Goal: Task Accomplishment & Management: Use online tool/utility

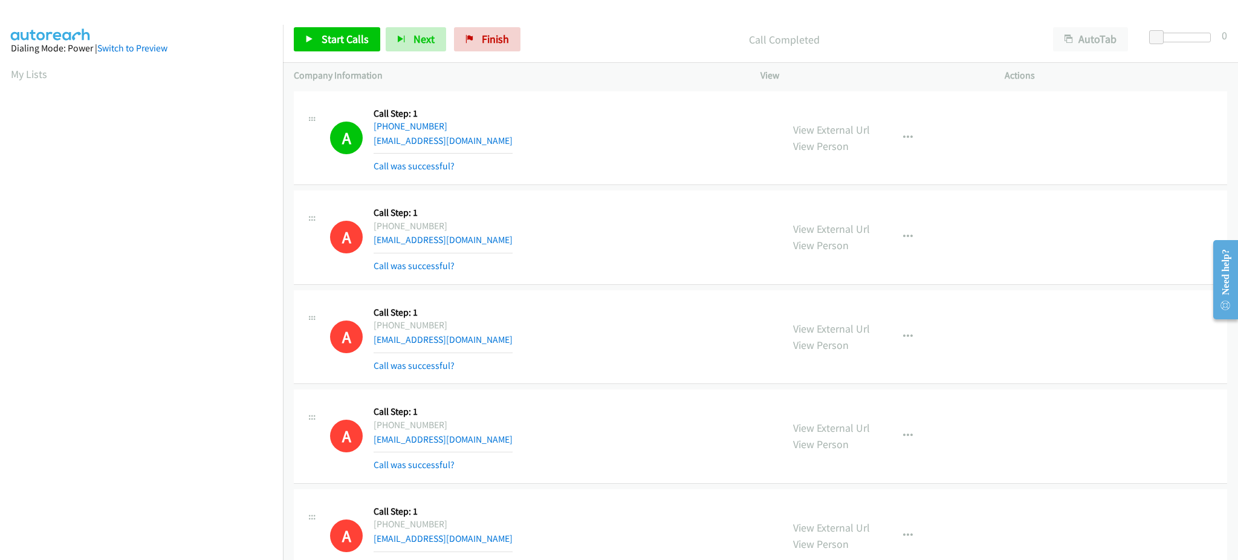
scroll to position [121, 0]
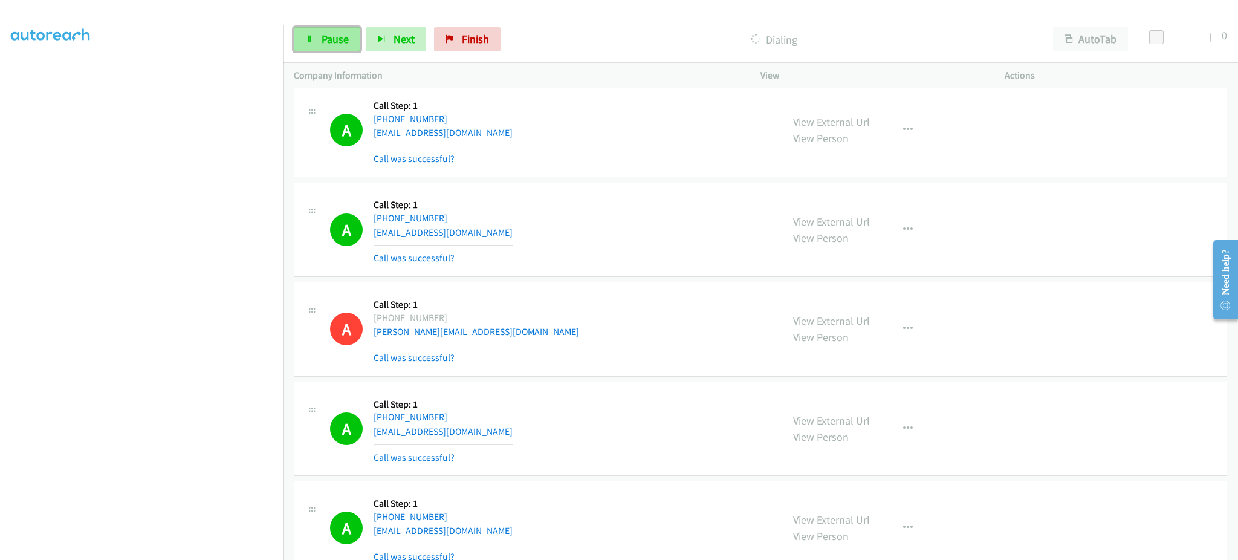
click at [351, 36] on link "Pause" at bounding box center [327, 39] width 67 height 24
click at [349, 49] on link "Start Calls" at bounding box center [337, 39] width 86 height 24
click at [333, 27] on link "Pause" at bounding box center [327, 39] width 67 height 24
click at [325, 25] on div "Start Calls Pause Next Finish Call Completed AutoTab AutoTab 0" at bounding box center [760, 39] width 955 height 47
click at [316, 30] on link "Start Calls" at bounding box center [337, 39] width 86 height 24
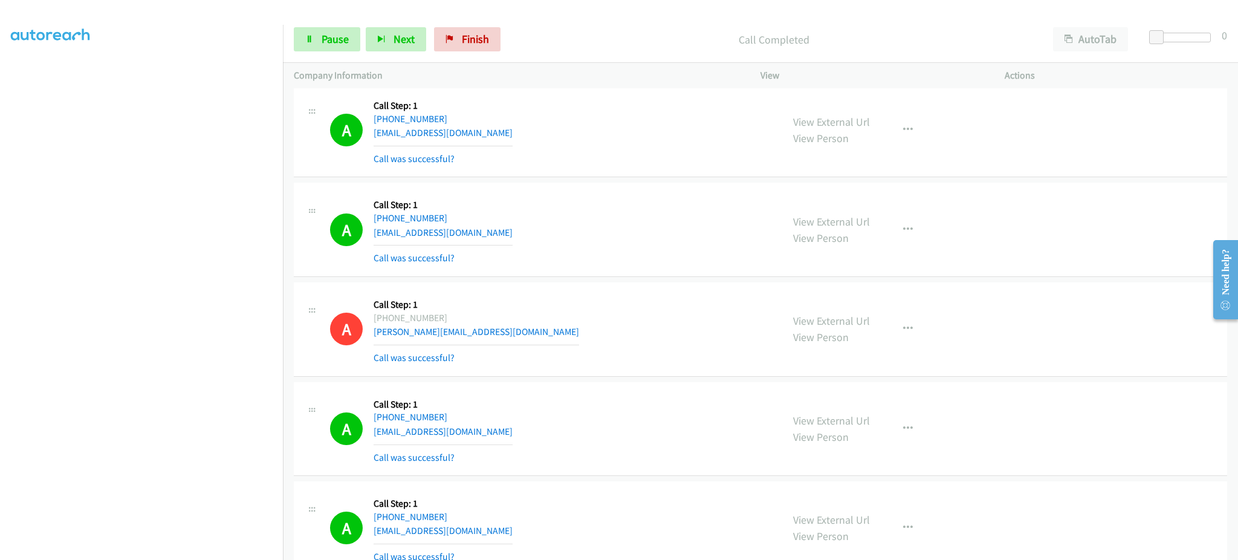
scroll to position [3366, 0]
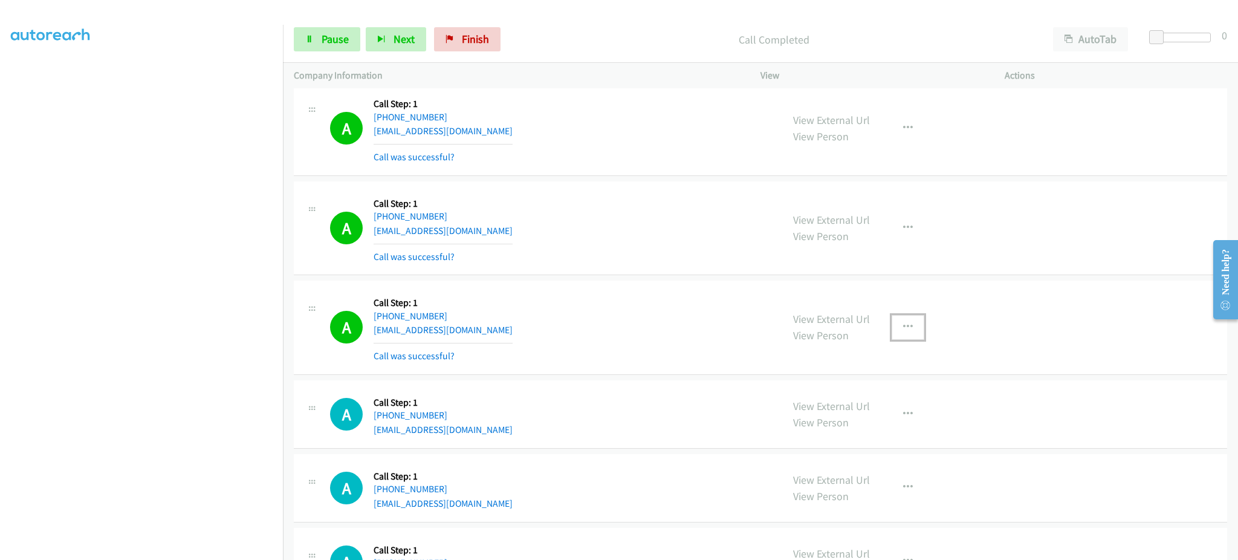
click at [915, 328] on button "button" at bounding box center [908, 327] width 33 height 24
click at [880, 428] on link "Add to do not call list" at bounding box center [843, 430] width 161 height 24
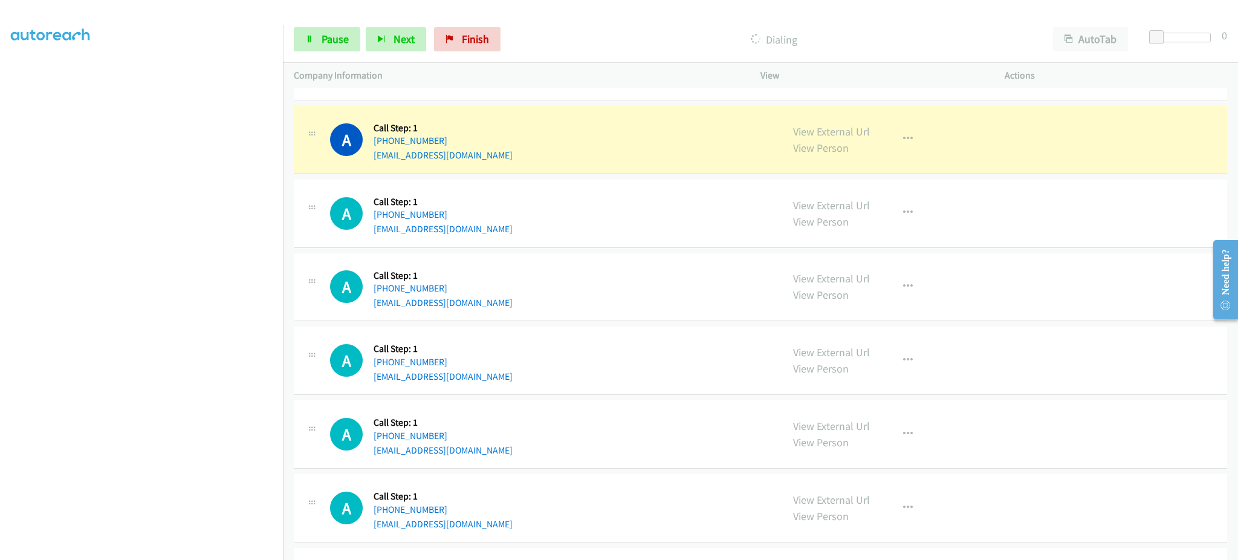
scroll to position [4334, 0]
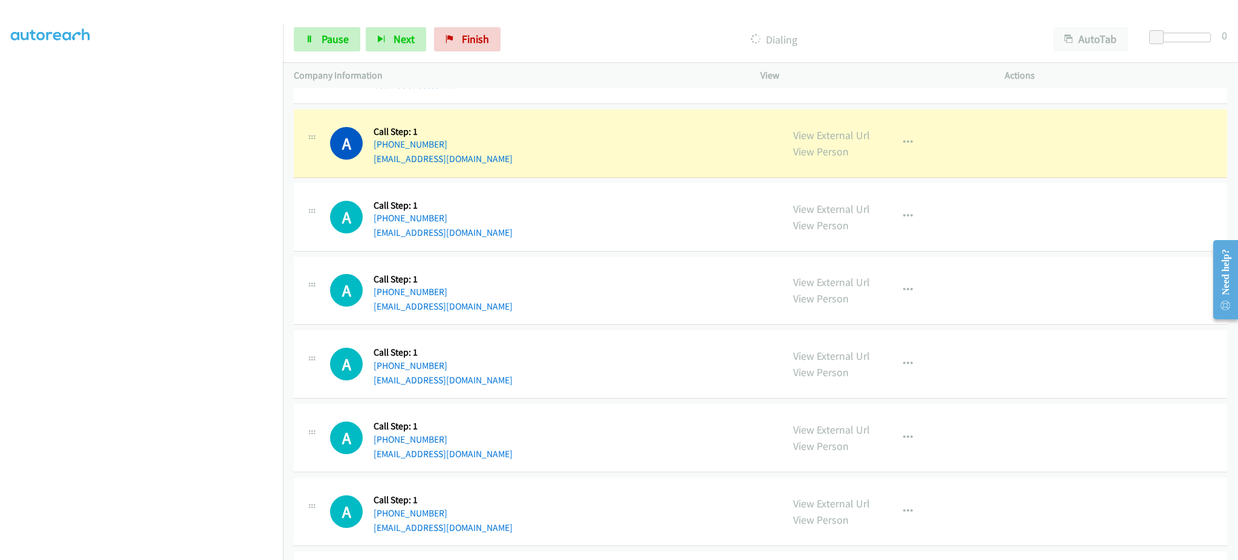
drag, startPoint x: 930, startPoint y: 163, endPoint x: 906, endPoint y: 146, distance: 29.0
click at [924, 158] on div "View External Url View Person View External Url Email Schedule/Manage Callback …" at bounding box center [909, 143] width 255 height 46
click at [906, 146] on icon "button" at bounding box center [908, 143] width 10 height 10
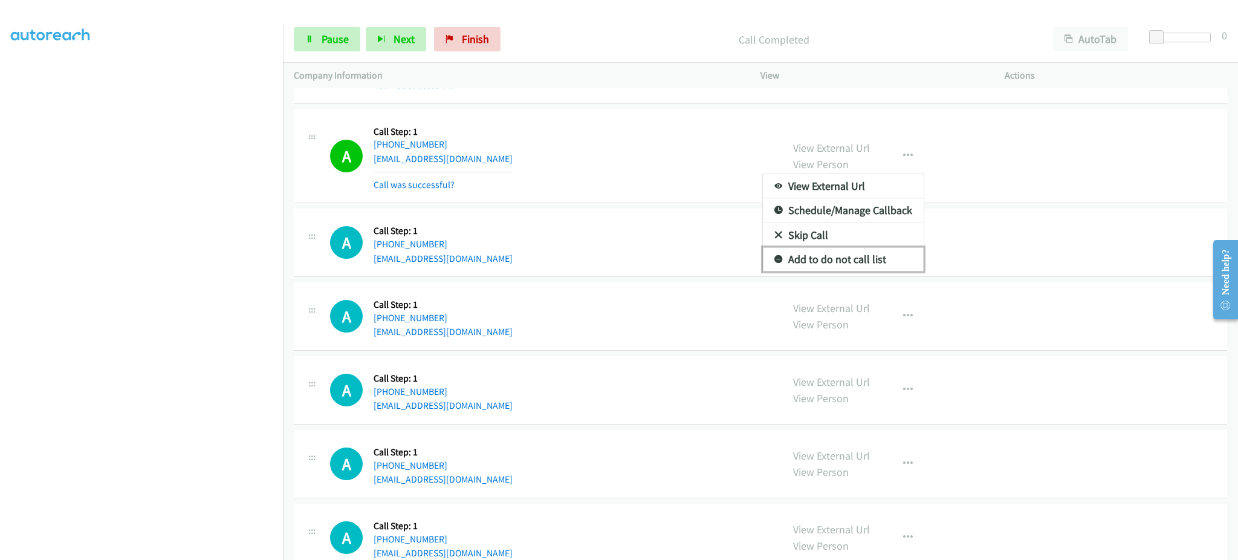
click at [874, 262] on link "Add to do not call list" at bounding box center [843, 259] width 161 height 24
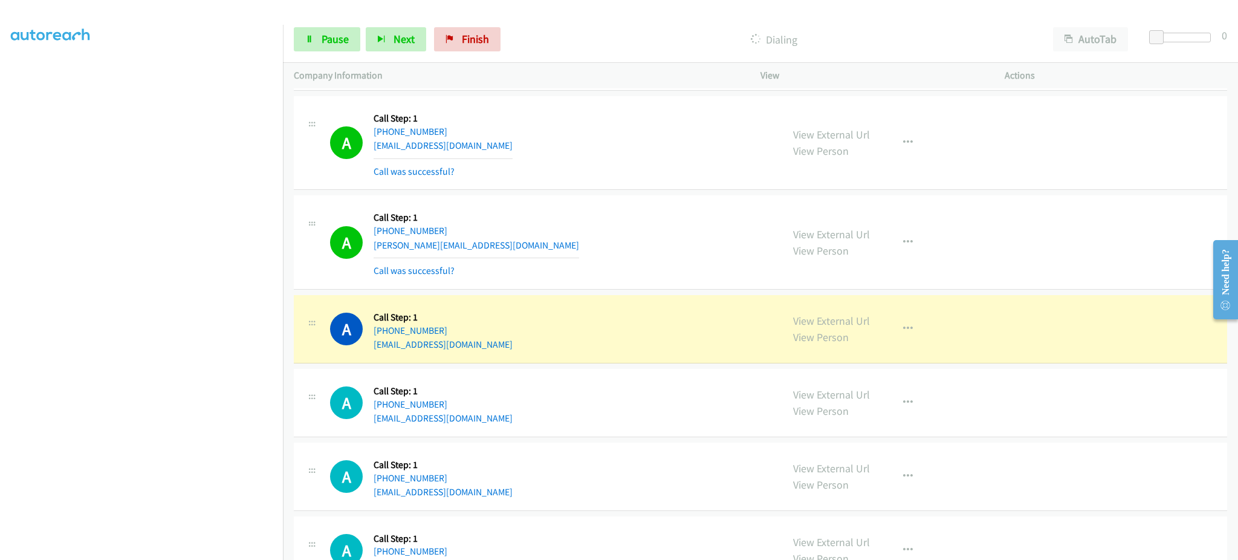
scroll to position [5785, 0]
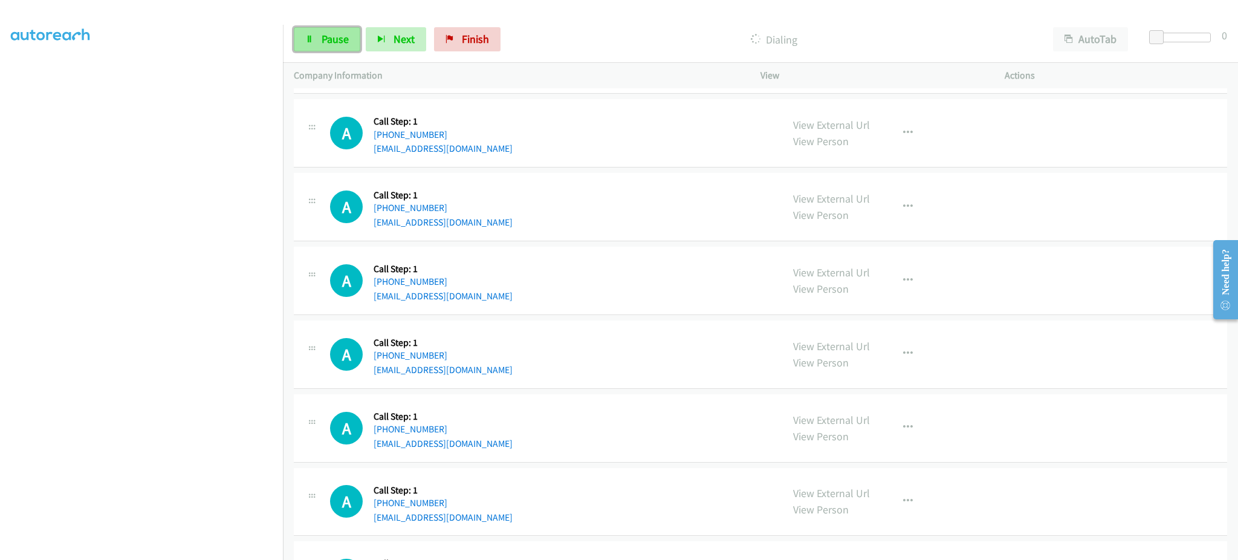
click at [344, 32] on span "Pause" at bounding box center [335, 39] width 27 height 14
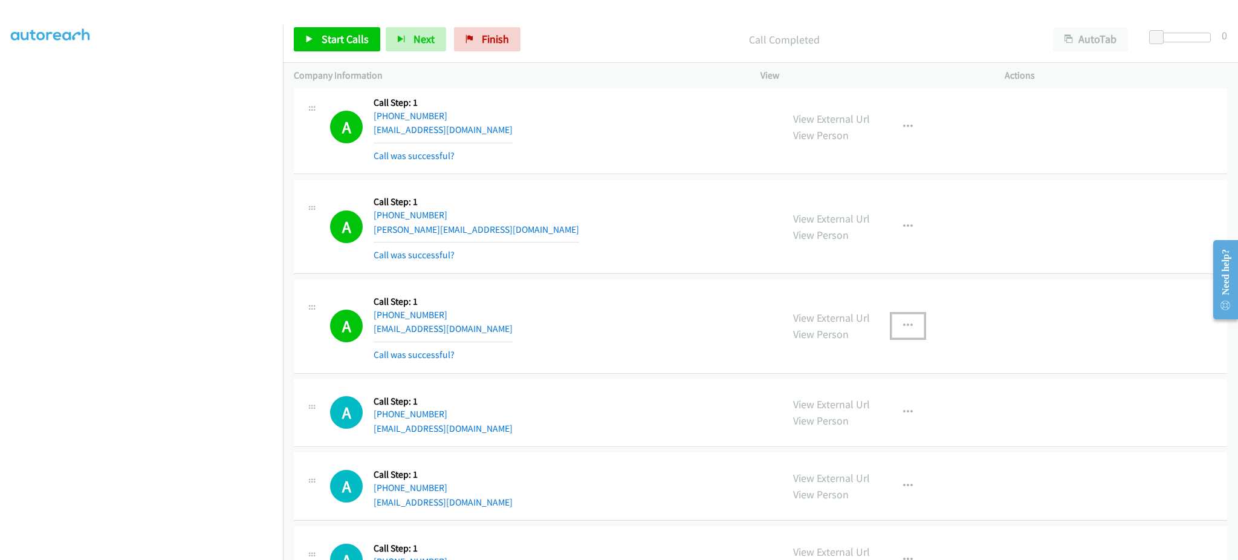
click at [908, 325] on button "button" at bounding box center [908, 326] width 33 height 24
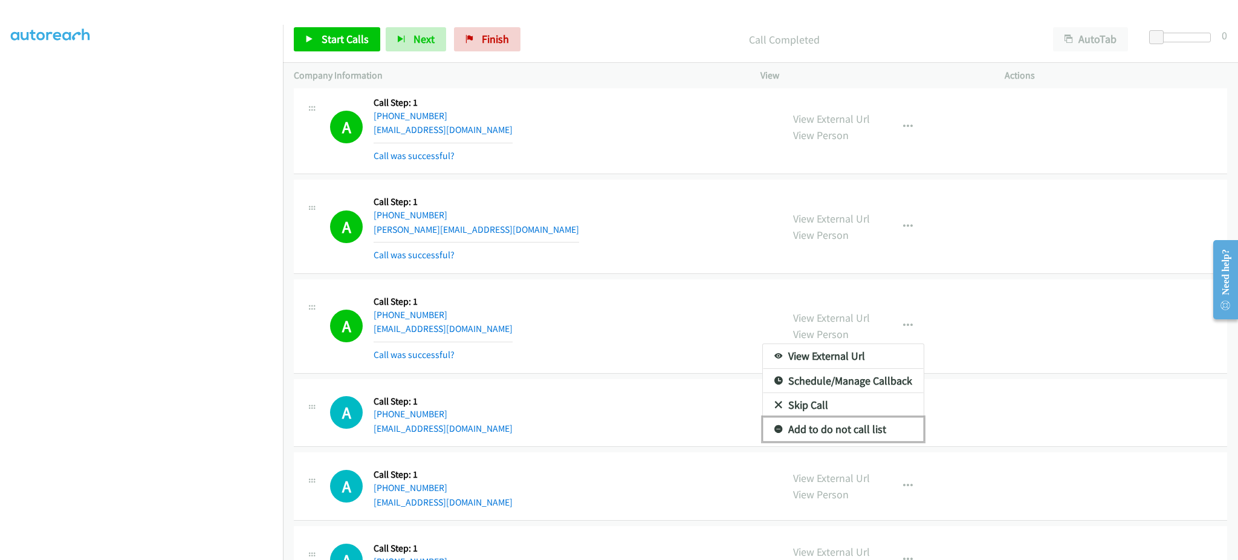
click at [891, 424] on link "Add to do not call list" at bounding box center [843, 429] width 161 height 24
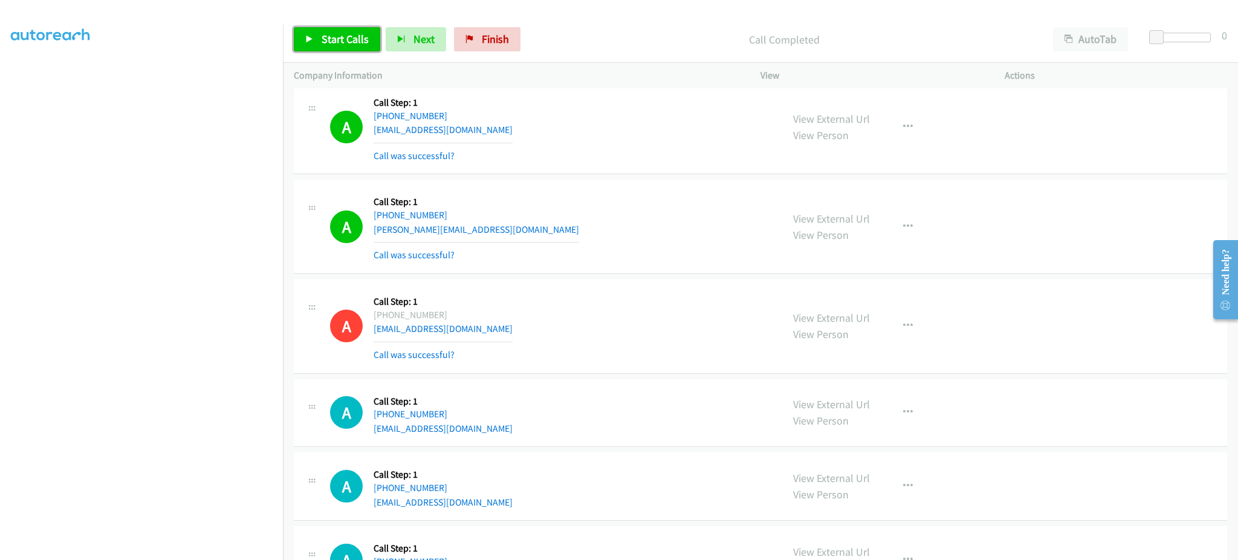
click at [345, 34] on span "Start Calls" at bounding box center [345, 39] width 47 height 14
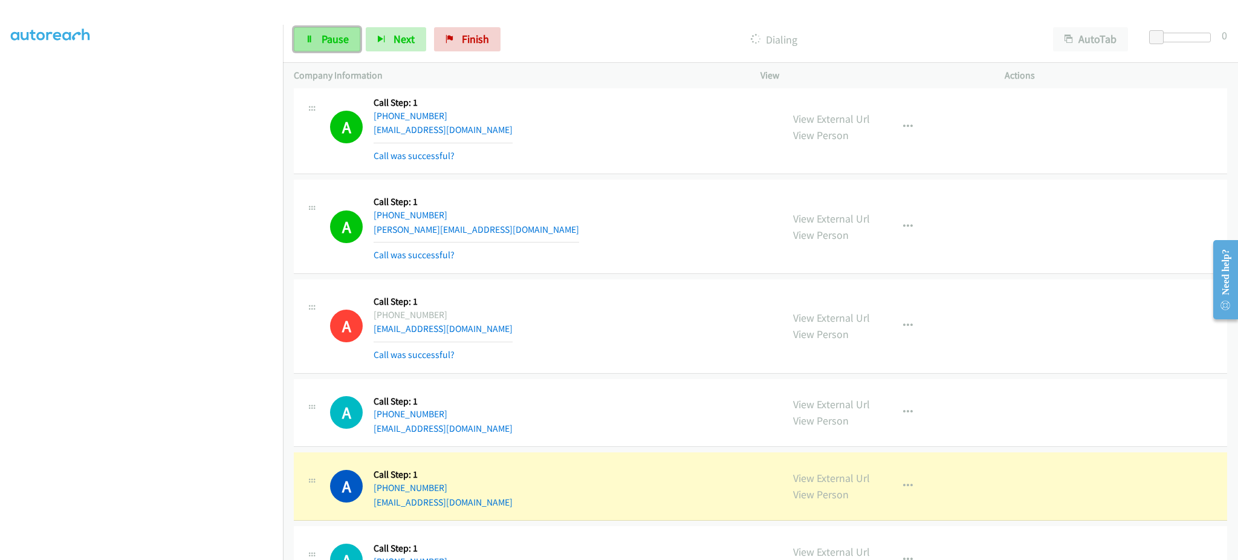
click at [348, 32] on link "Pause" at bounding box center [327, 39] width 67 height 24
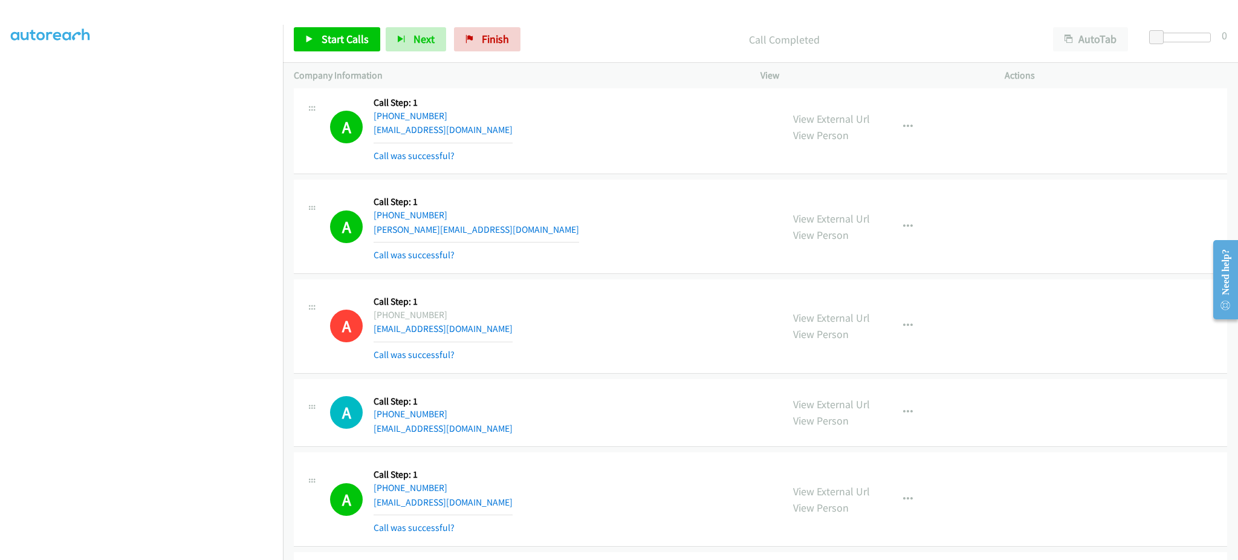
scroll to position [4362, 0]
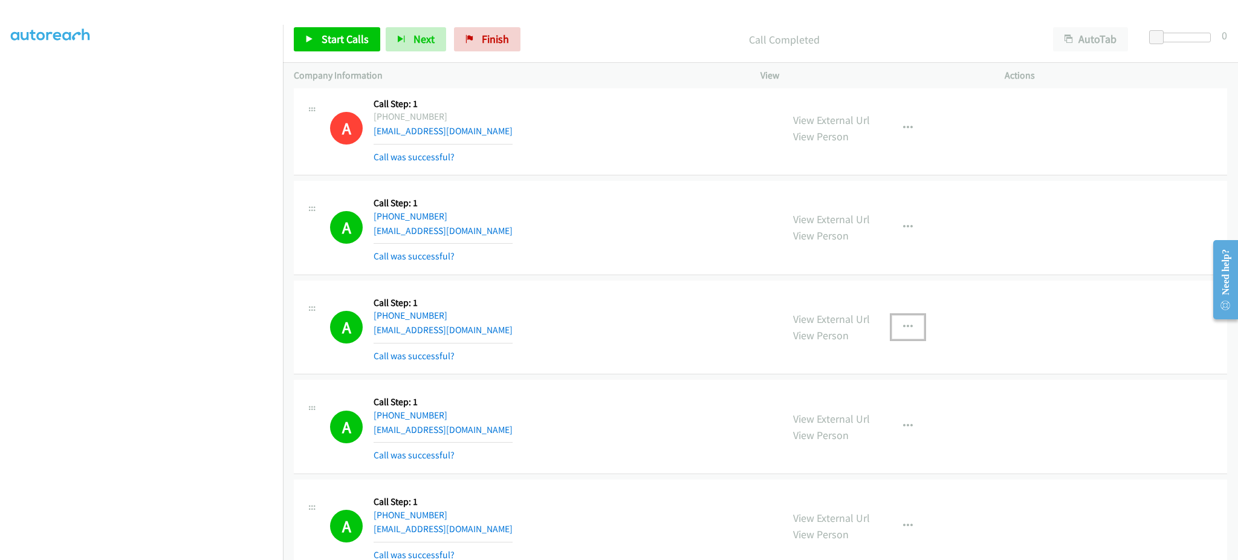
click at [894, 320] on button "button" at bounding box center [908, 327] width 33 height 24
click at [871, 429] on link "Add to do not call list" at bounding box center [843, 430] width 161 height 24
click at [848, 317] on link "View External Url" at bounding box center [831, 319] width 77 height 14
click at [344, 44] on span "Start Calls" at bounding box center [345, 39] width 47 height 14
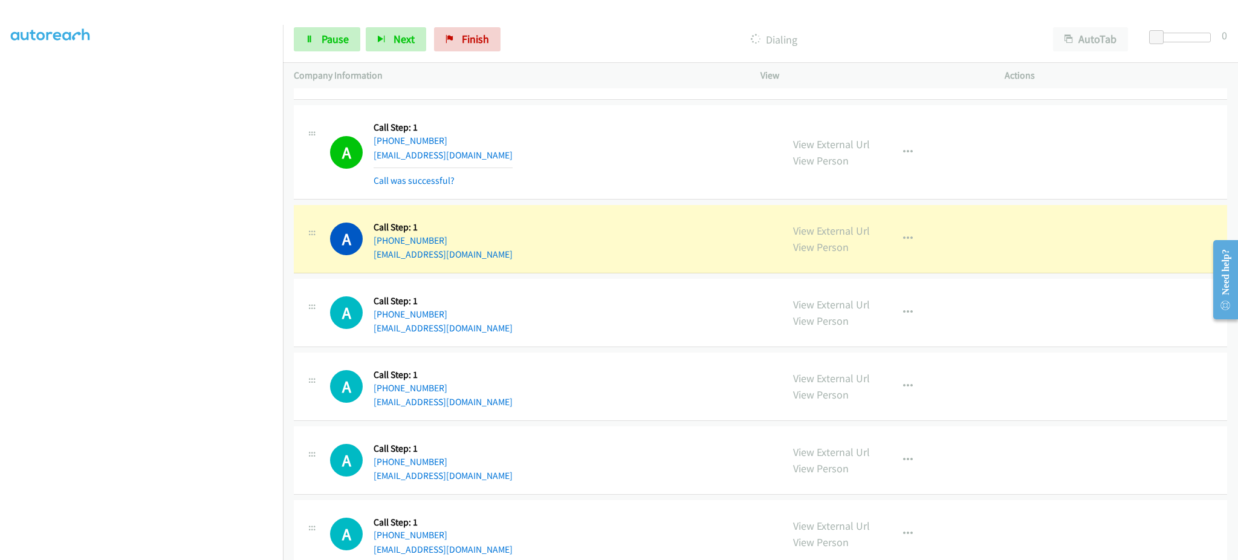
scroll to position [5813, 0]
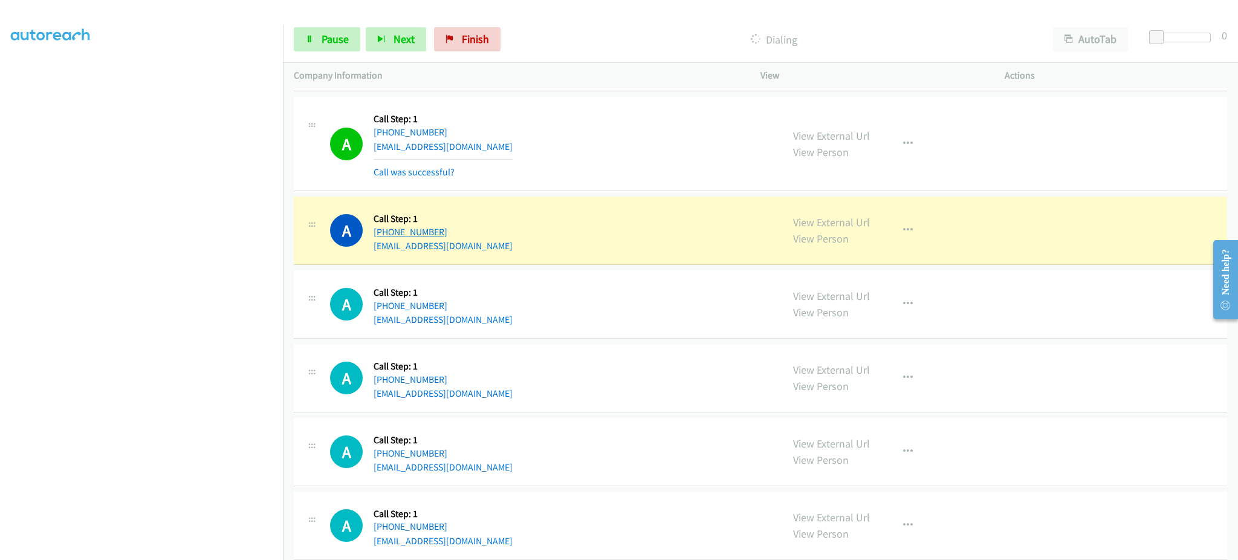
drag, startPoint x: 469, startPoint y: 232, endPoint x: 387, endPoint y: 237, distance: 82.4
click at [387, 237] on div "[PHONE_NUMBER]" at bounding box center [443, 232] width 139 height 15
copy link "[PHONE_NUMBER]"
click at [334, 33] on span "Pause" at bounding box center [335, 39] width 27 height 14
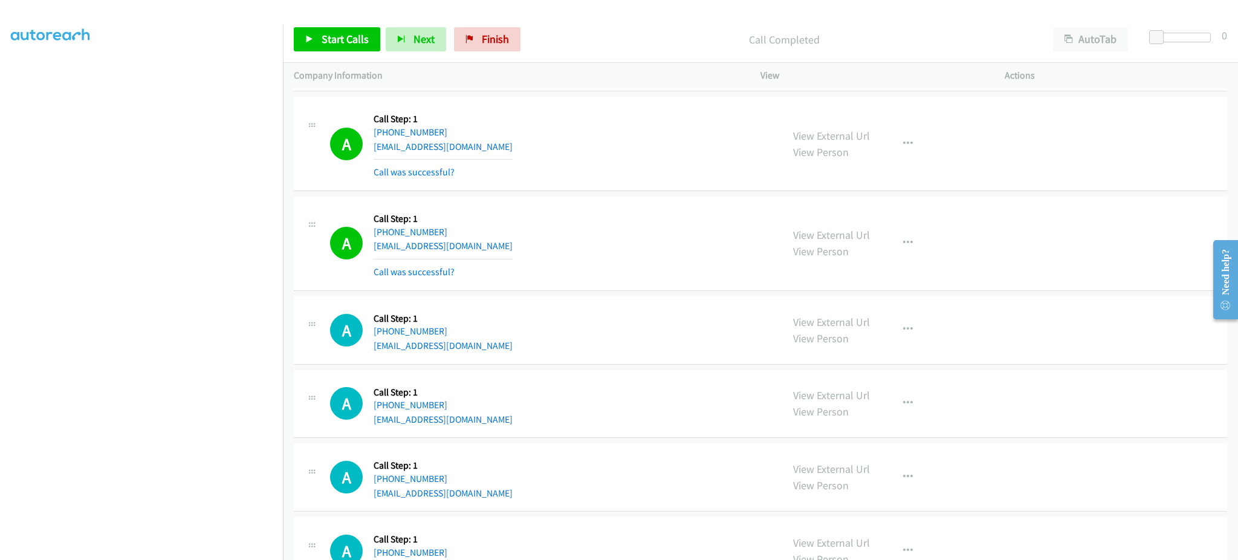
click at [917, 262] on div "View External Url View Person View External Url Email Schedule/Manage Callback …" at bounding box center [909, 243] width 255 height 72
drag, startPoint x: 900, startPoint y: 245, endPoint x: 874, endPoint y: 365, distance: 123.1
click at [903, 245] on icon "button" at bounding box center [908, 243] width 10 height 10
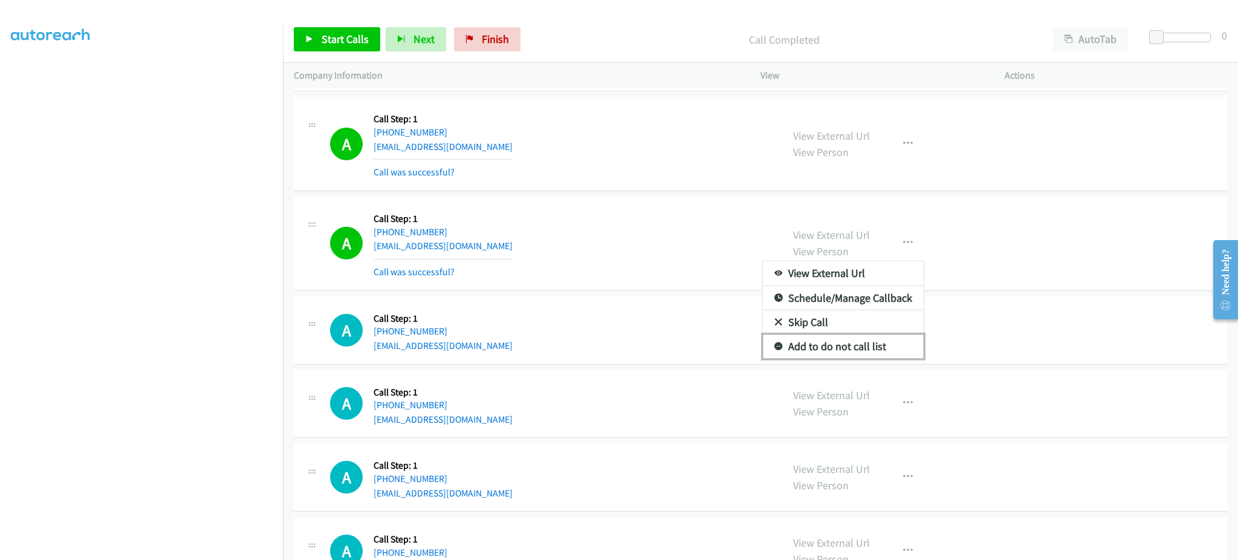
click at [869, 348] on link "Add to do not call list" at bounding box center [843, 346] width 161 height 24
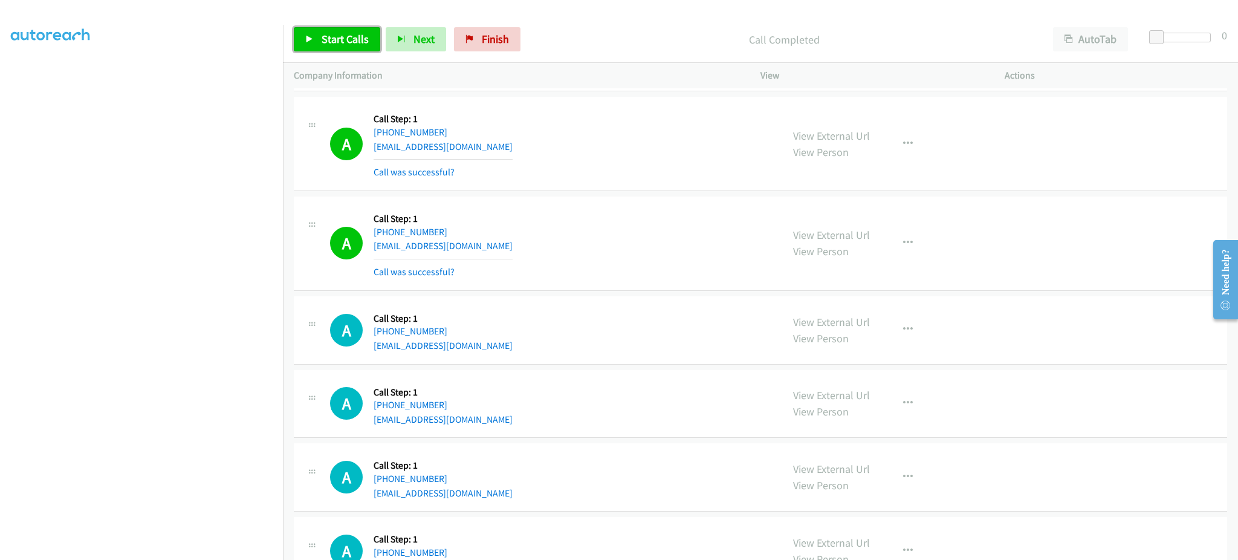
click at [336, 45] on span "Start Calls" at bounding box center [345, 39] width 47 height 14
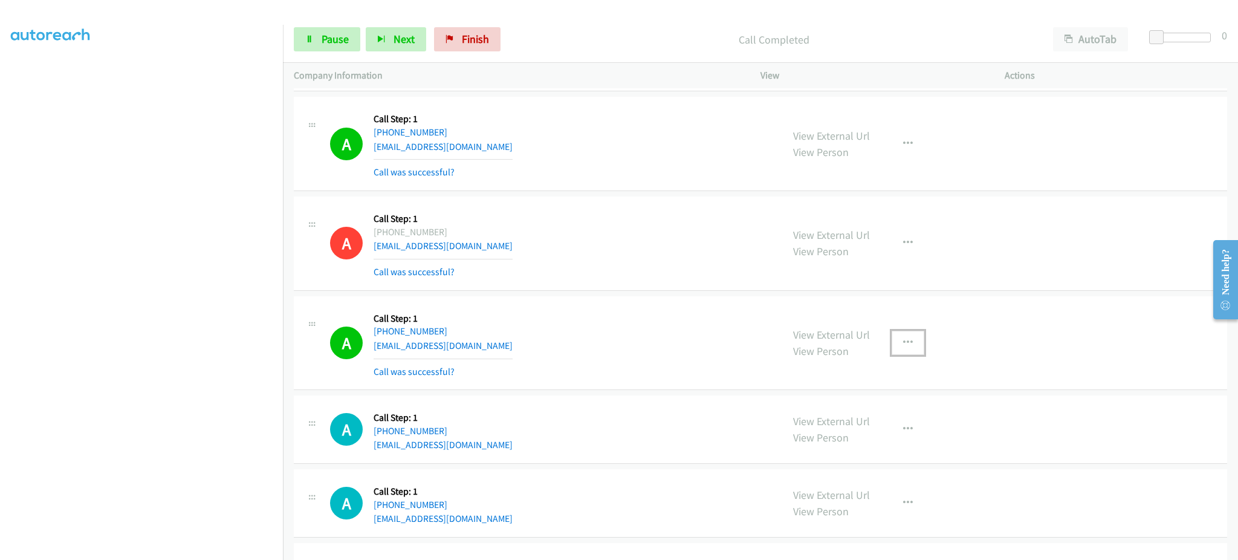
click at [904, 348] on icon "button" at bounding box center [908, 343] width 10 height 10
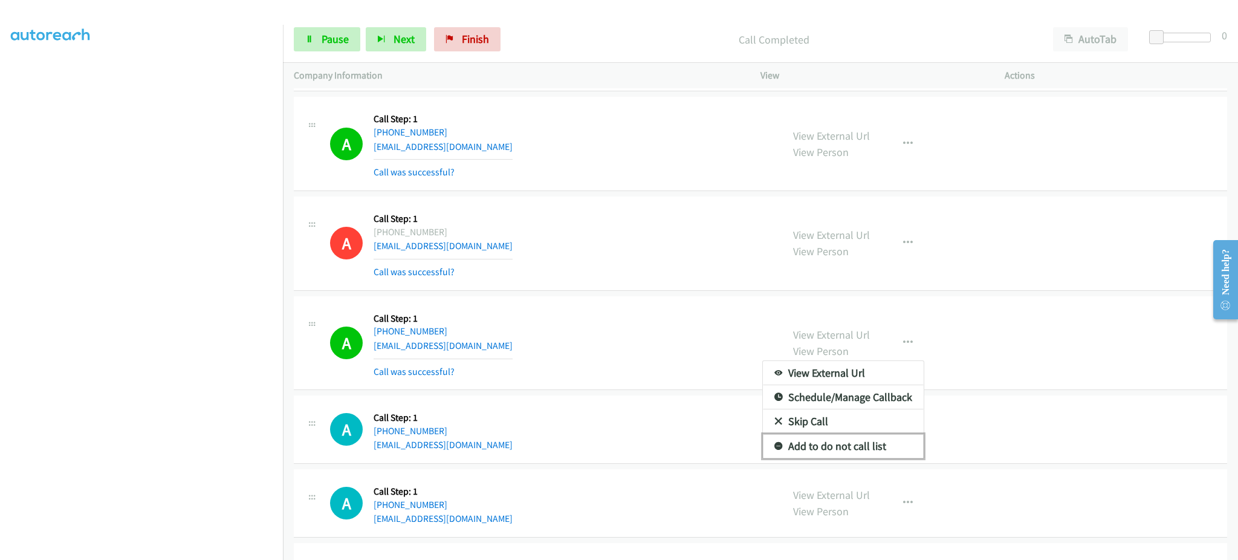
click at [886, 455] on link "Add to do not call list" at bounding box center [843, 446] width 161 height 24
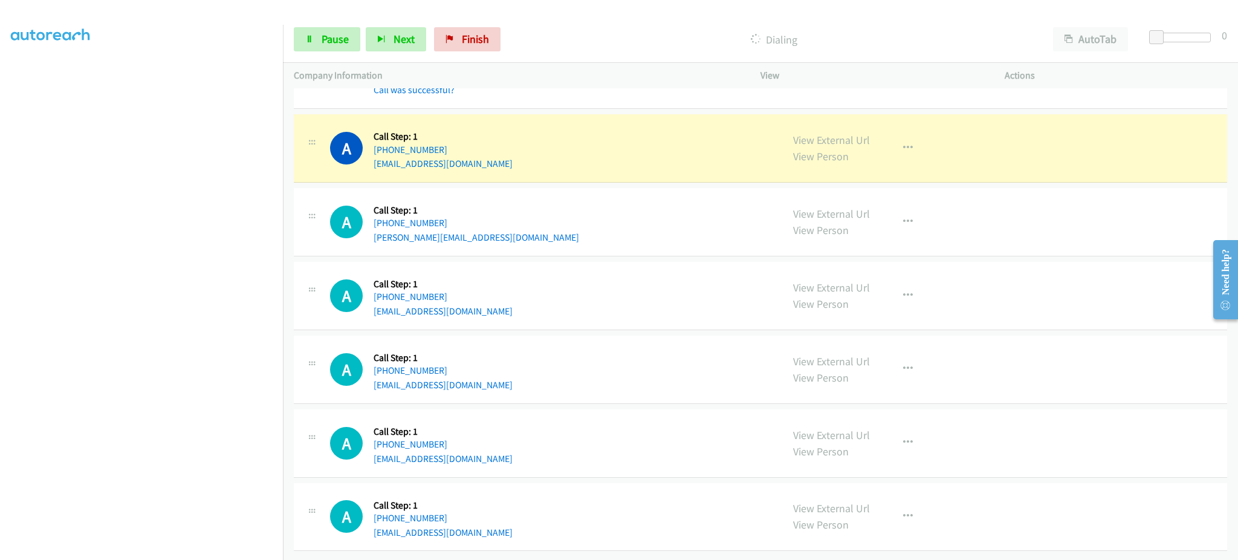
scroll to position [6408, 0]
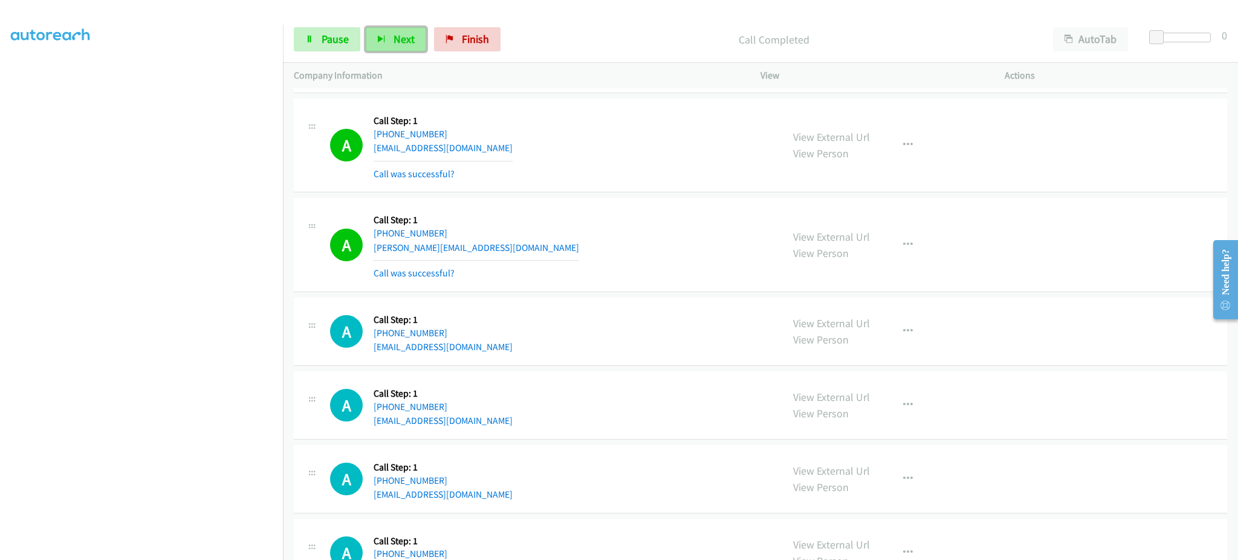
click at [403, 28] on button "Next" at bounding box center [396, 39] width 60 height 24
click at [327, 35] on span "Pause" at bounding box center [335, 39] width 27 height 14
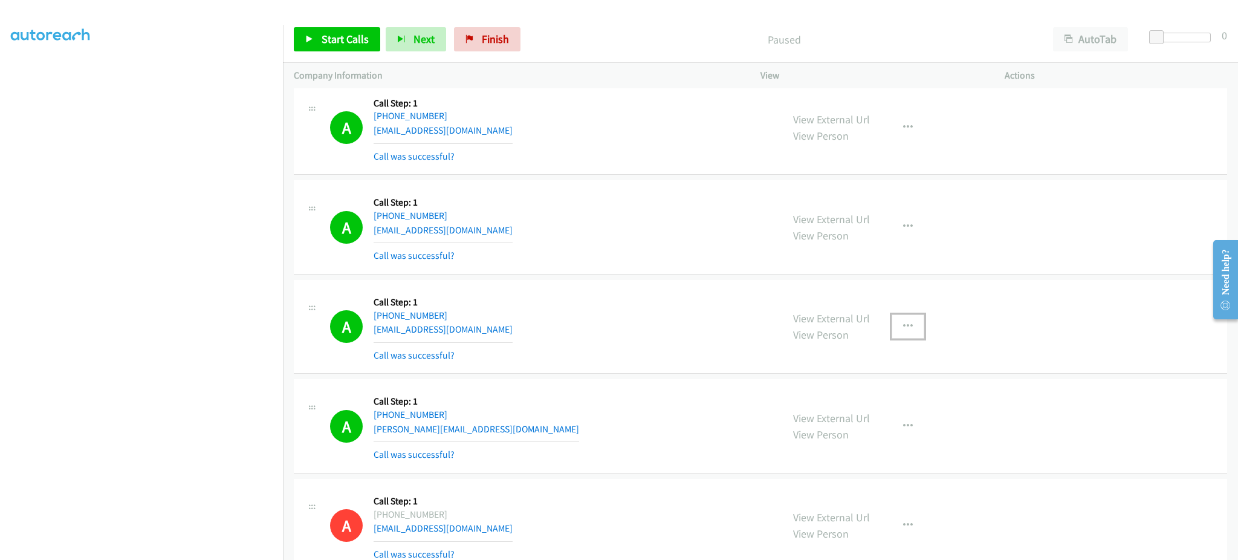
drag, startPoint x: 900, startPoint y: 320, endPoint x: 881, endPoint y: 353, distance: 38.0
click at [900, 320] on button "button" at bounding box center [908, 326] width 33 height 24
click at [860, 425] on link "Add to do not call list" at bounding box center [843, 430] width 161 height 24
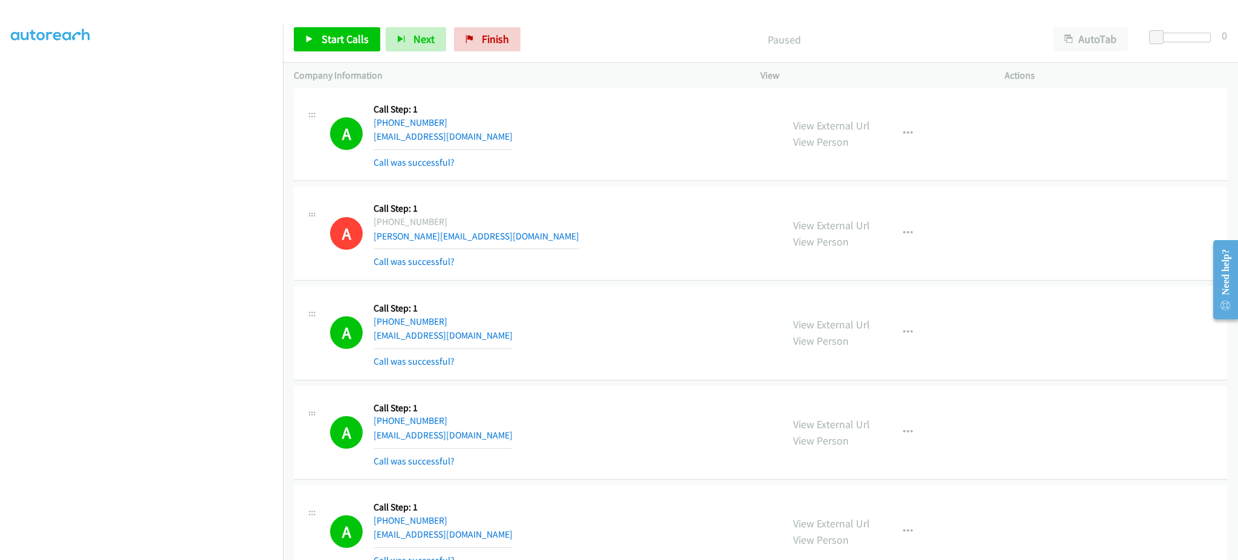
scroll to position [0, 0]
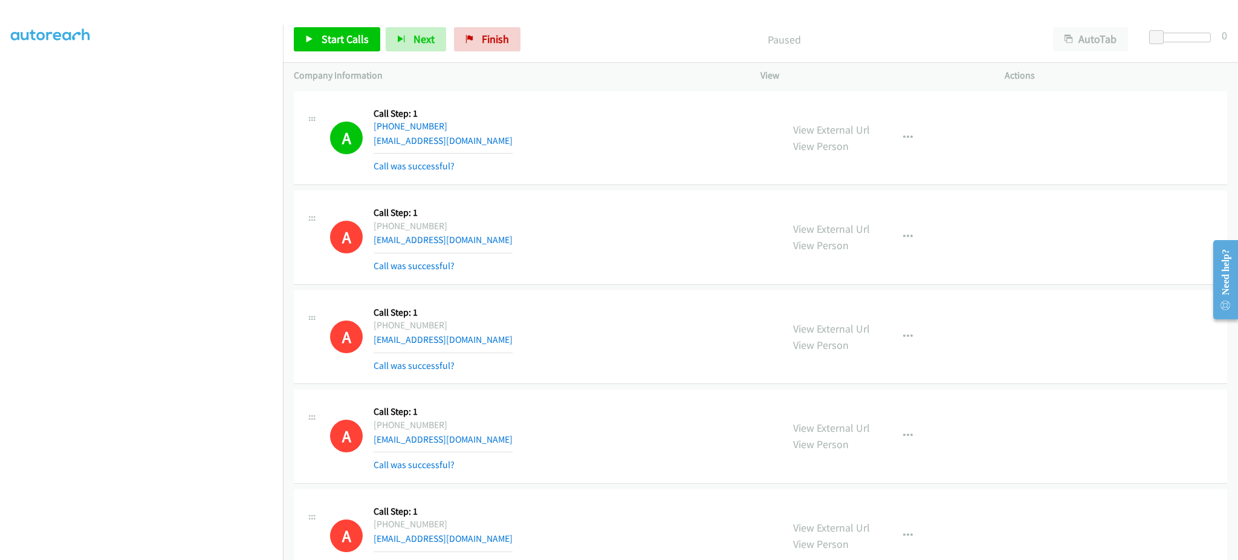
click at [487, 146] on div "A Callback Scheduled Call Step: 1 America/New_York [PHONE_NUMBER] [EMAIL_ADDRES…" at bounding box center [550, 138] width 441 height 72
click at [487, 129] on div "A Callback Scheduled Call Step: 1 America/New_York [PHONE_NUMBER] [EMAIL_ADDRES…" at bounding box center [550, 138] width 441 height 72
click at [473, 144] on div "A Callback Scheduled Call Step: 1 America/New_York [PHONE_NUMBER] [EMAIL_ADDRES…" at bounding box center [550, 138] width 441 height 72
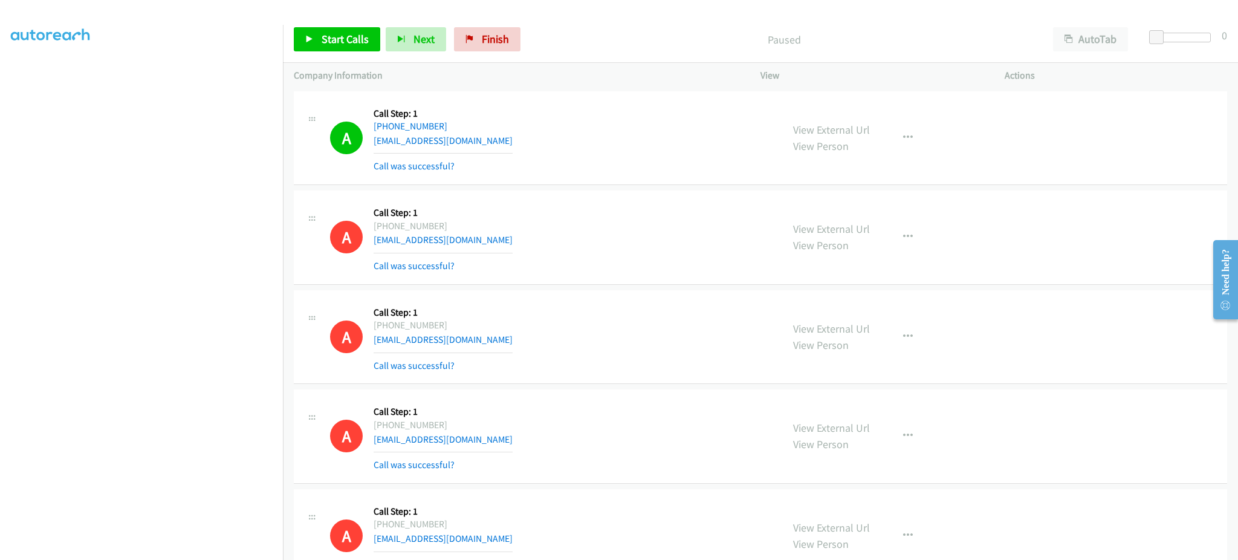
click at [473, 144] on div "A Callback Scheduled Call Step: 1 America/New_York [PHONE_NUMBER] [EMAIL_ADDRES…" at bounding box center [550, 138] width 441 height 72
copy div "[EMAIL_ADDRESS][DOMAIN_NAME]"
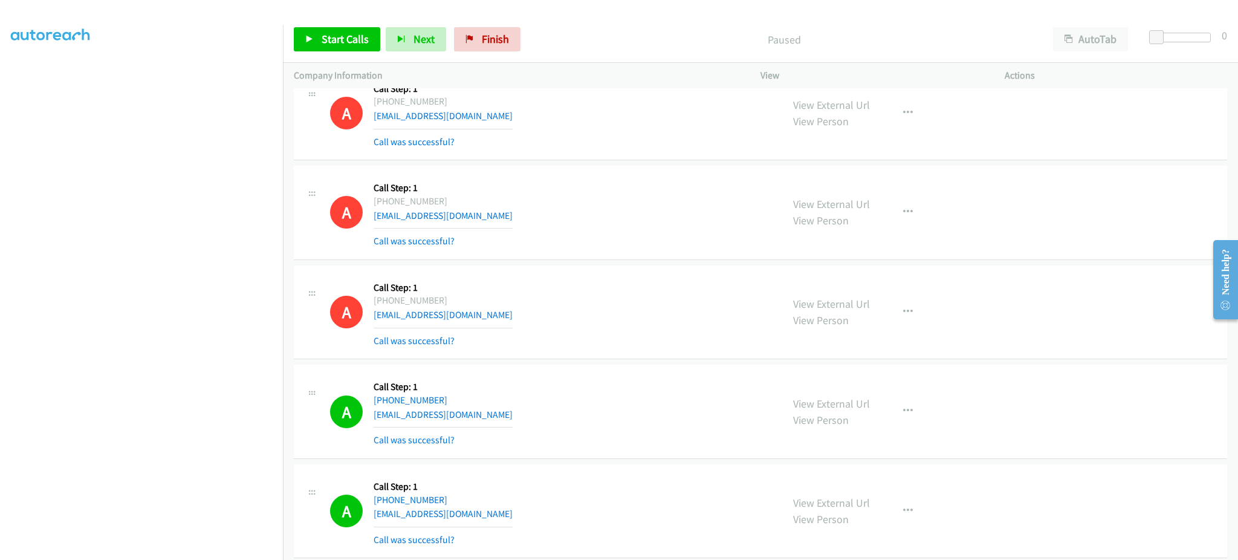
scroll to position [242, 0]
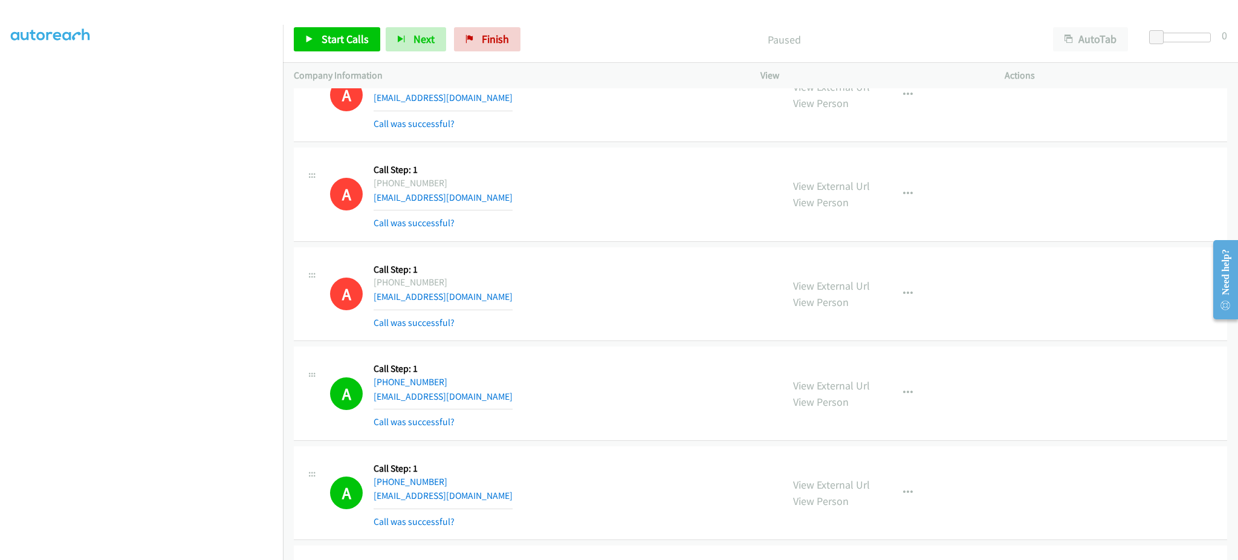
click at [495, 401] on div "A Callback Scheduled Call Step: 1 America/New_York [PHONE_NUMBER] [EMAIL_ADDRES…" at bounding box center [550, 393] width 441 height 72
click at [494, 402] on div "A Callback Scheduled Call Step: 1 America/New_York [PHONE_NUMBER] [EMAIL_ADDRES…" at bounding box center [550, 393] width 441 height 72
copy div "[EMAIL_ADDRESS][DOMAIN_NAME]"
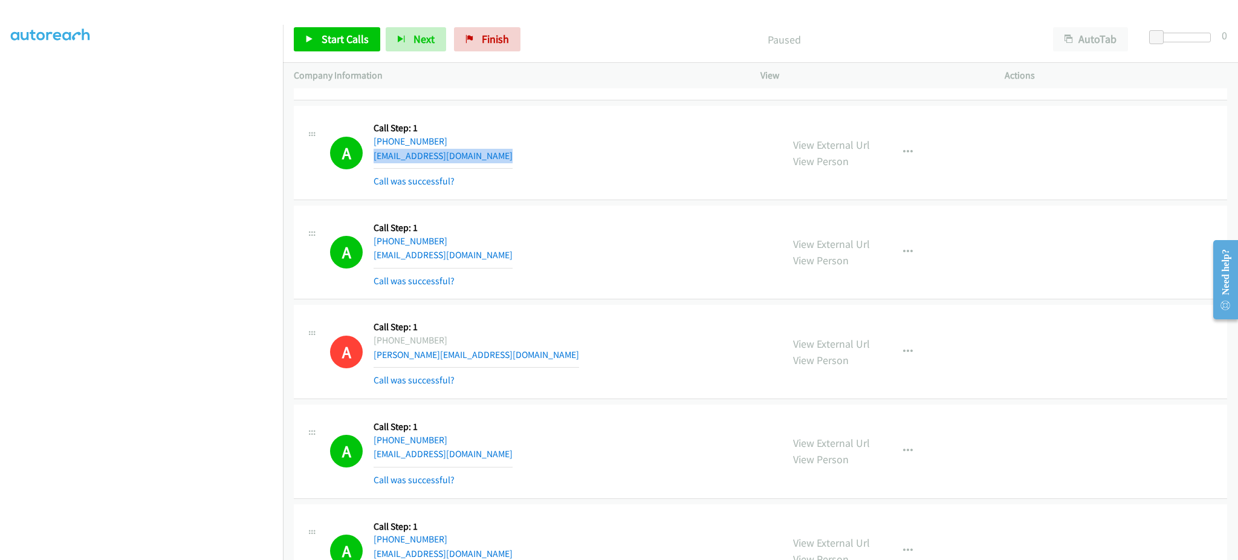
scroll to position [484, 0]
click at [469, 261] on div "A Callback Scheduled Call Step: 1 America/New_York [PHONE_NUMBER] [EMAIL_ADDRES…" at bounding box center [550, 251] width 441 height 72
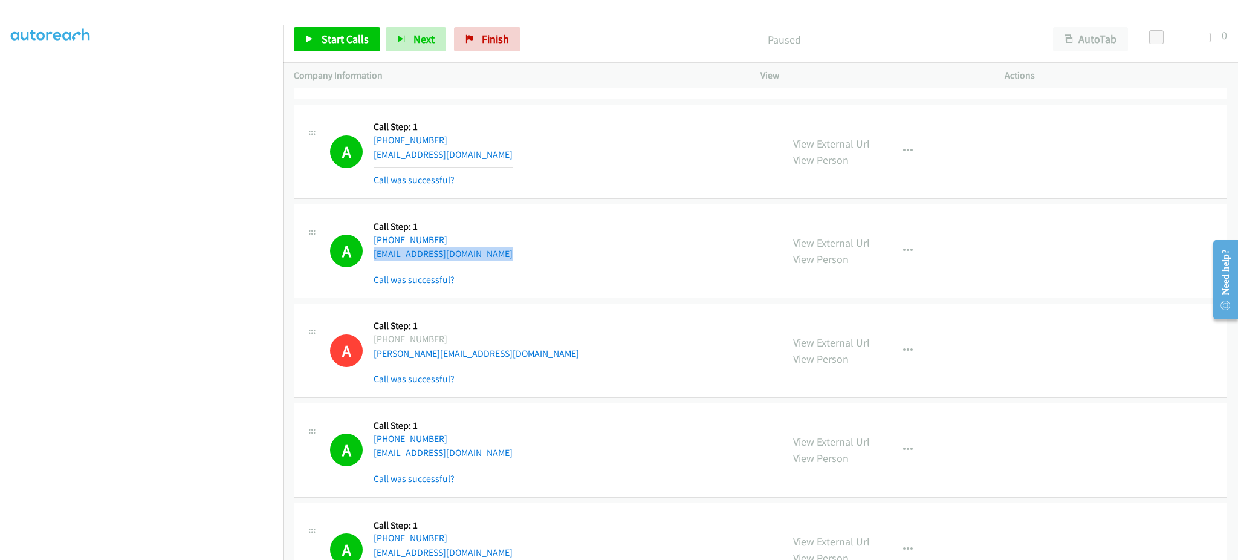
click at [469, 261] on div "A Callback Scheduled Call Step: 1 America/New_York [PHONE_NUMBER] [EMAIL_ADDRES…" at bounding box center [550, 251] width 441 height 72
copy div "[EMAIL_ADDRESS][DOMAIN_NAME]"
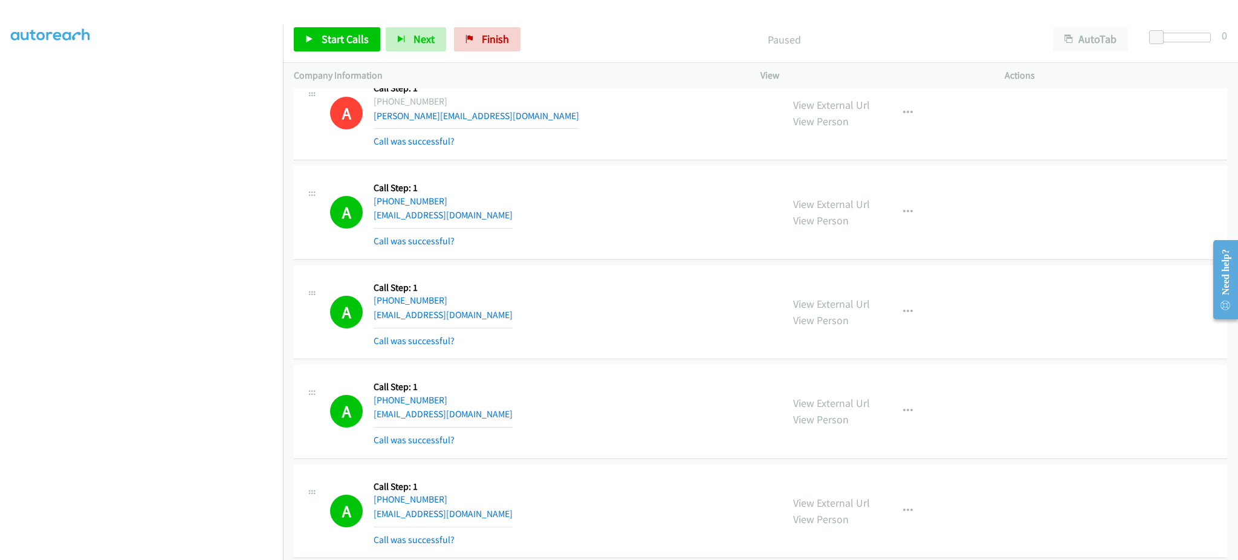
scroll to position [726, 0]
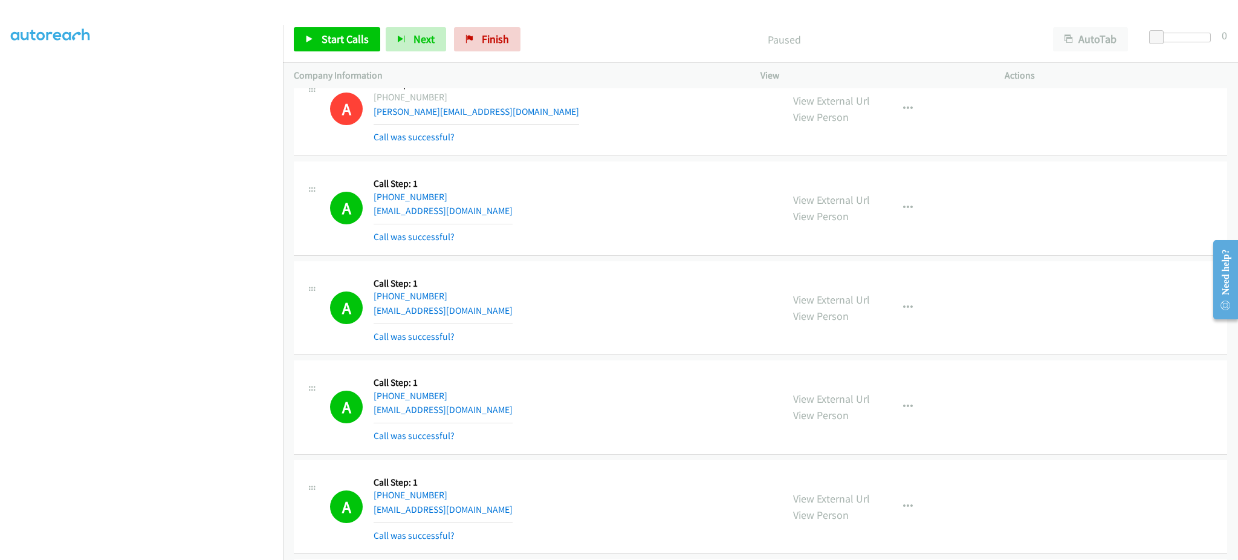
click at [492, 211] on div "A Callback Scheduled Call Step: 1 America/New_York [PHONE_NUMBER] [EMAIL_ADDRES…" at bounding box center [550, 208] width 441 height 72
copy div "[EMAIL_ADDRESS][DOMAIN_NAME]"
click at [506, 319] on div "A Callback Scheduled Call Step: 1 America/New_York [PHONE_NUMBER] [EMAIL_ADDRES…" at bounding box center [550, 308] width 441 height 72
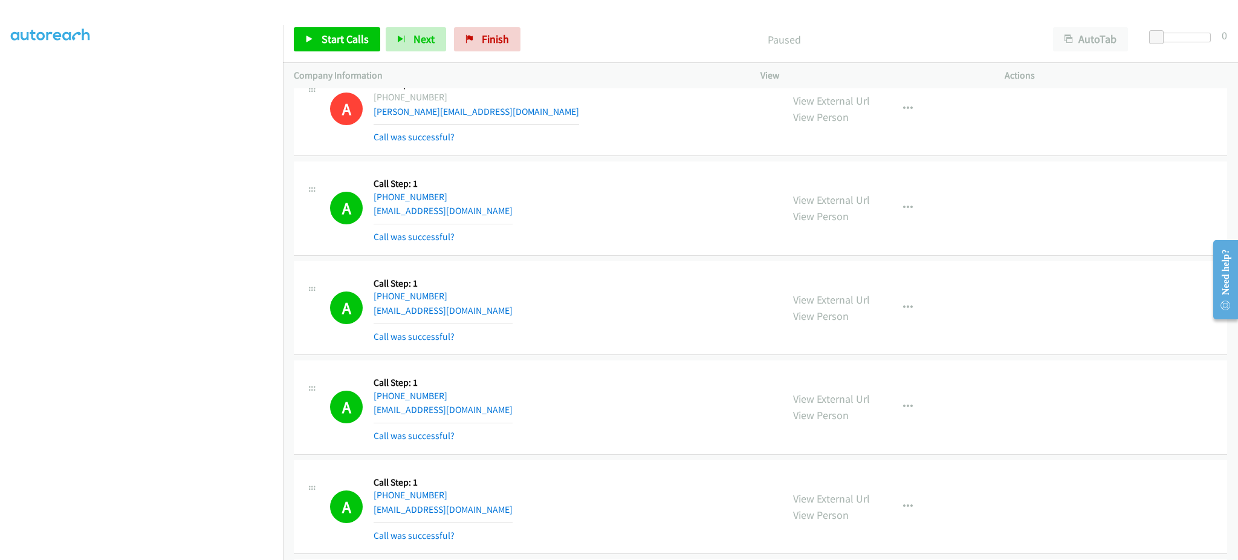
click at [506, 319] on div "A Callback Scheduled Call Step: 1 America/New_York [PHONE_NUMBER] [EMAIL_ADDRES…" at bounding box center [550, 308] width 441 height 72
copy mb0
click at [504, 291] on div "A Callback Scheduled Call Step: 1 America/New_York [PHONE_NUMBER] [EMAIL_ADDRES…" at bounding box center [550, 308] width 441 height 72
click at [499, 307] on div "A Callback Scheduled Call Step: 1 America/New_York [PHONE_NUMBER] [EMAIL_ADDRES…" at bounding box center [550, 308] width 441 height 72
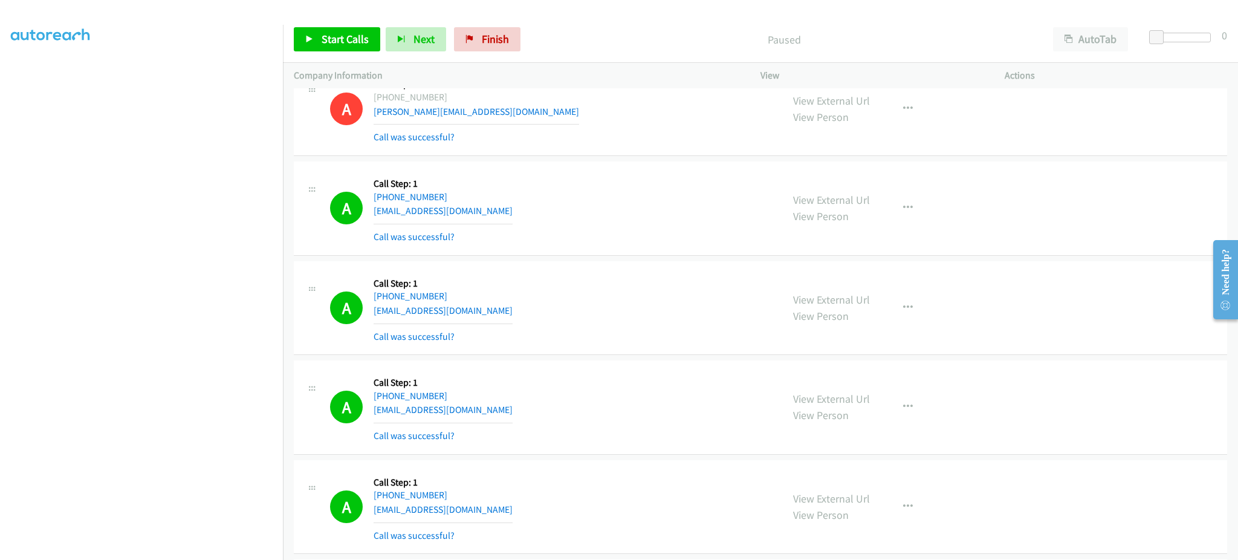
click at [499, 307] on div "A Callback Scheduled Call Step: 1 America/New_York [PHONE_NUMBER] [EMAIL_ADDRES…" at bounding box center [550, 308] width 441 height 72
copy div "[EMAIL_ADDRESS][DOMAIN_NAME]"
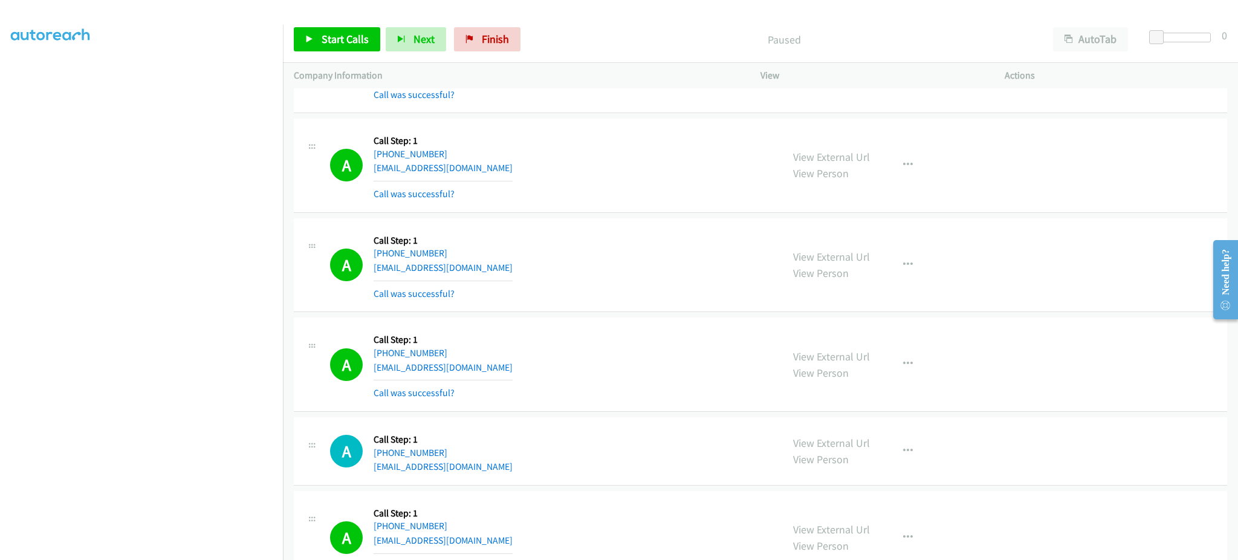
click at [476, 170] on div "A Callback Scheduled Call Step: 1 America/New_York [PHONE_NUMBER] [EMAIL_ADDRES…" at bounding box center [550, 165] width 441 height 72
click at [474, 170] on div "A Callback Scheduled Call Step: 1 America/New_York [PHONE_NUMBER] [EMAIL_ADDRES…" at bounding box center [550, 165] width 441 height 72
click at [475, 165] on div "A Callback Scheduled Call Step: 1 America/New_York [PHONE_NUMBER] [EMAIL_ADDRES…" at bounding box center [550, 165] width 441 height 72
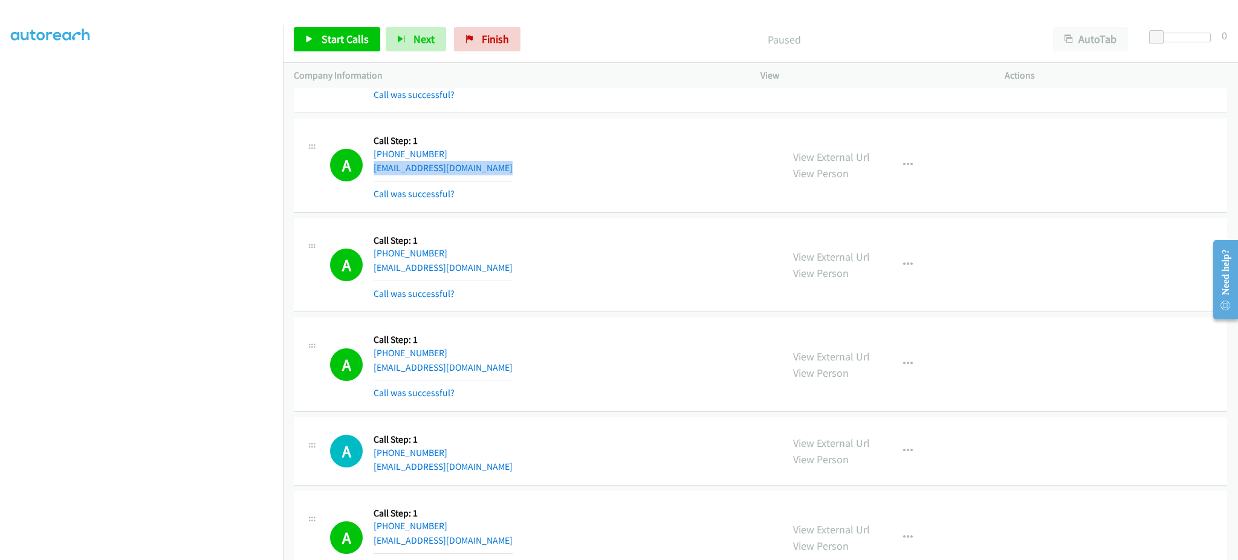
click at [475, 165] on div "A Callback Scheduled Call Step: 1 America/New_York [PHONE_NUMBER] [EMAIL_ADDRES…" at bounding box center [550, 165] width 441 height 72
copy div "[EMAIL_ADDRESS][DOMAIN_NAME]"
click at [511, 269] on div "A Callback Scheduled Call Step: 1 [GEOGRAPHIC_DATA]/[GEOGRAPHIC_DATA] [PHONE_NU…" at bounding box center [550, 265] width 441 height 72
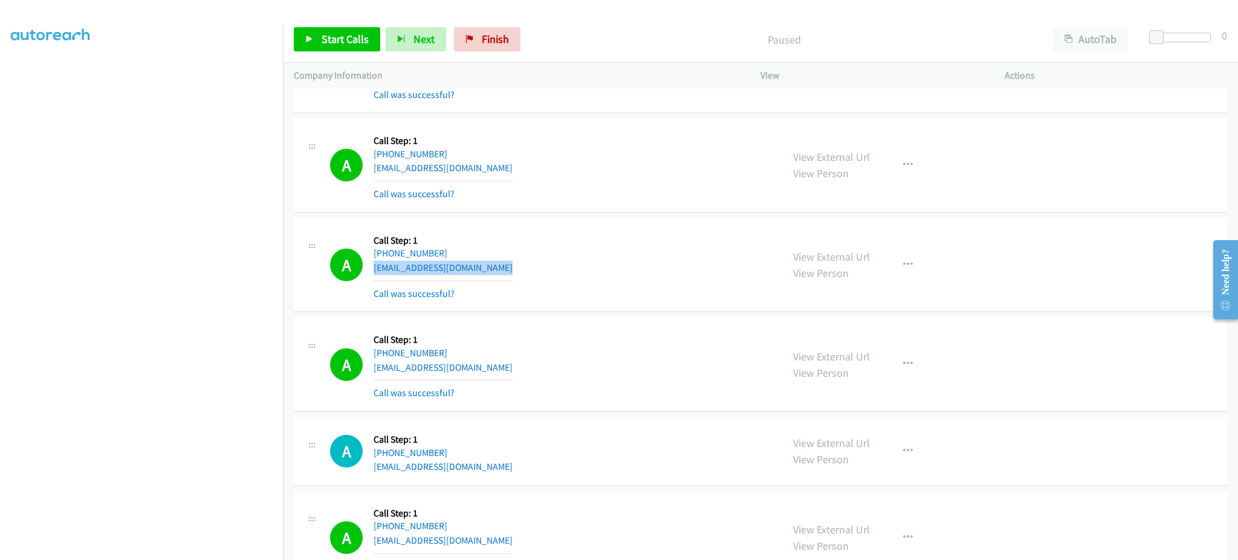
copy div "[EMAIL_ADDRESS][DOMAIN_NAME]"
click at [508, 368] on div "A Callback Scheduled Call Step: 1 America/New_York [PHONE_NUMBER] [EMAIL_ADDRES…" at bounding box center [550, 364] width 441 height 72
copy div "[EMAIL_ADDRESS][DOMAIN_NAME]"
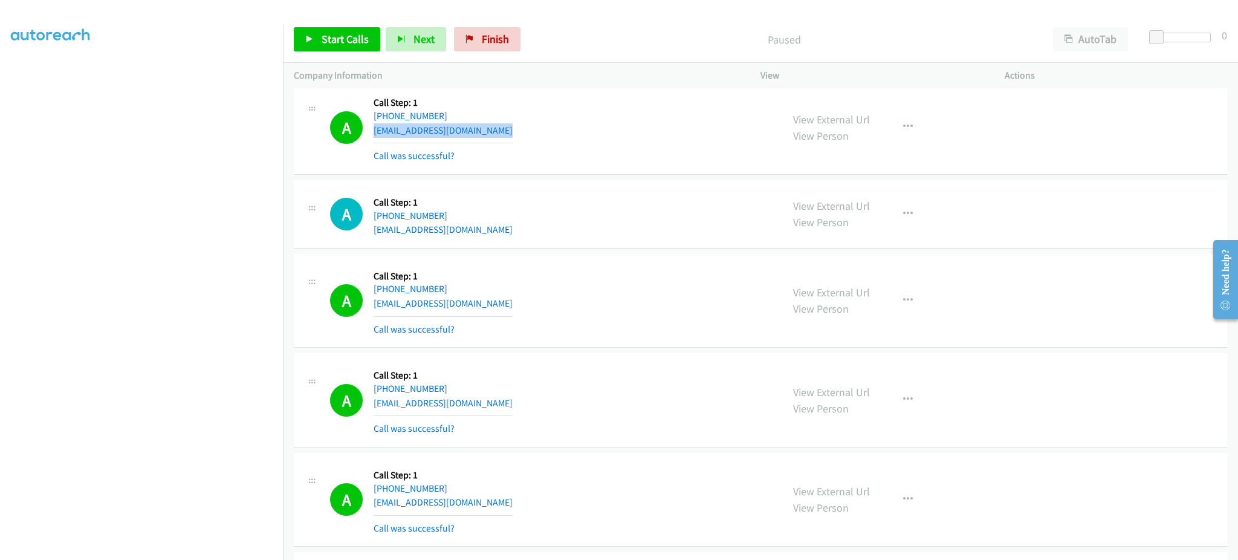
scroll to position [1209, 0]
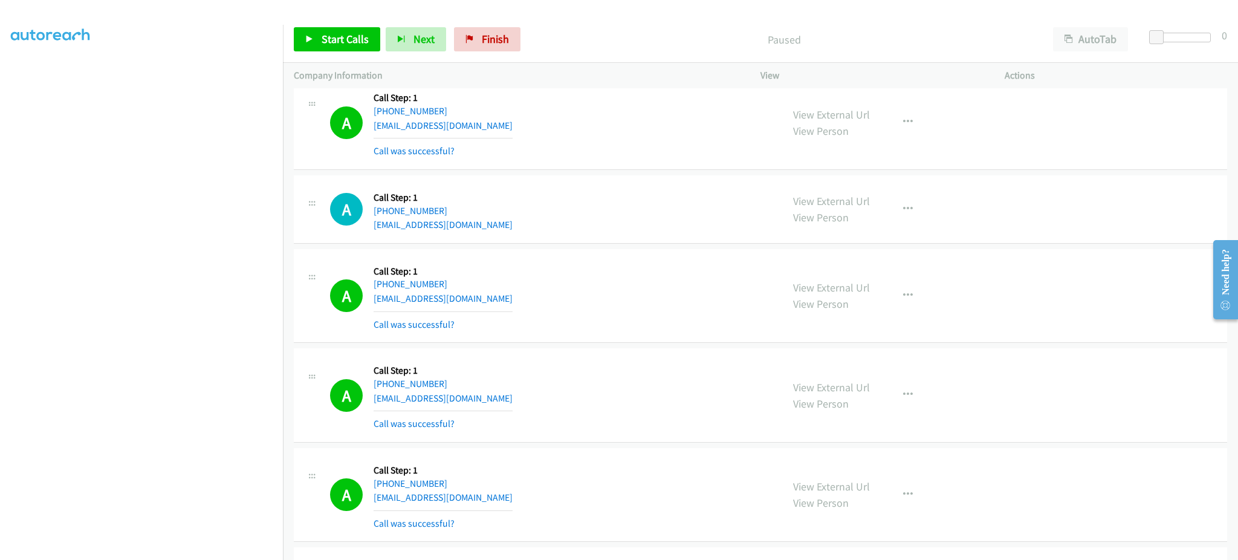
click at [511, 299] on div "A Callback Scheduled Call Step: 1 America/New_York [PHONE_NUMBER] [EMAIL_ADDRES…" at bounding box center [550, 296] width 441 height 72
click at [524, 394] on div "A Callback Scheduled Call Step: 1 America/New_York [PHONE_NUMBER] [EMAIL_ADDRES…" at bounding box center [550, 395] width 441 height 72
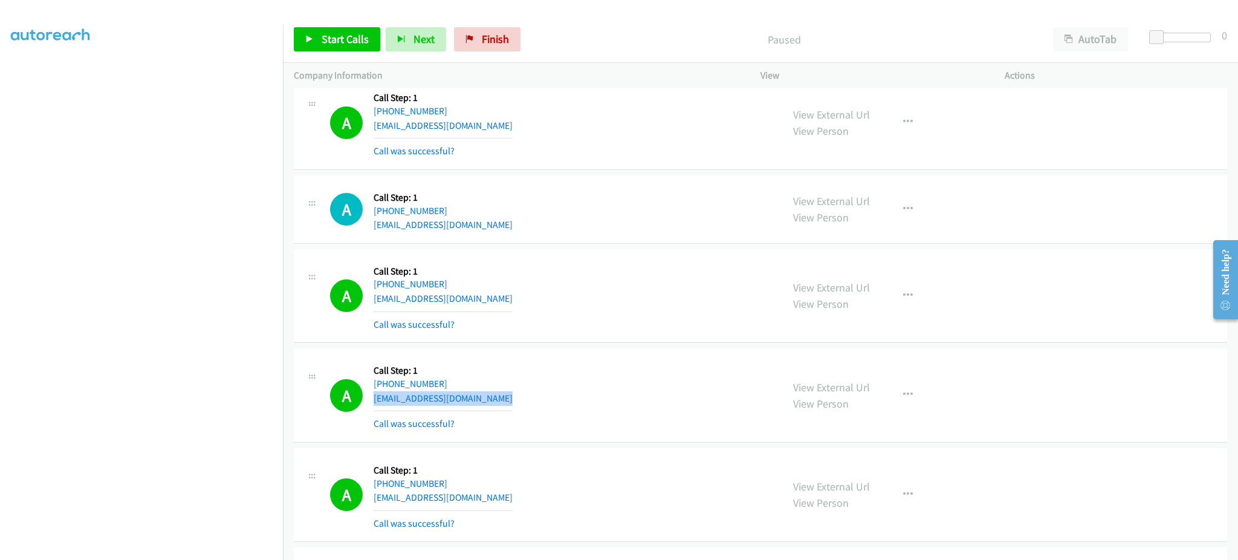
click at [524, 394] on div "A Callback Scheduled Call Step: 1 America/New_York [PHONE_NUMBER] [EMAIL_ADDRES…" at bounding box center [550, 395] width 441 height 72
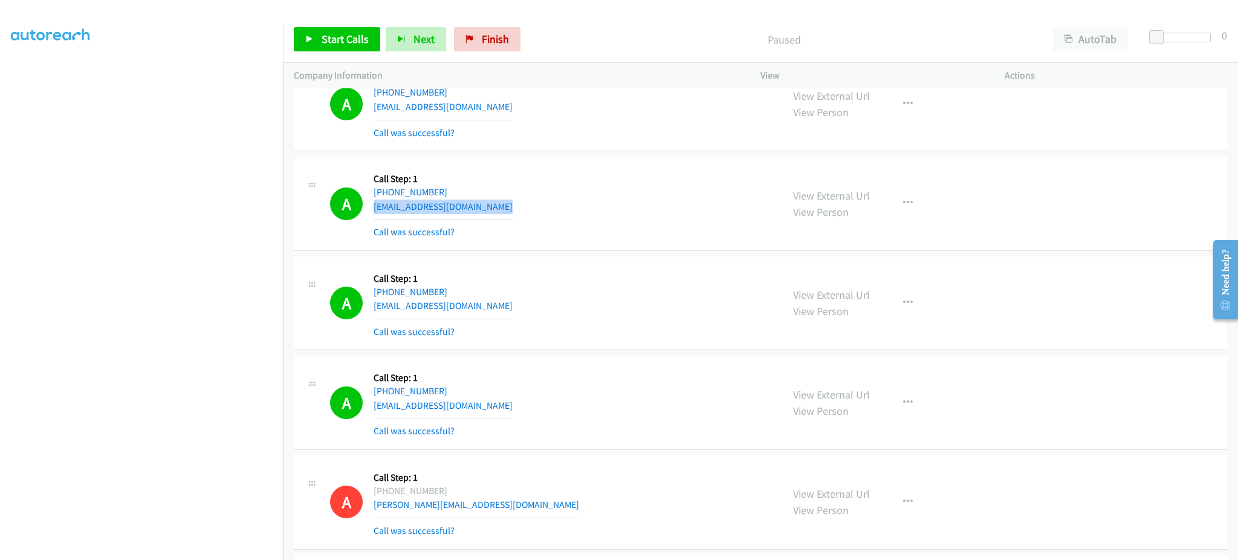
scroll to position [1451, 0]
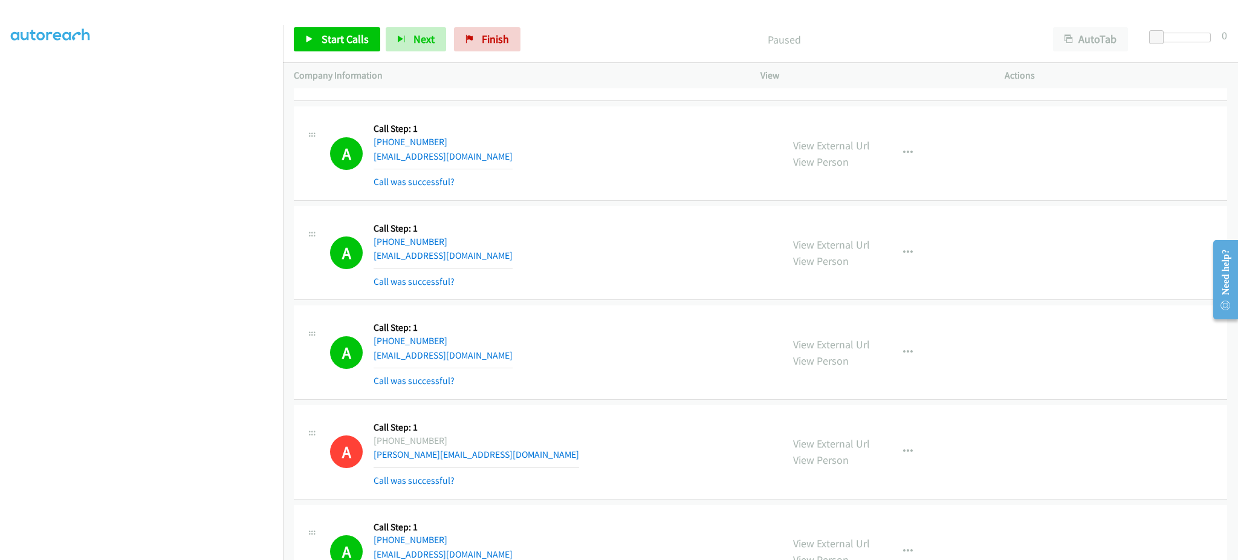
click at [485, 267] on div "A Callback Scheduled Call Step: 1 America/New_York [PHONE_NUMBER] [EMAIL_ADDRES…" at bounding box center [550, 253] width 441 height 72
click at [484, 249] on div "A Callback Scheduled Call Step: 1 America/New_York [PHONE_NUMBER] [EMAIL_ADDRES…" at bounding box center [550, 253] width 441 height 72
click at [472, 255] on div "A Callback Scheduled Call Step: 1 America/New_York [PHONE_NUMBER] [EMAIL_ADDRES…" at bounding box center [550, 253] width 441 height 72
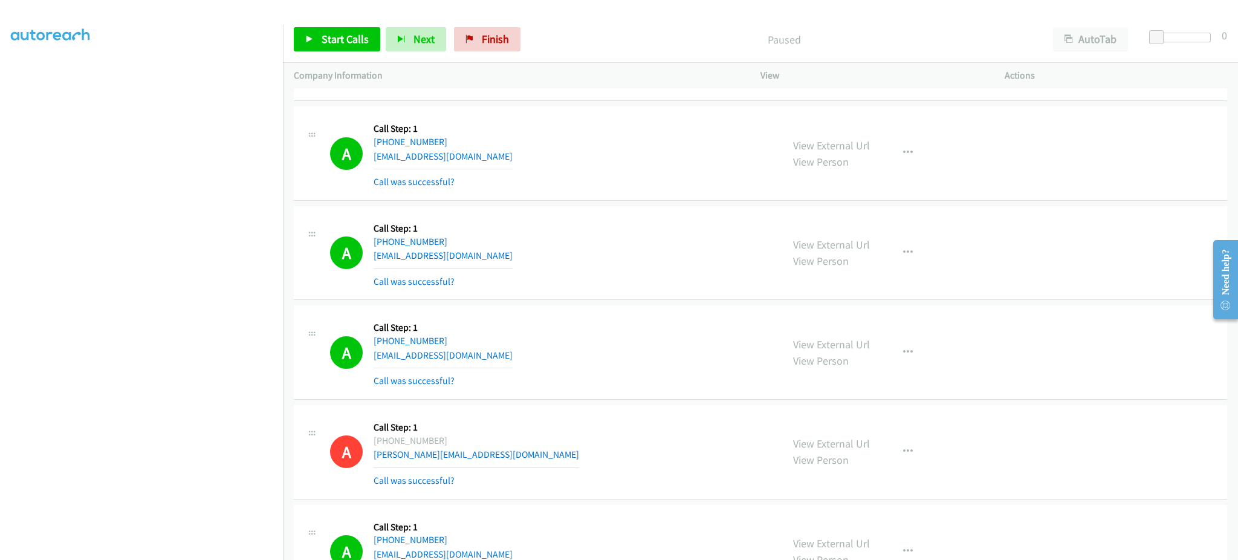
click at [472, 255] on div "A Callback Scheduled Call Step: 1 America/New_York [PHONE_NUMBER] [EMAIL_ADDRES…" at bounding box center [550, 253] width 441 height 72
click at [511, 365] on div "A Callback Scheduled Call Step: 1 [GEOGRAPHIC_DATA]/[GEOGRAPHIC_DATA] [PHONE_NU…" at bounding box center [550, 352] width 441 height 72
click at [510, 357] on div "A Callback Scheduled Call Step: 1 [GEOGRAPHIC_DATA]/[GEOGRAPHIC_DATA] [PHONE_NU…" at bounding box center [550, 352] width 441 height 72
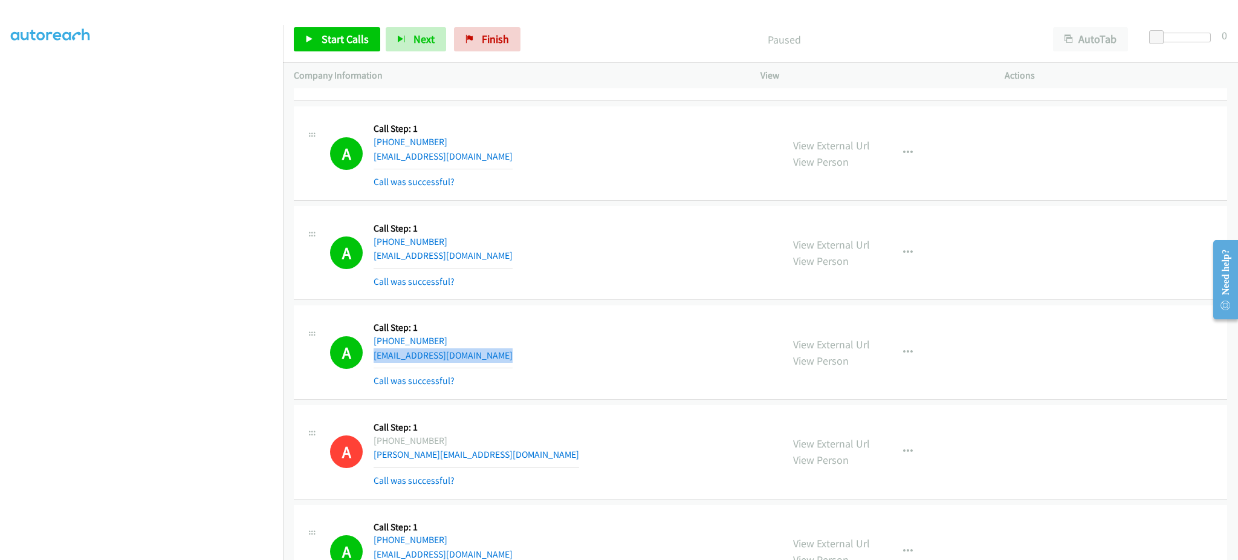
click at [510, 357] on div "A Callback Scheduled Call Step: 1 [GEOGRAPHIC_DATA]/[GEOGRAPHIC_DATA] [PHONE_NU…" at bounding box center [550, 352] width 441 height 72
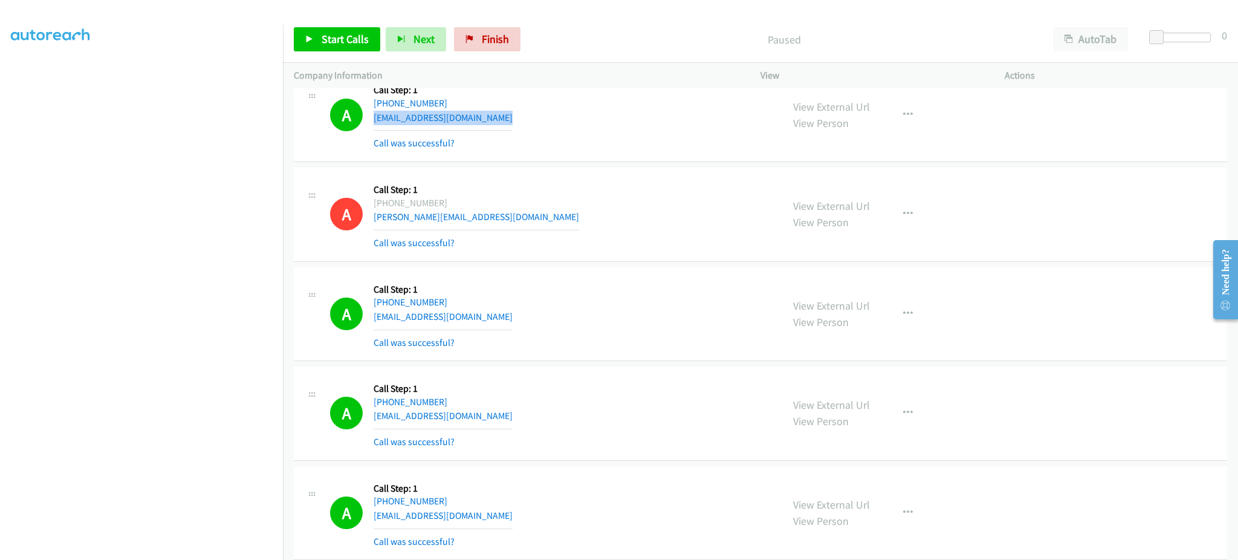
scroll to position [1693, 0]
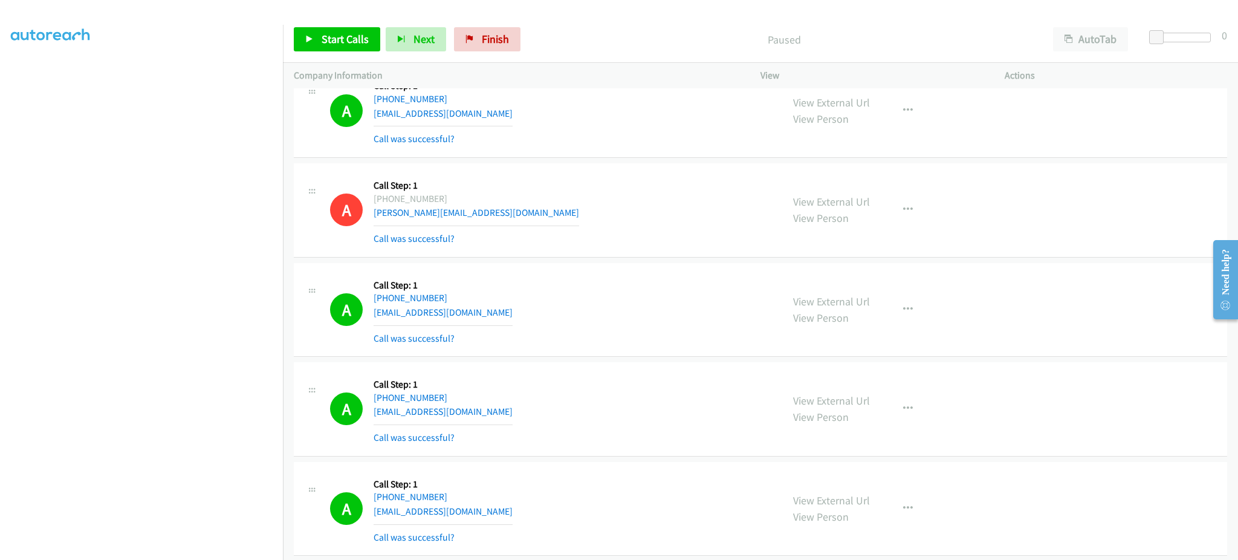
click at [489, 313] on div "A Callback Scheduled Call Step: 1 [GEOGRAPHIC_DATA]/[GEOGRAPHIC_DATA] [PHONE_NU…" at bounding box center [550, 310] width 441 height 72
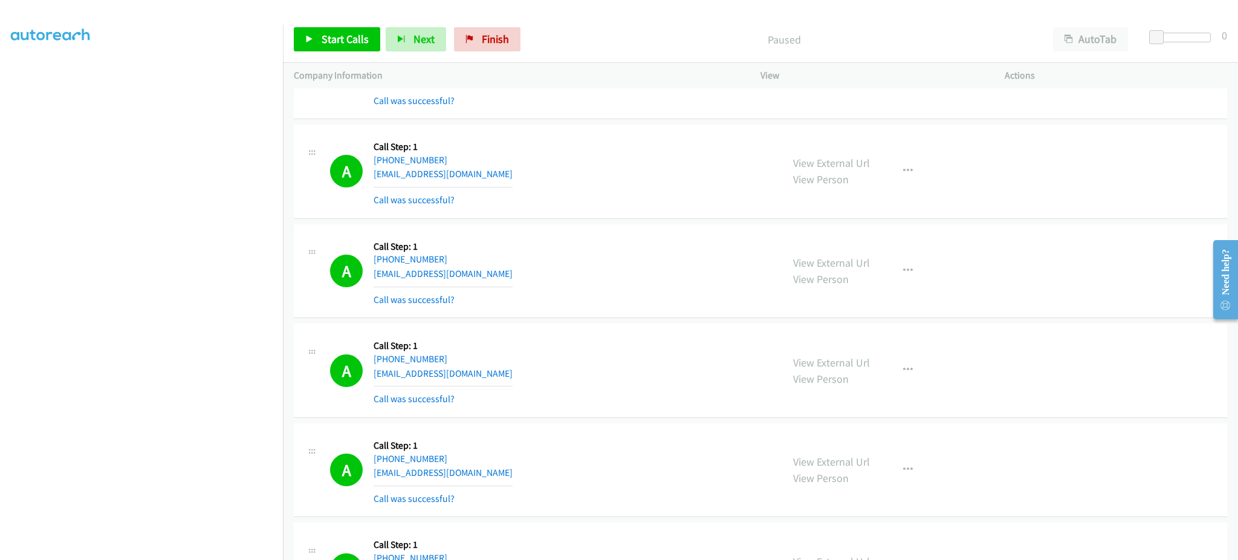
scroll to position [1935, 0]
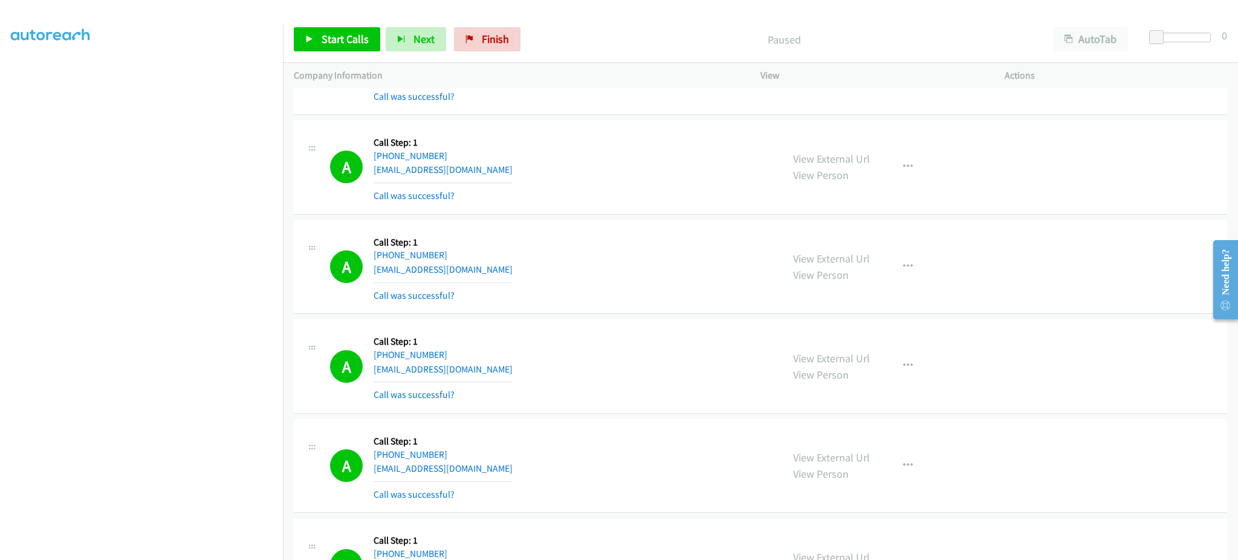
click at [467, 169] on div "A Callback Scheduled Call Step: 1 [GEOGRAPHIC_DATA]/[GEOGRAPHIC_DATA] [PHONE_NU…" at bounding box center [550, 167] width 441 height 72
click at [509, 271] on div "A Callback Scheduled Call Step: 1 [GEOGRAPHIC_DATA]/[GEOGRAPHIC_DATA] [PHONE_NU…" at bounding box center [550, 267] width 441 height 72
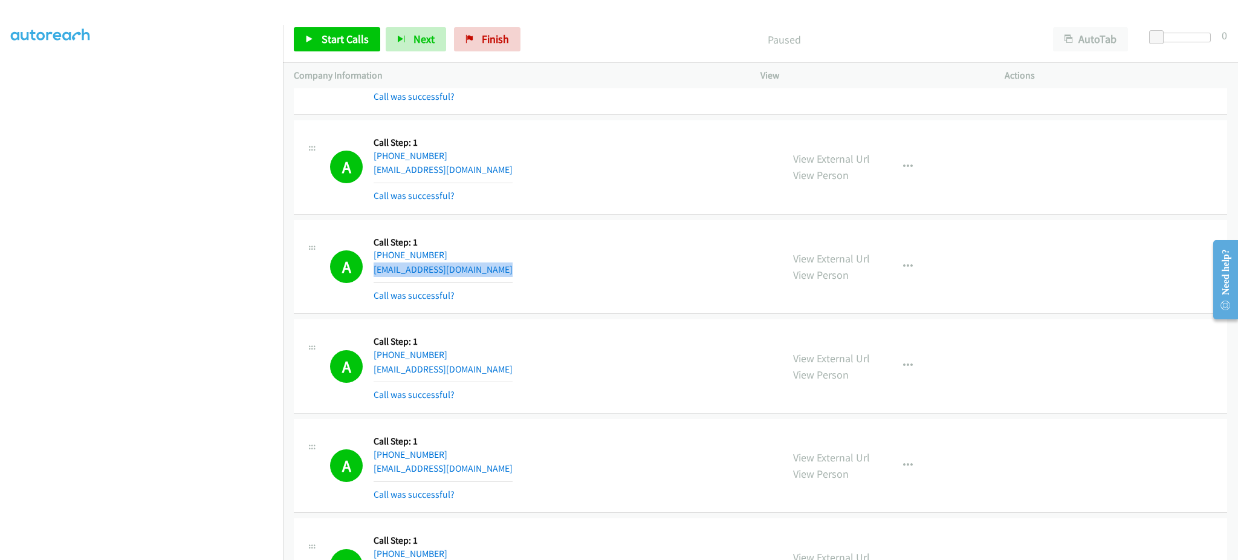
click at [509, 271] on div "A Callback Scheduled Call Step: 1 [GEOGRAPHIC_DATA]/[GEOGRAPHIC_DATA] [PHONE_NU…" at bounding box center [550, 267] width 441 height 72
click at [528, 370] on div "A Callback Scheduled Call Step: 1 [GEOGRAPHIC_DATA]/[GEOGRAPHIC_DATA] [PHONE_NU…" at bounding box center [550, 366] width 441 height 72
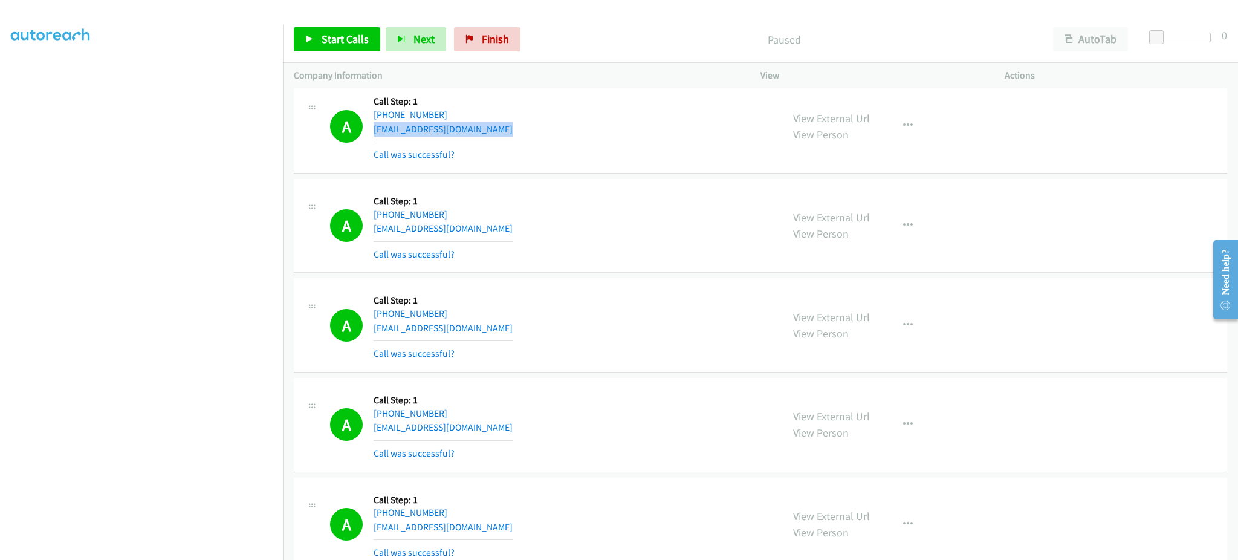
scroll to position [2177, 0]
click at [503, 221] on div "A Callback Scheduled Call Step: 1 America/New_York [PHONE_NUMBER] [EMAIL_ADDRES…" at bounding box center [550, 224] width 441 height 72
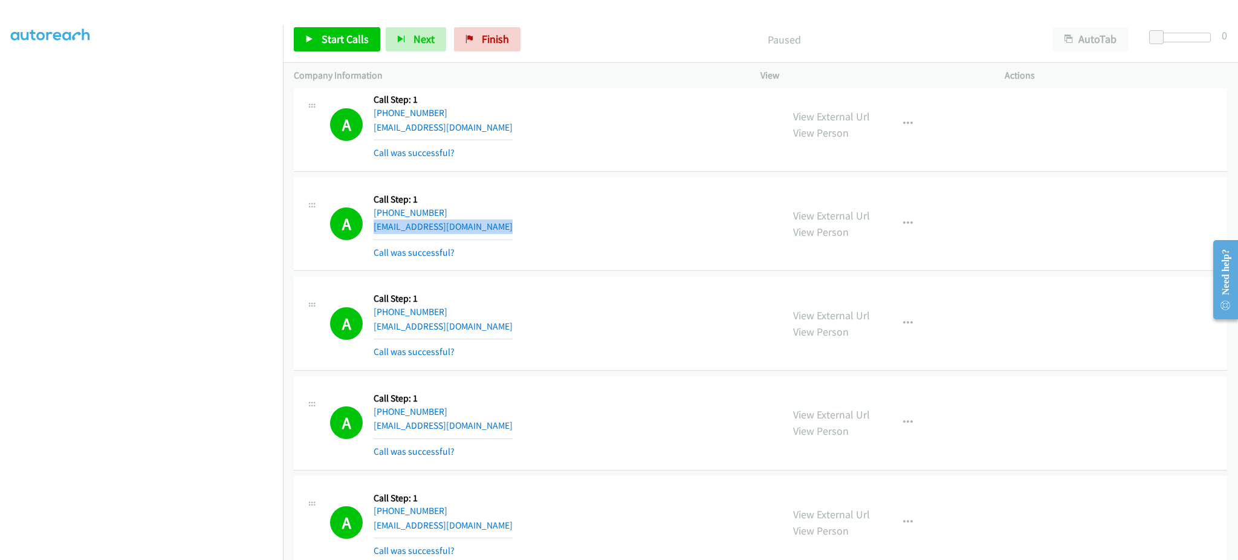
click at [503, 221] on div "A Callback Scheduled Call Step: 1 America/New_York [PHONE_NUMBER] [EMAIL_ADDRES…" at bounding box center [550, 224] width 441 height 72
click at [499, 326] on div "A Callback Scheduled Call Step: 1 America/New_York [PHONE_NUMBER] [EMAIL_ADDRES…" at bounding box center [550, 323] width 441 height 72
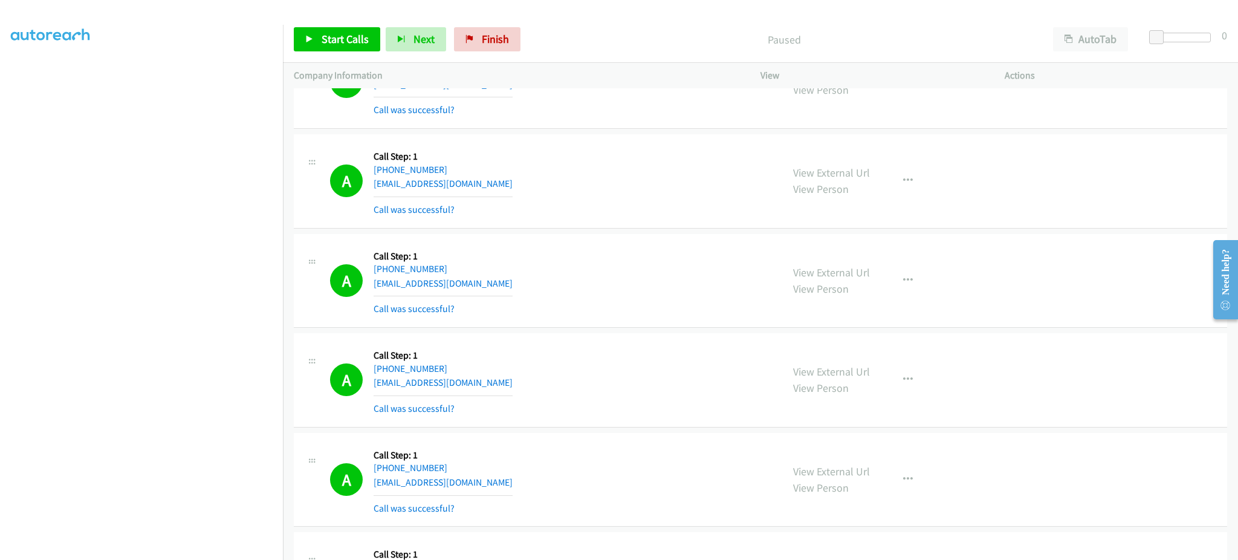
click at [508, 180] on div "A Callback Scheduled Call Step: 1 America/New_York [PHONE_NUMBER] [EMAIL_ADDRES…" at bounding box center [550, 181] width 441 height 72
click at [489, 281] on div "A Callback Scheduled Call Step: 1 America/New_York [PHONE_NUMBER] [EMAIL_ADDRES…" at bounding box center [550, 281] width 441 height 72
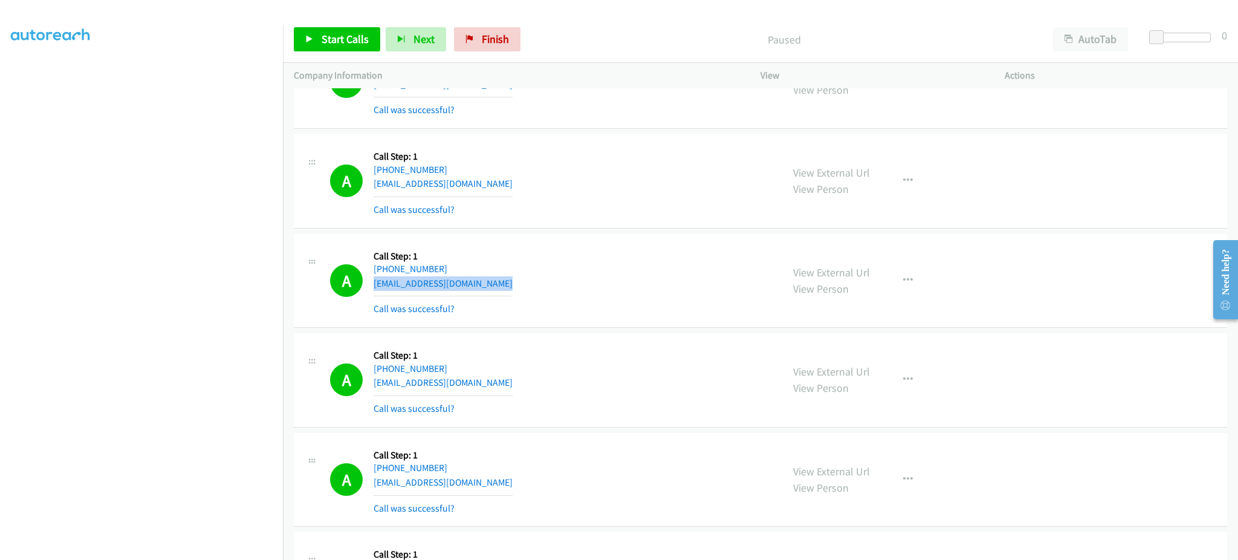
click at [489, 281] on div "A Callback Scheduled Call Step: 1 America/New_York [PHONE_NUMBER] [EMAIL_ADDRES…" at bounding box center [550, 281] width 441 height 72
click at [499, 374] on div "A Callback Scheduled Call Step: 1 America/New_York [PHONE_NUMBER] [EMAIL_ADDRES…" at bounding box center [550, 380] width 441 height 72
click at [496, 385] on div "A Callback Scheduled Call Step: 1 America/New_York [PHONE_NUMBER] [EMAIL_ADDRES…" at bounding box center [550, 380] width 441 height 72
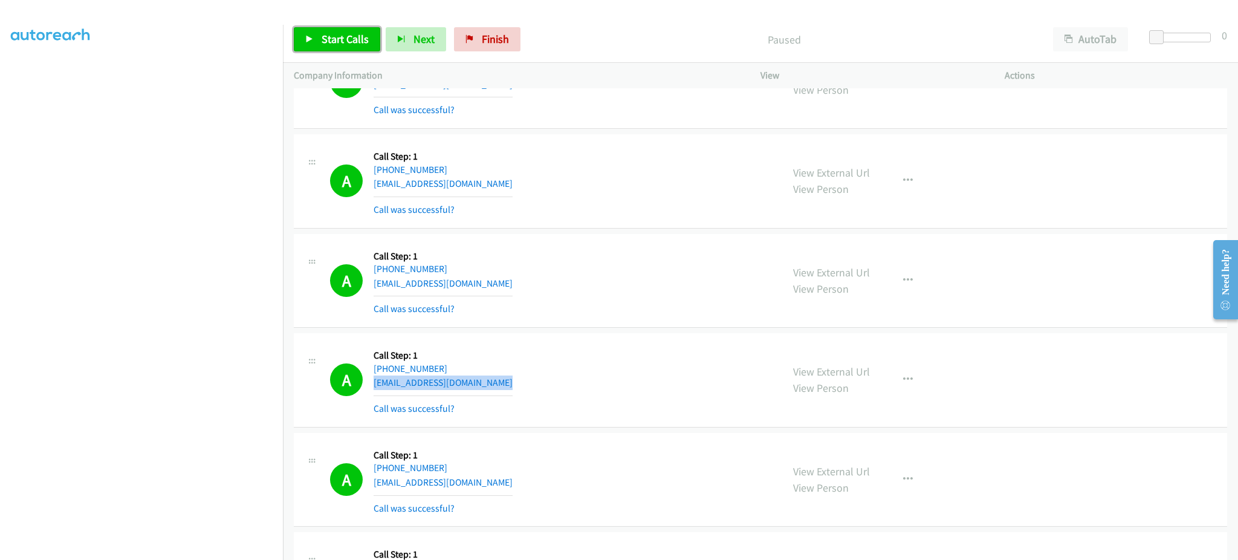
click at [346, 47] on link "Start Calls" at bounding box center [337, 39] width 86 height 24
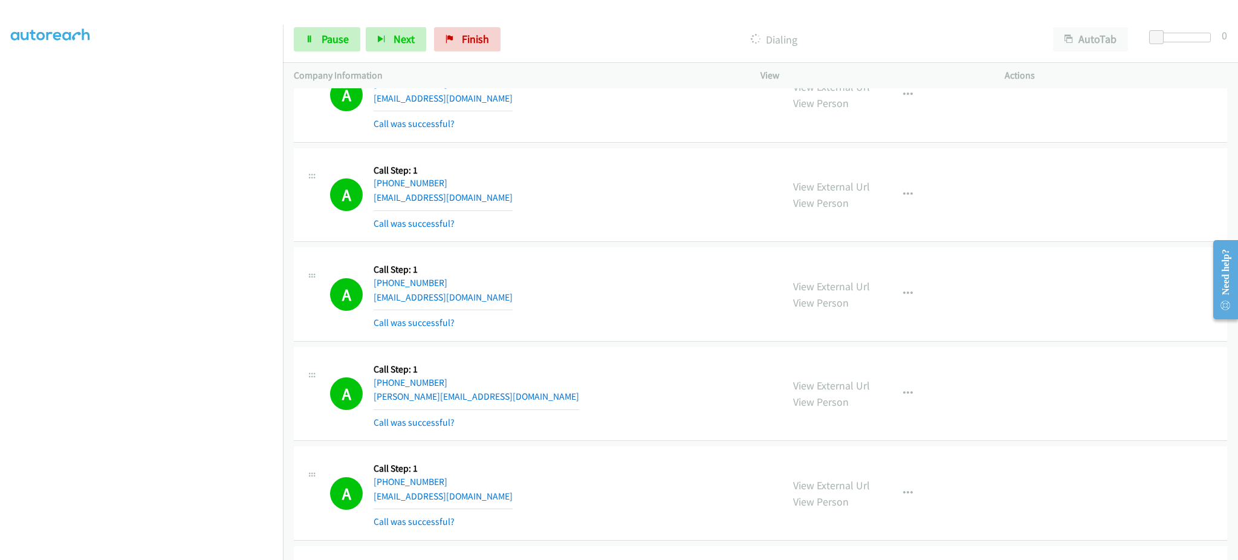
scroll to position [6799, 0]
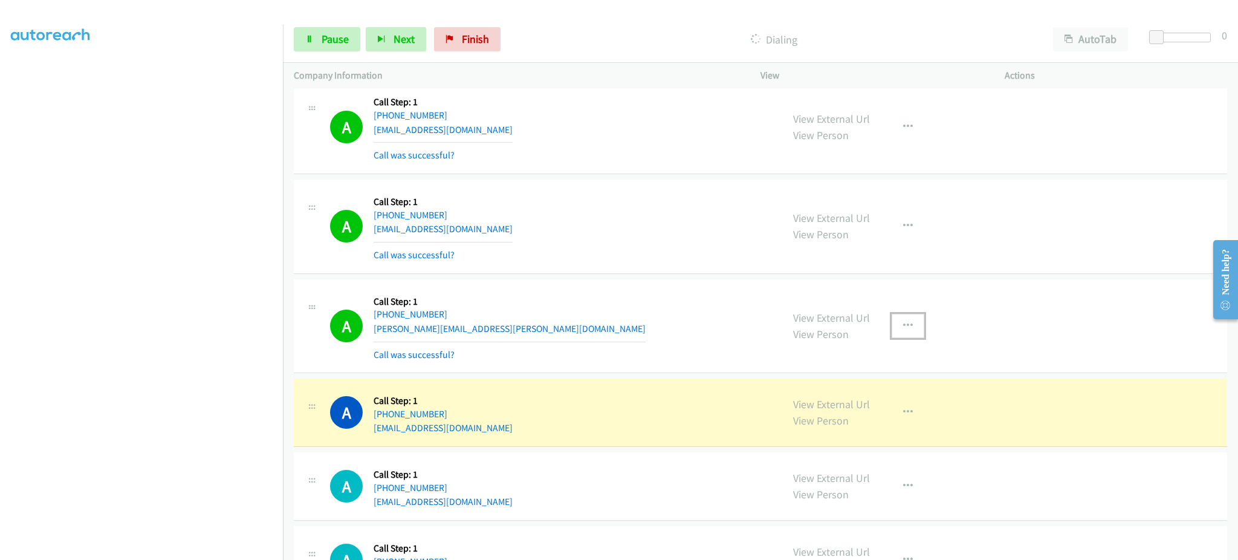
click at [903, 330] on icon "button" at bounding box center [908, 326] width 10 height 10
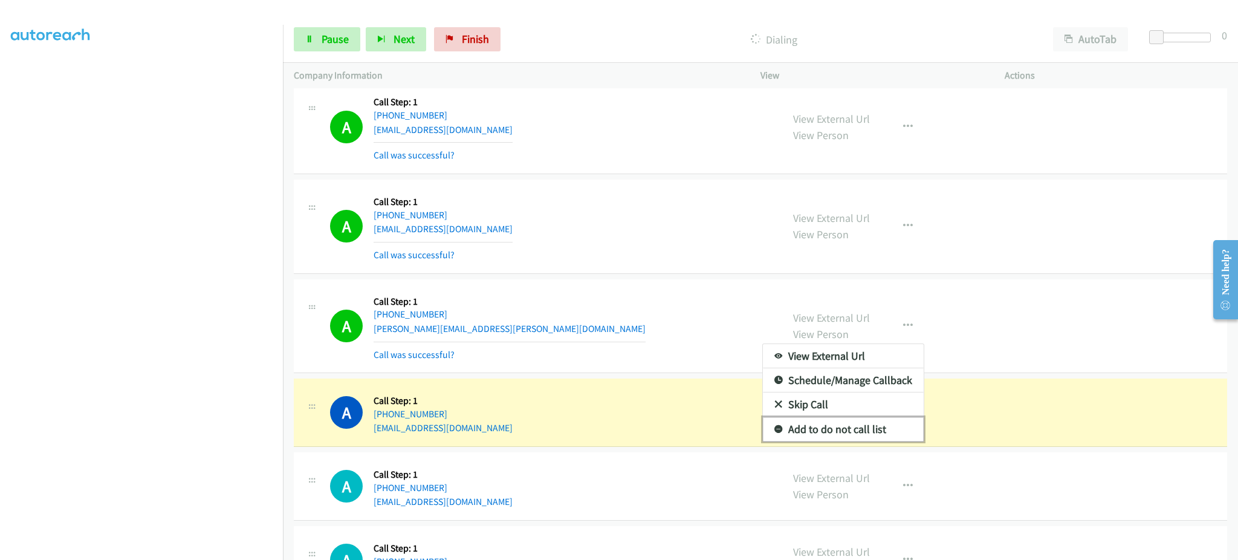
click at [871, 426] on link "Add to do not call list" at bounding box center [843, 429] width 161 height 24
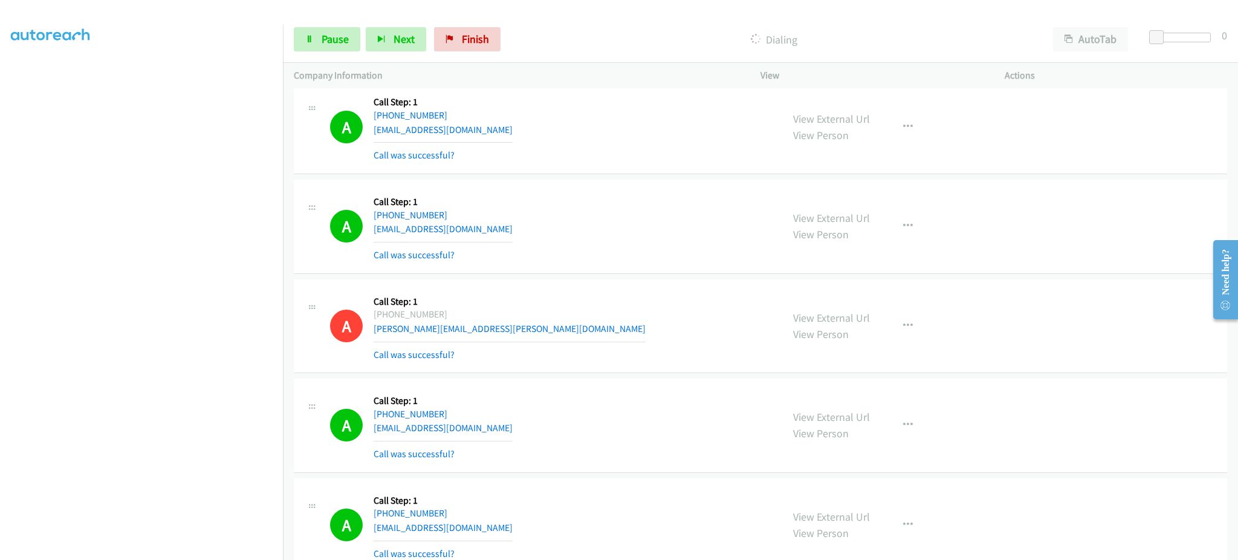
scroll to position [7205, 0]
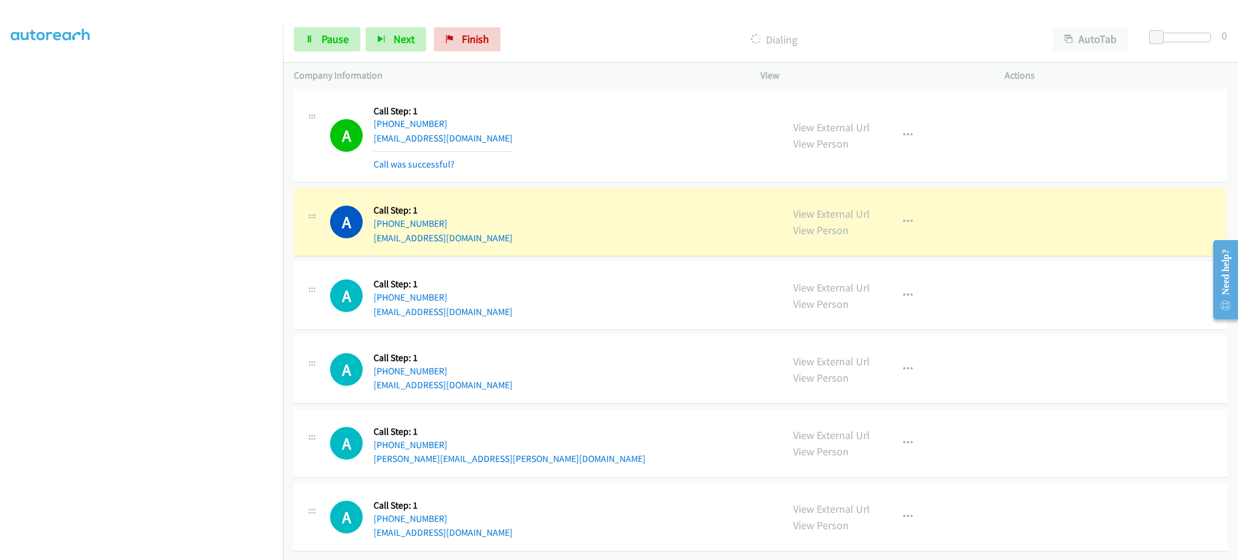
click at [884, 216] on div "View External Url View Person View External Url Email Schedule/Manage Callback …" at bounding box center [909, 222] width 255 height 46
click at [914, 221] on button "button" at bounding box center [908, 222] width 33 height 24
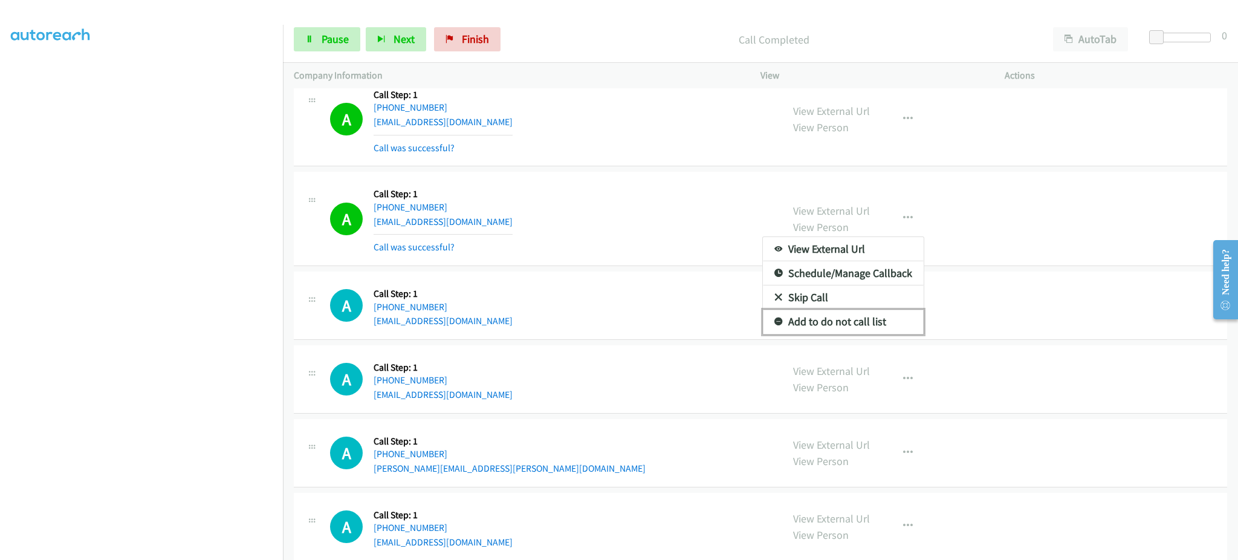
drag, startPoint x: 869, startPoint y: 326, endPoint x: 869, endPoint y: 283, distance: 43.5
click at [869, 326] on link "Add to do not call list" at bounding box center [843, 322] width 161 height 24
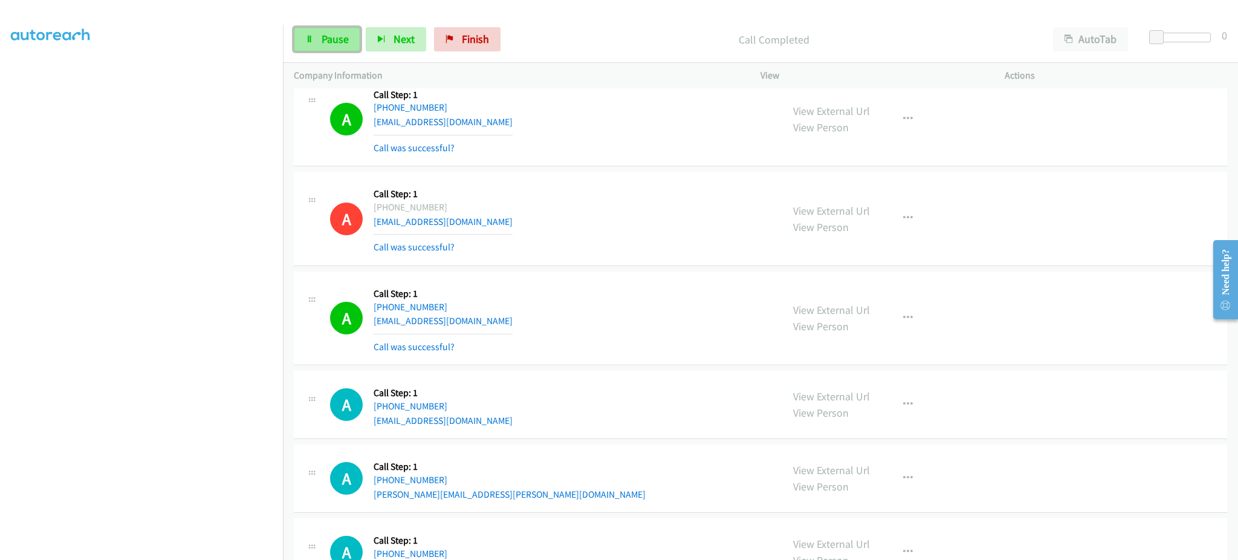
click at [350, 47] on link "Pause" at bounding box center [327, 39] width 67 height 24
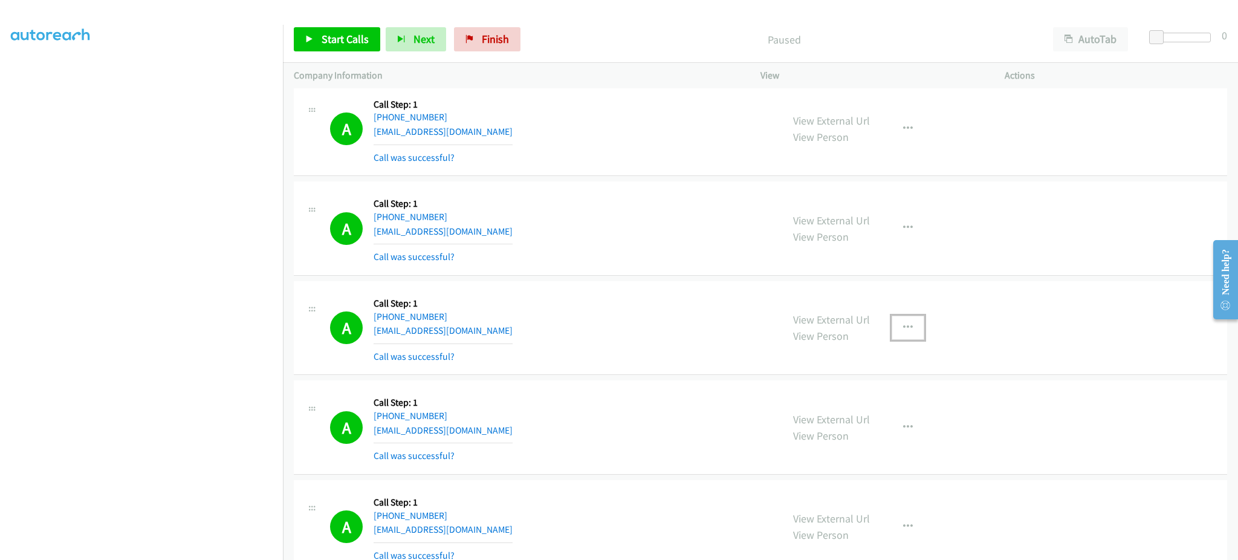
click at [907, 328] on button "button" at bounding box center [908, 328] width 33 height 24
click at [857, 433] on link "Add to do not call list" at bounding box center [843, 431] width 161 height 24
click at [531, 235] on div "A Callback Scheduled Call Step: 1 America/New_York [PHONE_NUMBER] [EMAIL_ADDRES…" at bounding box center [550, 228] width 441 height 72
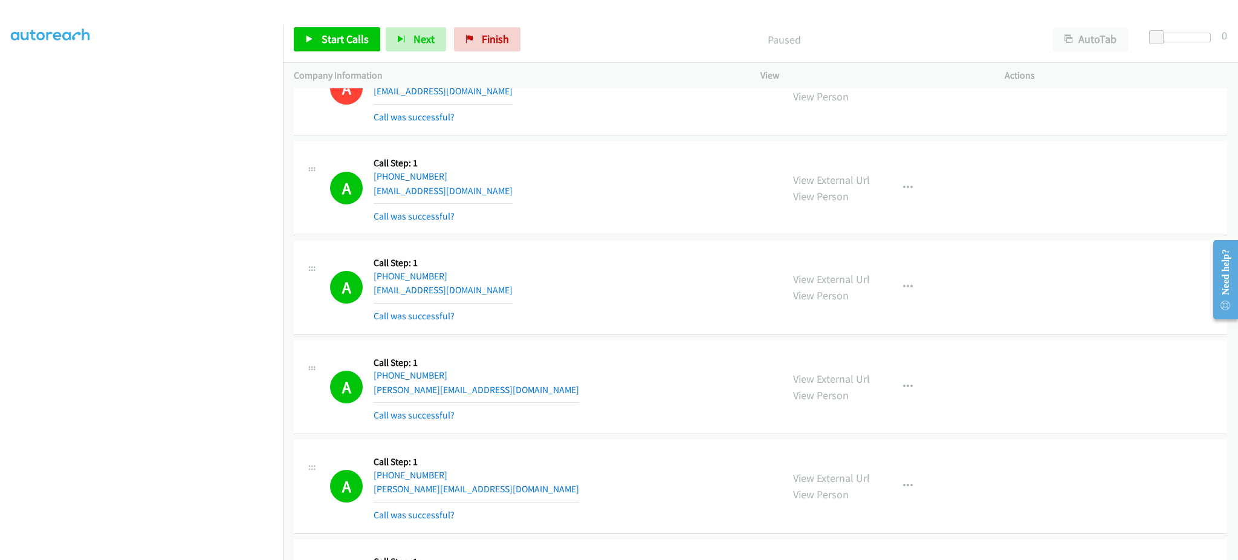
scroll to position [3906, 0]
click at [504, 189] on div "A Callback Scheduled Call Step: 1 America/New_York [PHONE_NUMBER] [EMAIL_ADDRES…" at bounding box center [550, 185] width 441 height 72
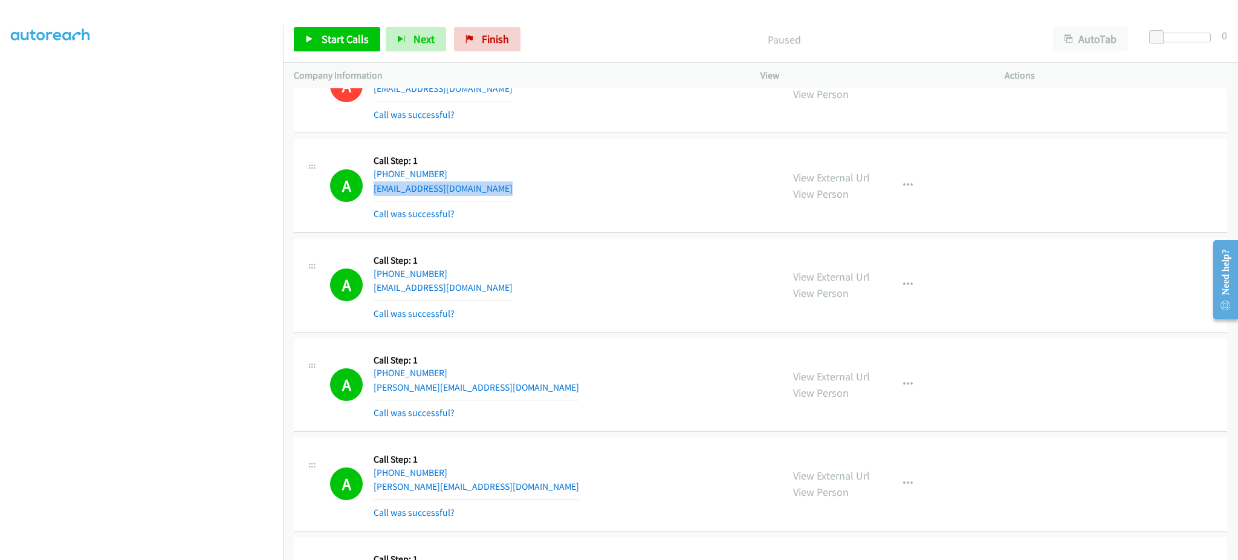
click at [504, 189] on div "A Callback Scheduled Call Step: 1 America/New_York [PHONE_NUMBER] [EMAIL_ADDRES…" at bounding box center [550, 185] width 441 height 72
click at [492, 290] on div "A Callback Scheduled Call Step: 1 America/New_York [PHONE_NUMBER] [EMAIL_ADDRES…" at bounding box center [550, 285] width 441 height 72
click at [508, 391] on div "A Callback Scheduled Call Step: 1 [GEOGRAPHIC_DATA]/[GEOGRAPHIC_DATA] [PHONE_NU…" at bounding box center [550, 385] width 441 height 72
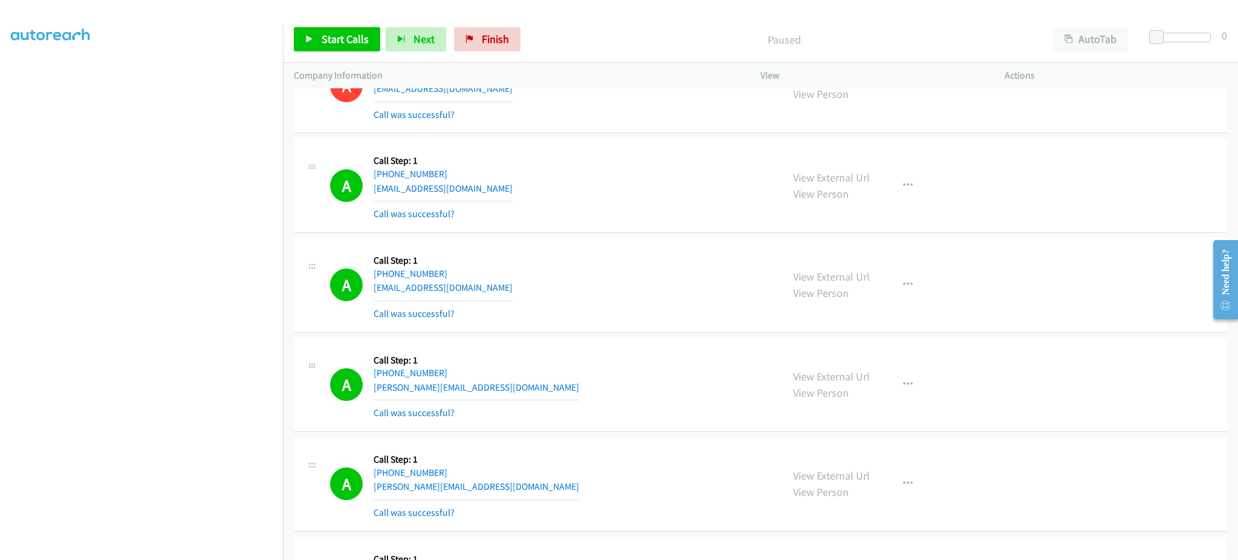
click at [508, 391] on div "A Callback Scheduled Call Step: 1 [GEOGRAPHIC_DATA]/[GEOGRAPHIC_DATA] [PHONE_NU…" at bounding box center [550, 385] width 441 height 72
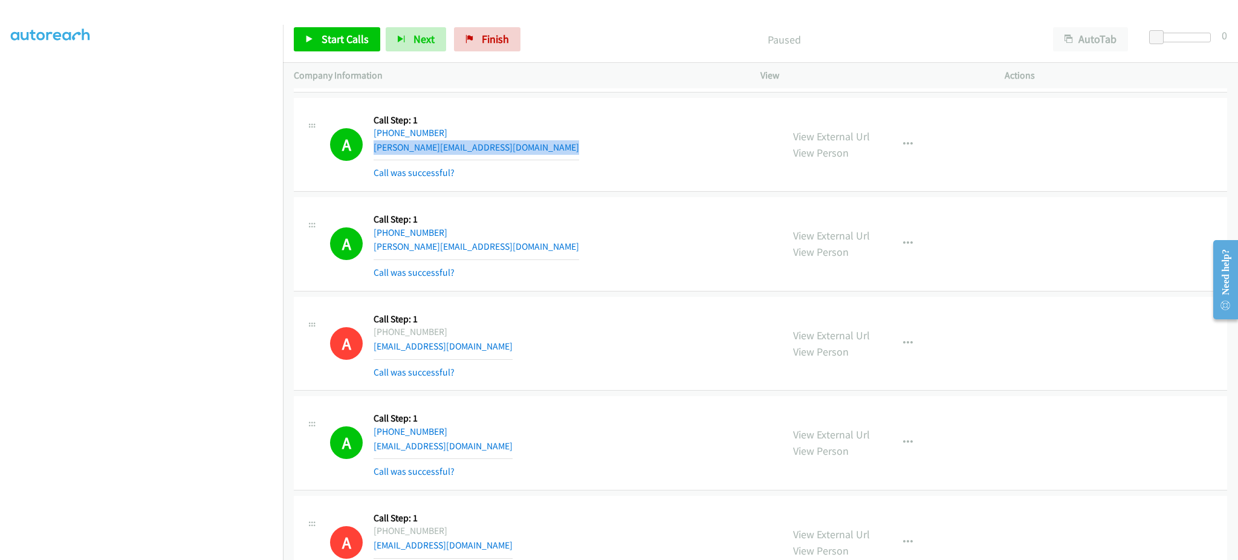
scroll to position [4148, 0]
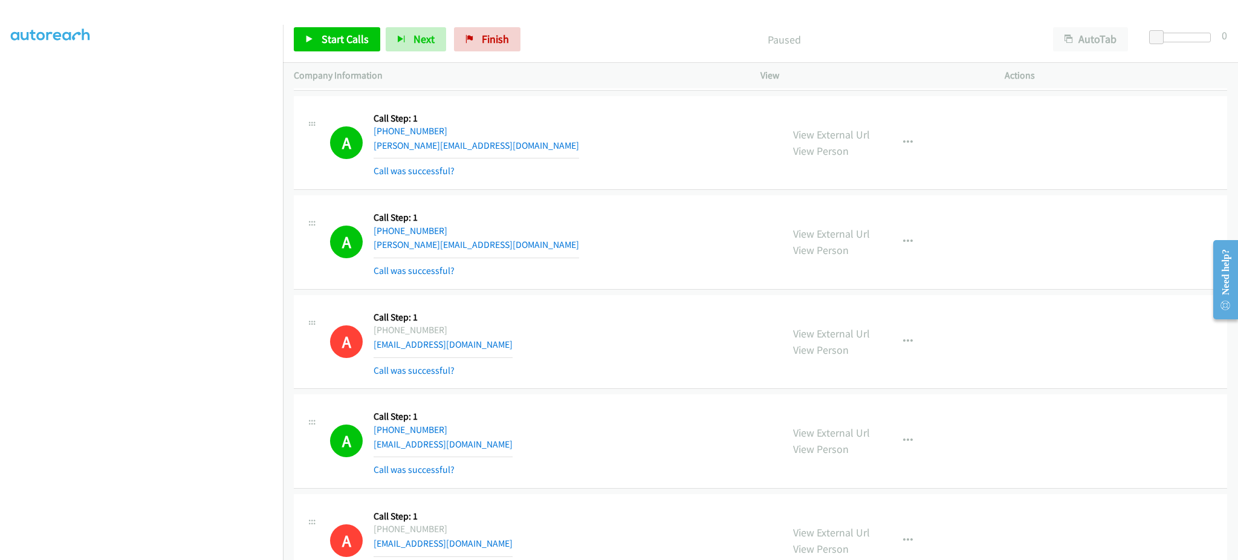
click at [480, 244] on div "A Callback Scheduled Call Step: 1 [GEOGRAPHIC_DATA]/[GEOGRAPHIC_DATA] [PHONE_NU…" at bounding box center [550, 242] width 441 height 72
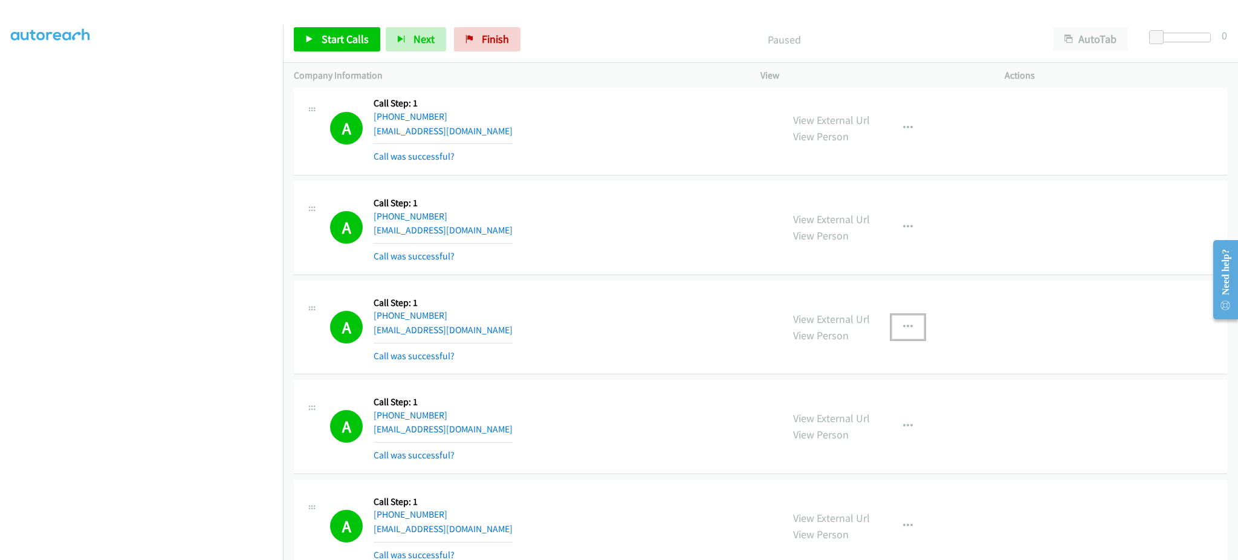
click at [895, 330] on button "button" at bounding box center [908, 327] width 33 height 24
click at [872, 430] on link "Add to do not call list" at bounding box center [843, 430] width 161 height 24
click at [518, 438] on div "A Callback Scheduled Call Step: 1 America/Los_Angeles [PHONE_NUMBER] [EMAIL_ADD…" at bounding box center [550, 427] width 441 height 72
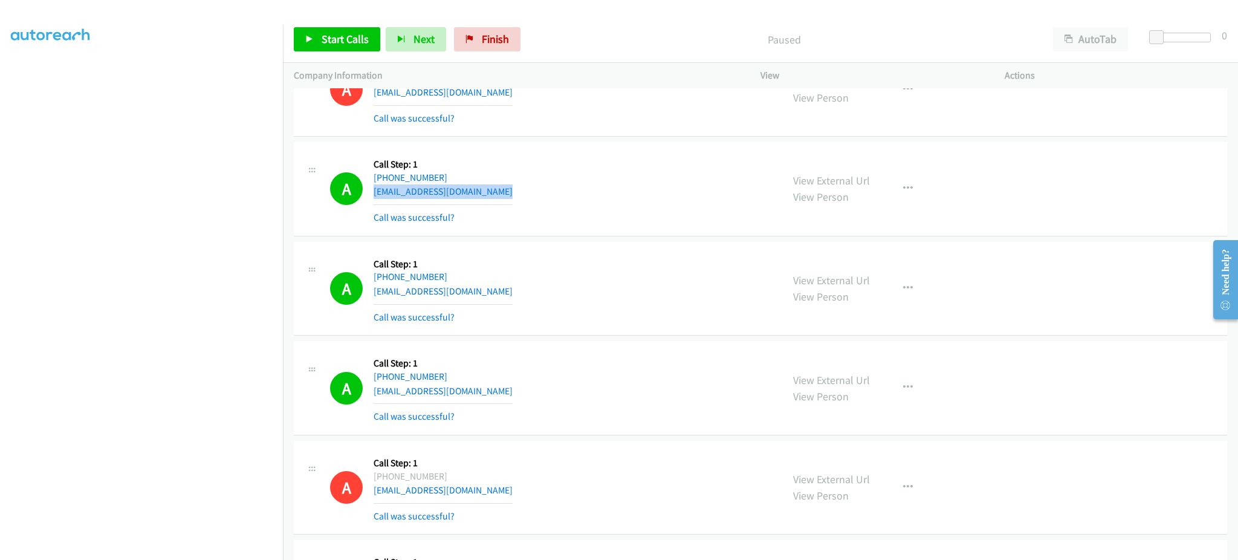
scroll to position [5101, 0]
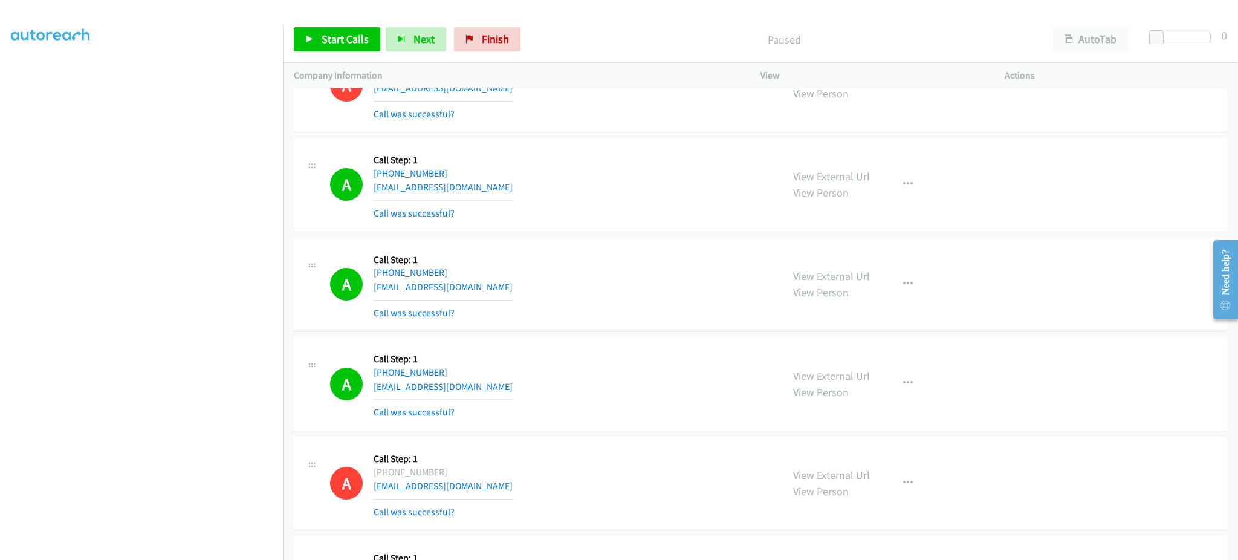
click at [491, 291] on div "A Callback Scheduled Call Step: 1 America/New_York [PHONE_NUMBER] [EMAIL_ADDRES…" at bounding box center [550, 284] width 441 height 72
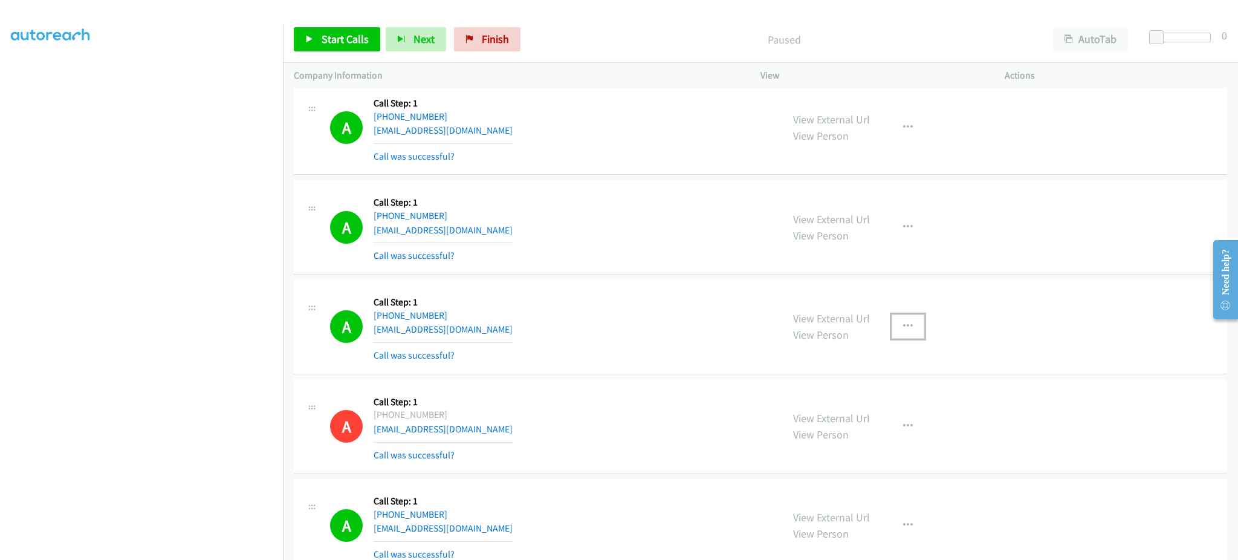
drag, startPoint x: 893, startPoint y: 317, endPoint x: 902, endPoint y: 336, distance: 20.3
click at [894, 319] on button "button" at bounding box center [908, 326] width 33 height 24
click at [912, 341] on div at bounding box center [619, 280] width 1238 height 560
click at [903, 337] on button "button" at bounding box center [908, 326] width 33 height 24
click at [882, 434] on link "Add to do not call list" at bounding box center [843, 430] width 161 height 24
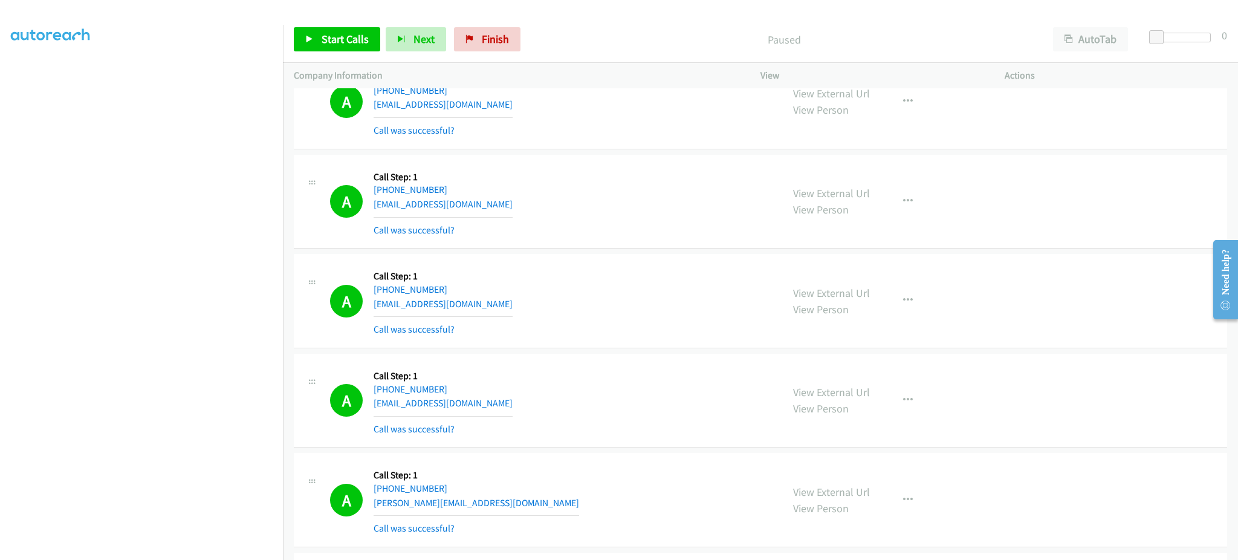
scroll to position [6453, 0]
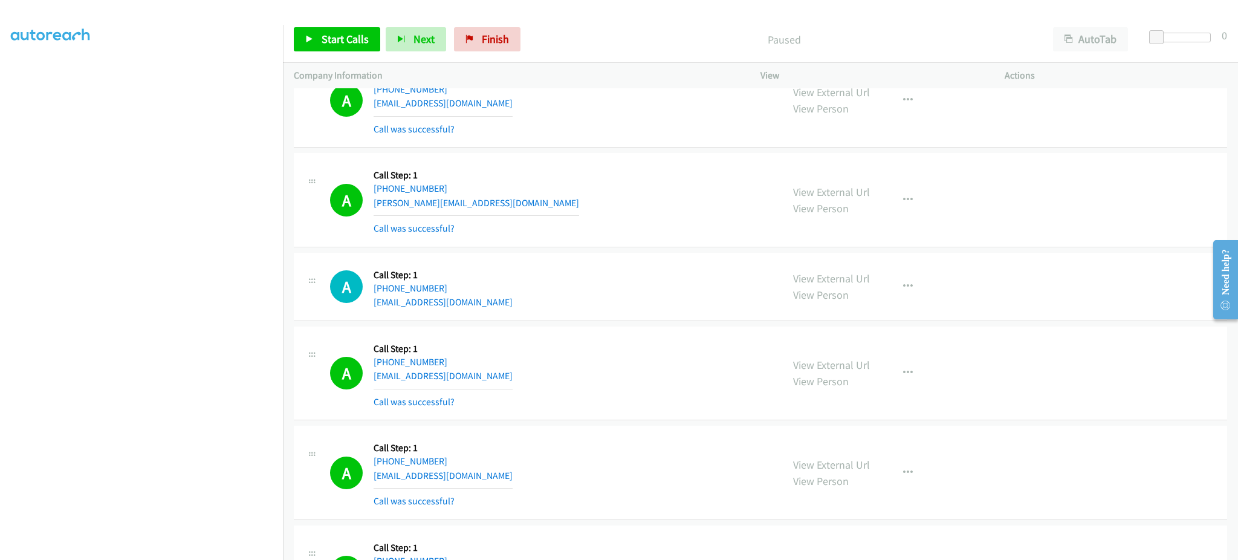
click at [496, 296] on div "A Callback Scheduled Call Step: 1 America/New_York [PHONE_NUMBER] [EMAIL_ADDRES…" at bounding box center [550, 287] width 441 height 46
click at [496, 308] on div "A Callback Scheduled Call Step: 1 America/New_York [PHONE_NUMBER] [EMAIL_ADDRES…" at bounding box center [550, 287] width 441 height 46
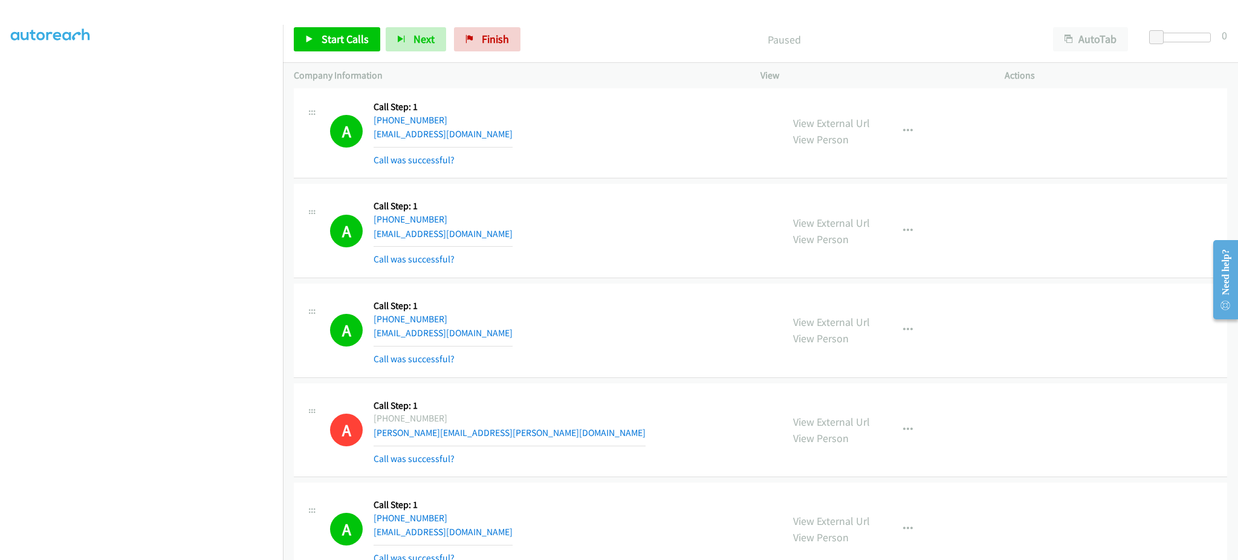
click at [489, 140] on div "A Callback Scheduled Call Step: 1 [GEOGRAPHIC_DATA]/[GEOGRAPHIC_DATA] [PHONE_NU…" at bounding box center [550, 132] width 441 height 72
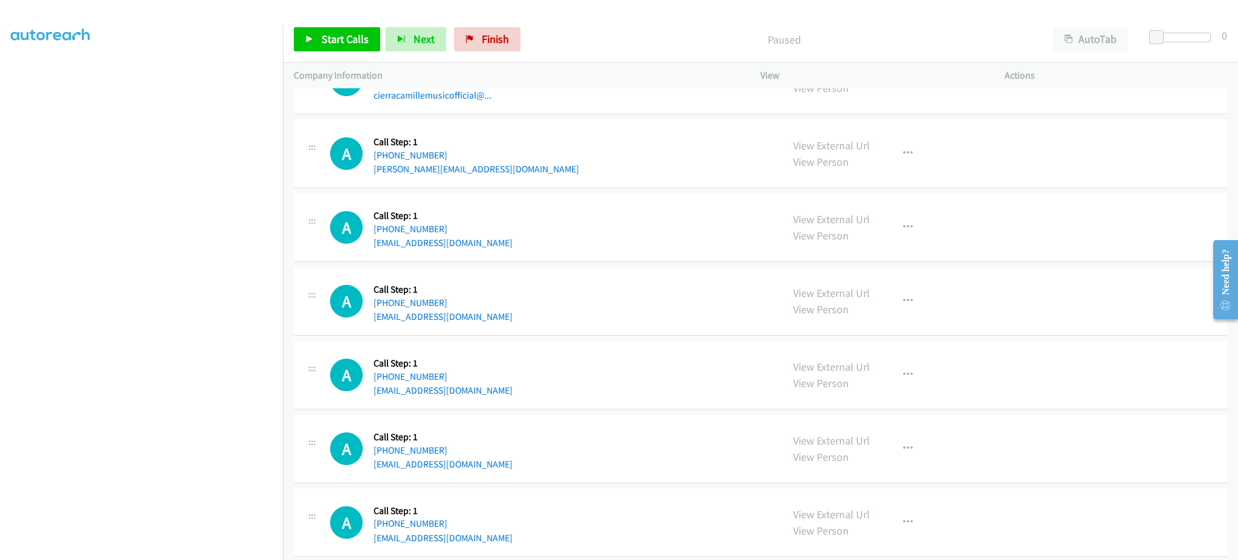
scroll to position [7847, 0]
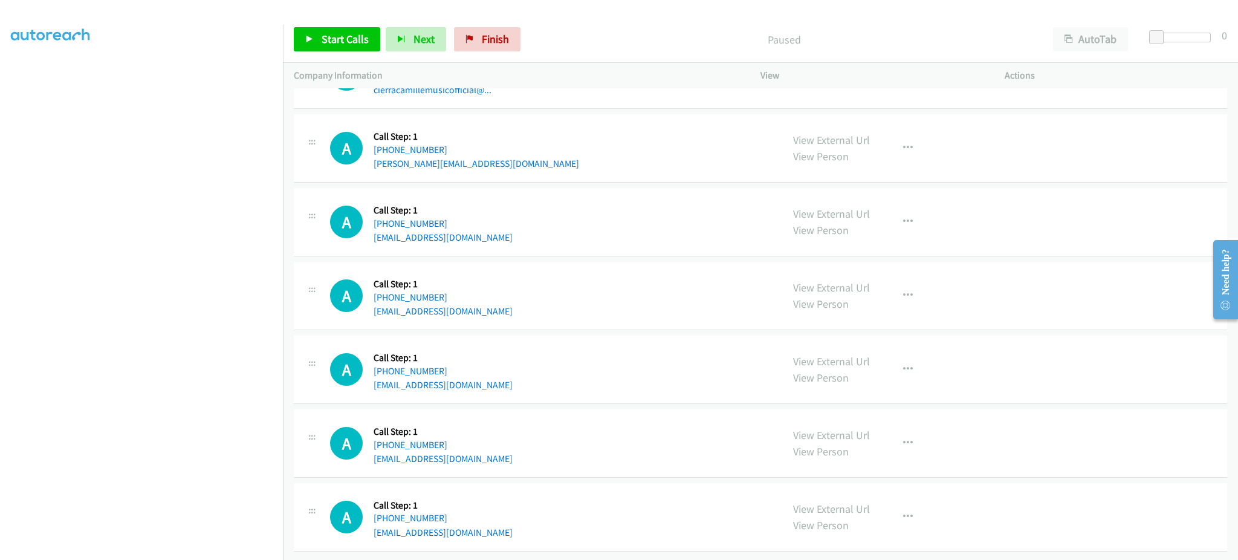
click at [495, 375] on div "A Callback Scheduled Call Step: 1 America/New_York [PHONE_NUMBER] [EMAIL_ADDRES…" at bounding box center [550, 369] width 441 height 46
click at [484, 447] on div "A Callback Scheduled Call Step: 1 America/New_York [PHONE_NUMBER] [EMAIL_ADDRES…" at bounding box center [550, 443] width 441 height 46
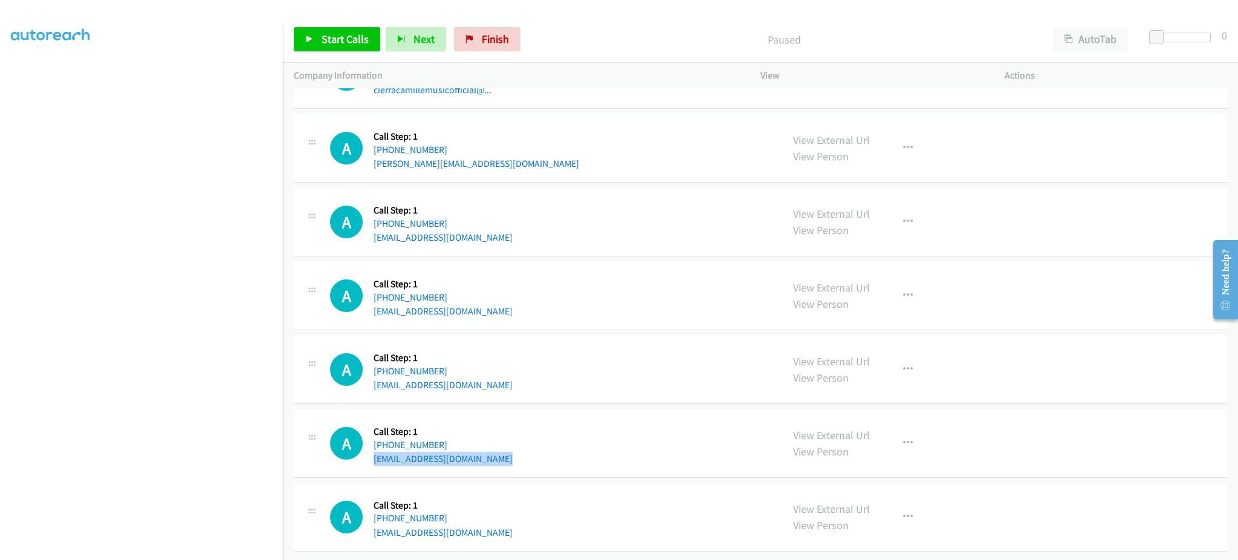
click at [484, 447] on div "A Callback Scheduled Call Step: 1 America/New_York [PHONE_NUMBER] [EMAIL_ADDRES…" at bounding box center [550, 443] width 441 height 46
click at [491, 516] on div "A Callback Scheduled Call Step: 1 America/New_York [PHONE_NUMBER] [EMAIL_ADDRES…" at bounding box center [550, 517] width 441 height 46
click at [347, 38] on span "Start Calls" at bounding box center [345, 39] width 47 height 14
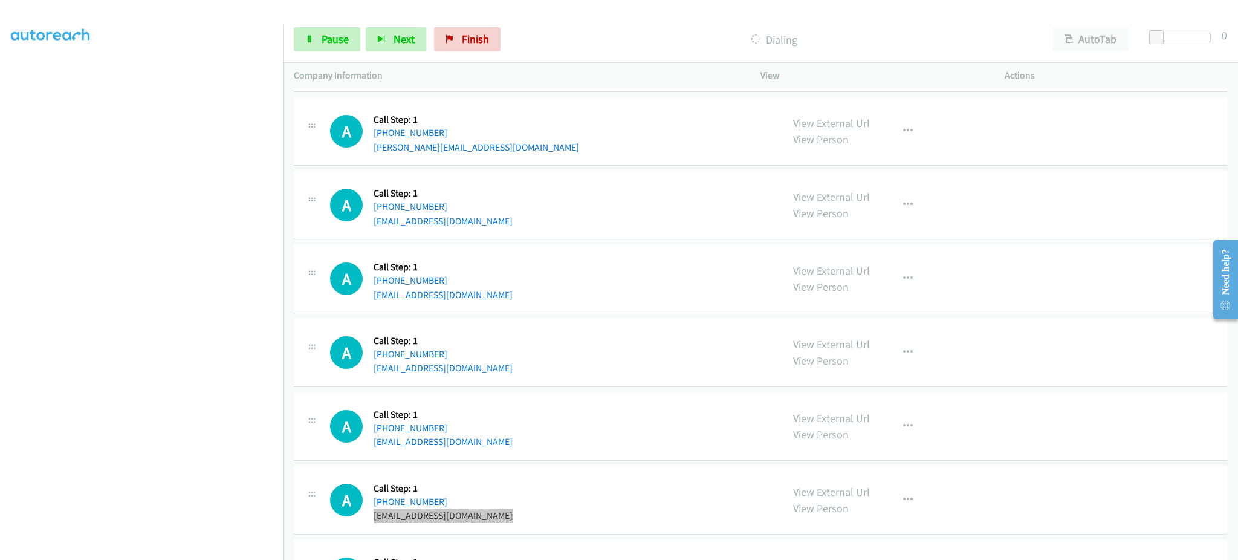
scroll to position [7924, 0]
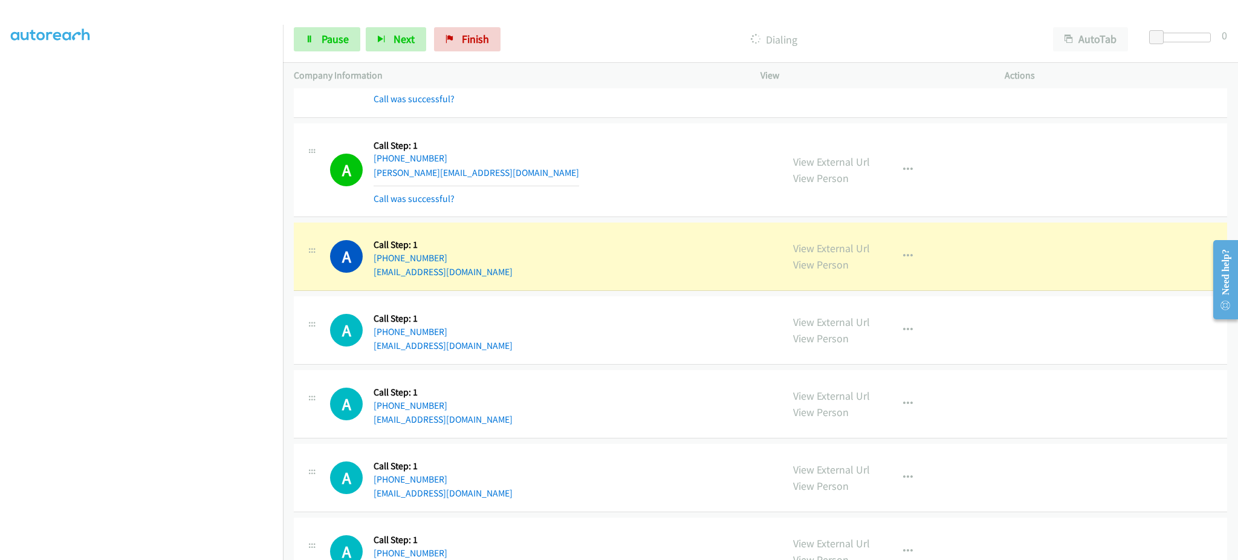
click at [623, 132] on div "A Callback Scheduled Call Step: 1 [GEOGRAPHIC_DATA]/[GEOGRAPHIC_DATA] [PHONE_NU…" at bounding box center [761, 170] width 934 height 94
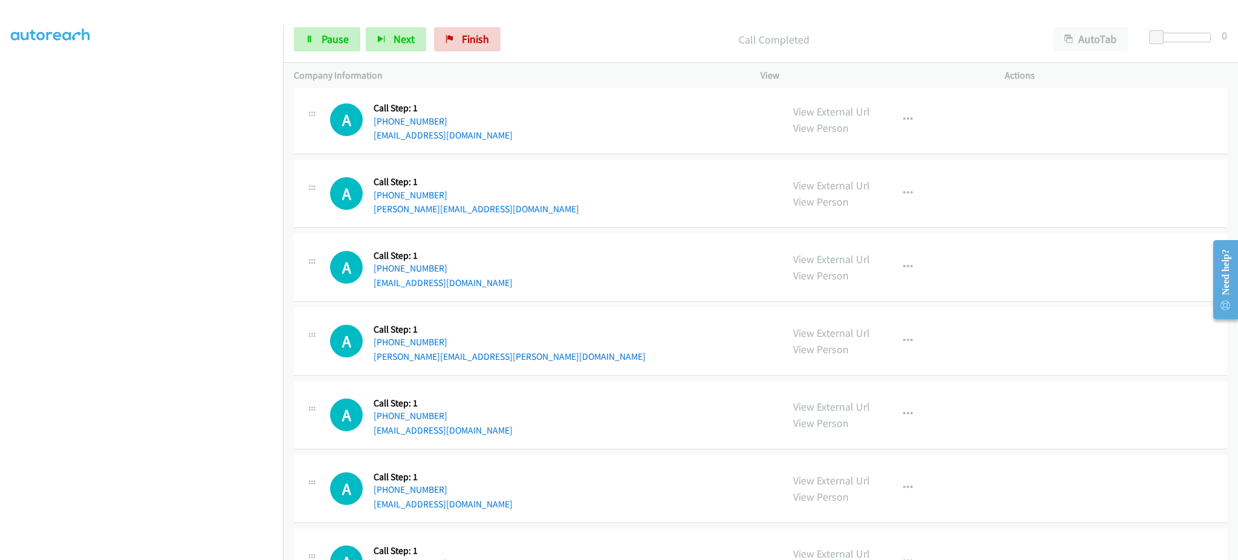
scroll to position [8658, 0]
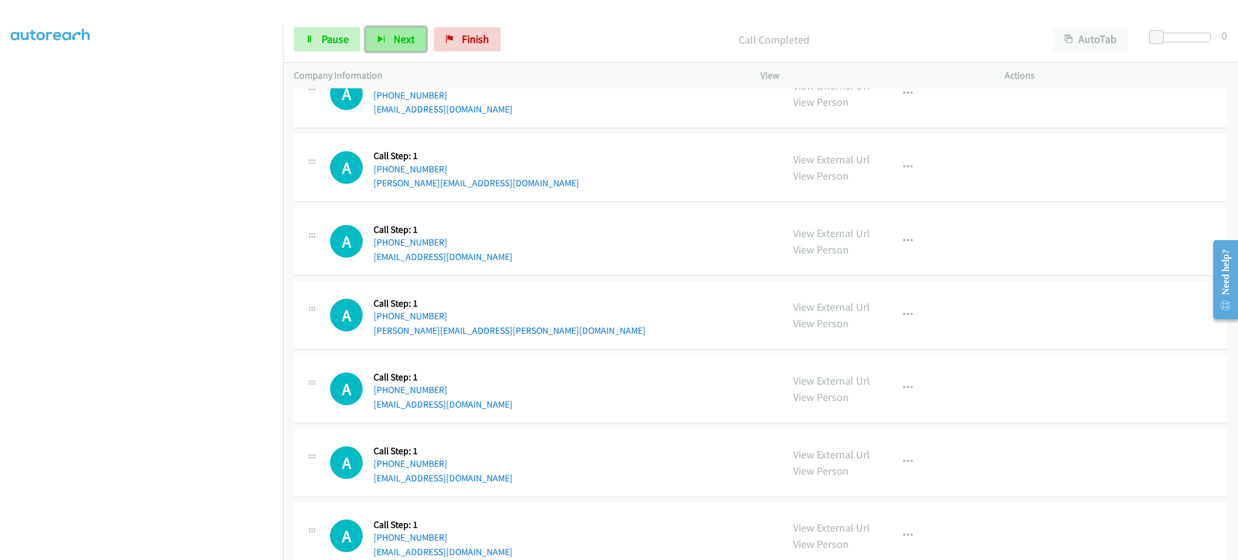
click at [404, 41] on span "Next" at bounding box center [404, 39] width 21 height 14
click at [331, 32] on span "Pause" at bounding box center [335, 39] width 27 height 14
click at [341, 34] on span "Start Calls" at bounding box center [345, 39] width 47 height 14
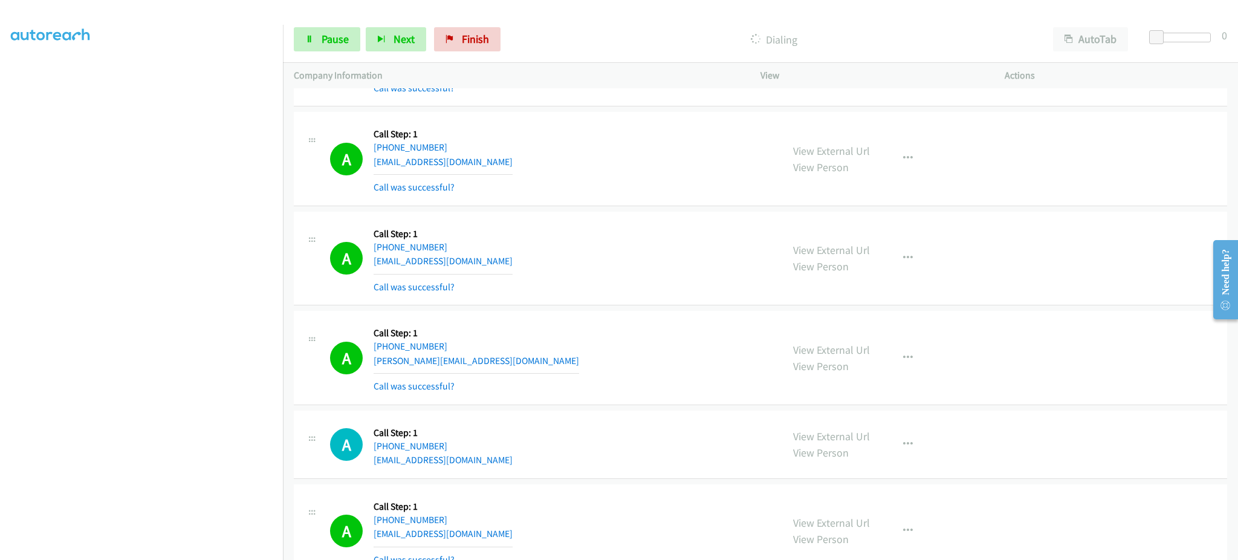
scroll to position [6453, 0]
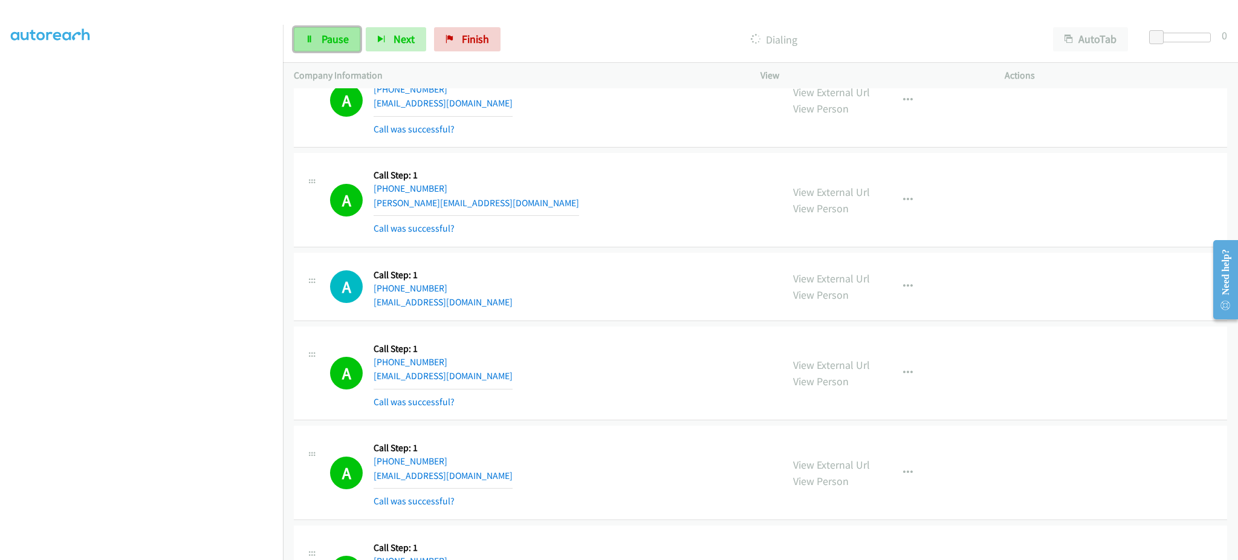
click at [329, 47] on link "Pause" at bounding box center [327, 39] width 67 height 24
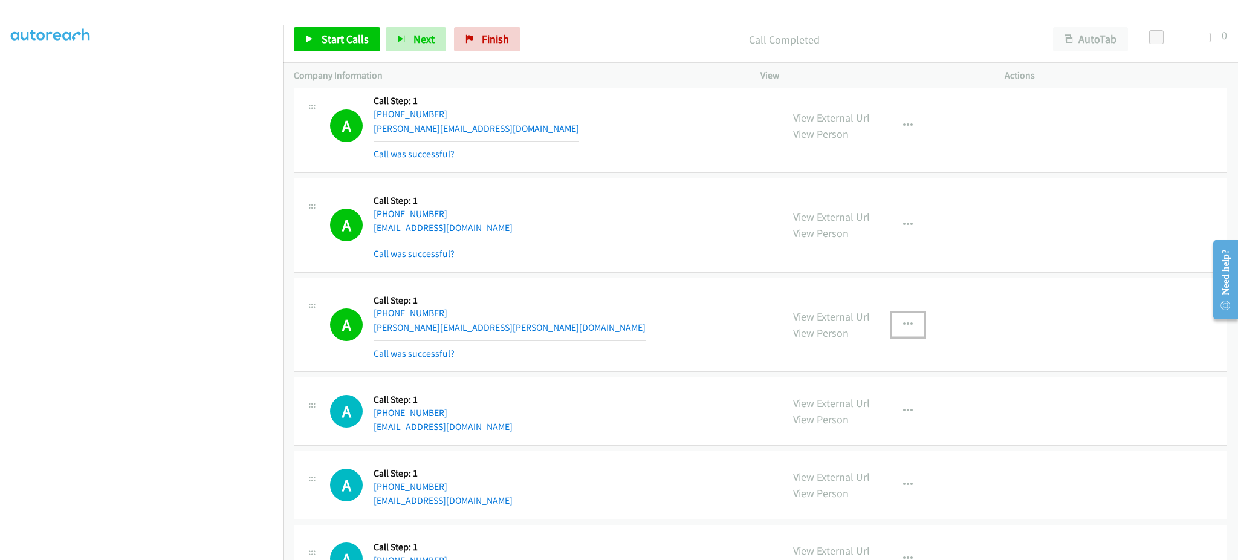
click at [892, 325] on button "button" at bounding box center [908, 325] width 33 height 24
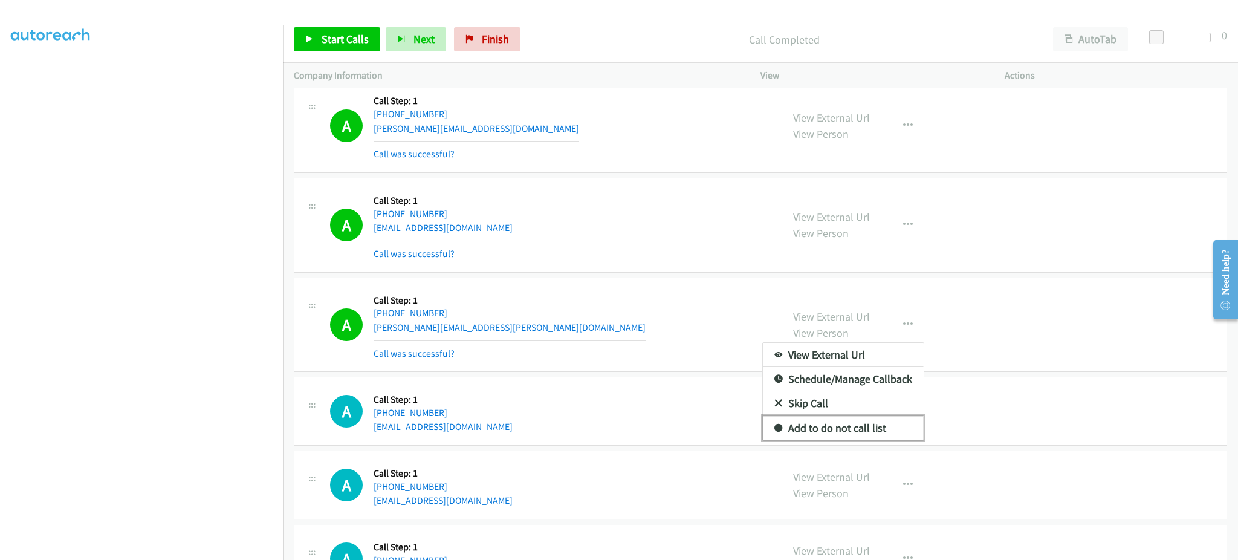
click at [889, 437] on link "Add to do not call list" at bounding box center [843, 428] width 161 height 24
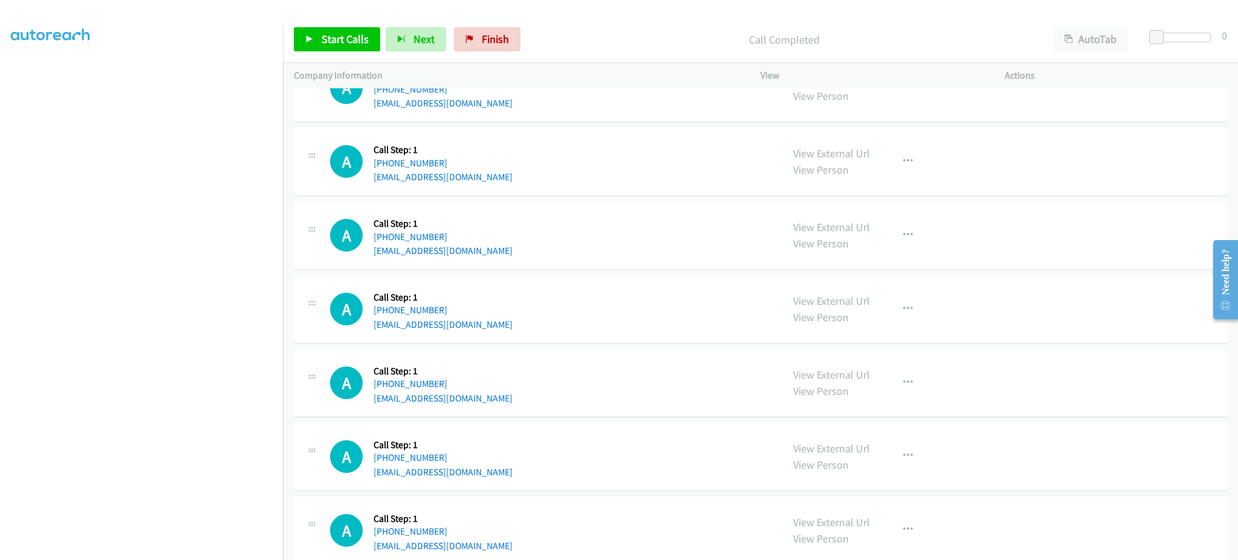
scroll to position [9313, 0]
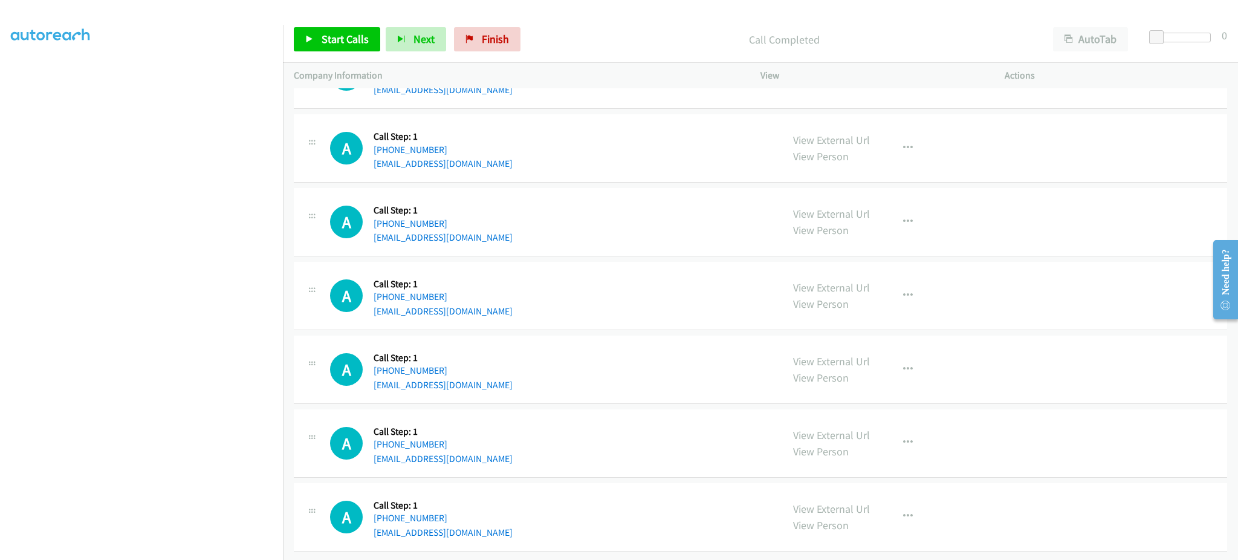
click at [515, 369] on div "A Callback Scheduled Call Step: 1 America/New_York [PHONE_NUMBER] [EMAIL_ADDRES…" at bounding box center [550, 369] width 441 height 46
click at [488, 442] on div "A Callback Scheduled Call Step: 1 America/New_York [PHONE_NUMBER] [EMAIL_ADDRES…" at bounding box center [550, 443] width 441 height 46
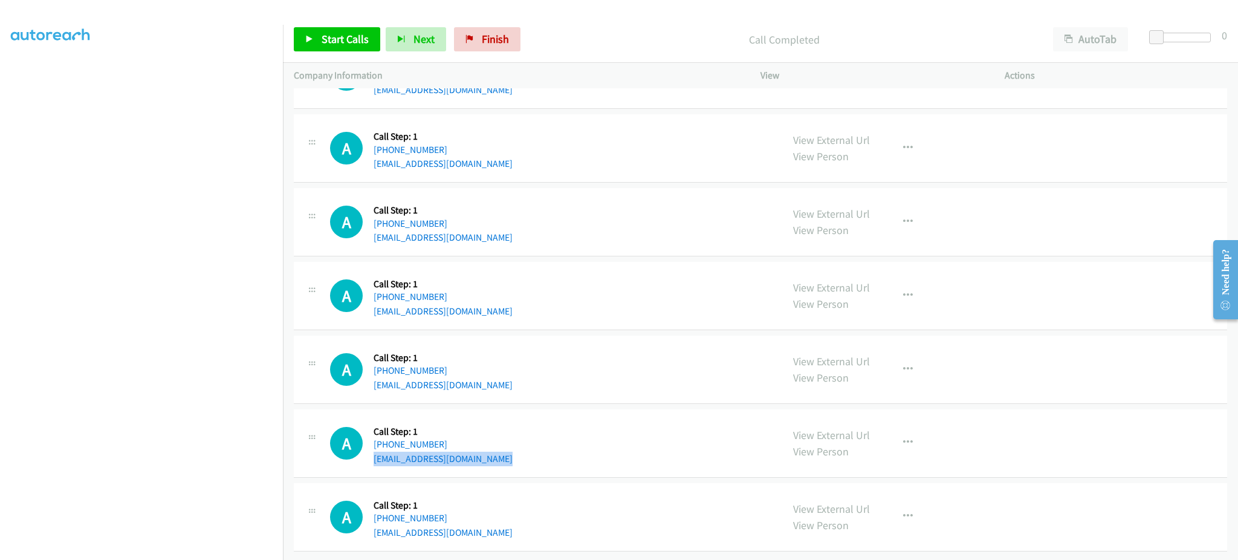
click at [488, 442] on div "A Callback Scheduled Call Step: 1 America/New_York [PHONE_NUMBER] [EMAIL_ADDRES…" at bounding box center [550, 443] width 441 height 46
click at [525, 523] on div "A Callback Scheduled Call Step: 1 America/New_York [PHONE_NUMBER] [PERSON_NAME]…" at bounding box center [550, 517] width 441 height 46
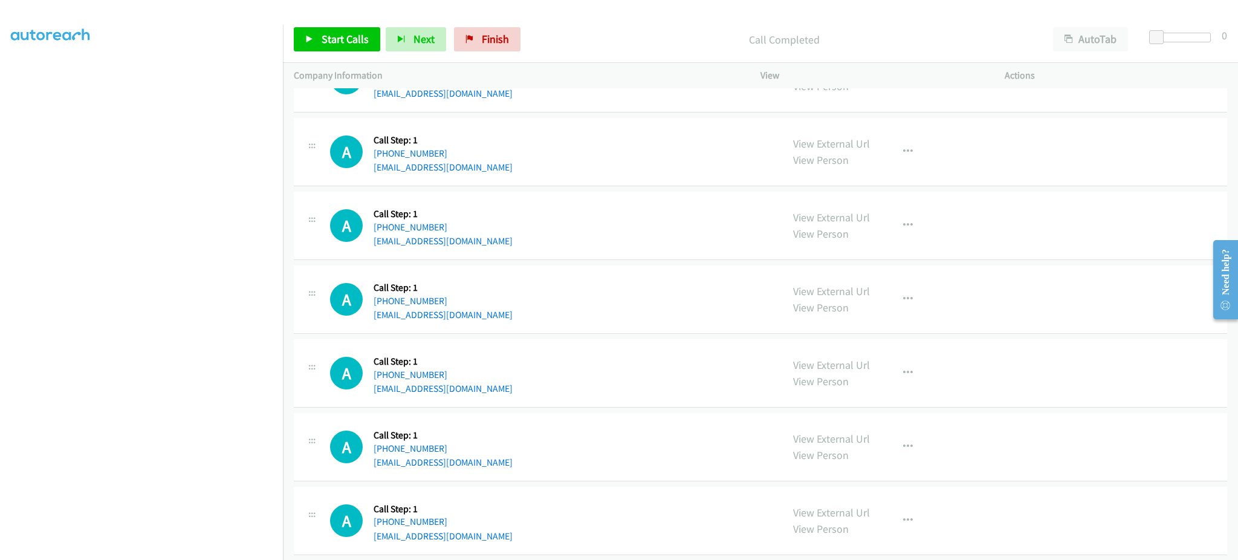
click at [506, 248] on div "A Callback Scheduled Call Step: 1 America/Los_Angeles [PHONE_NUMBER] [EMAIL_ADD…" at bounding box center [550, 226] width 441 height 46
click at [360, 44] on span "Start Calls" at bounding box center [345, 39] width 47 height 14
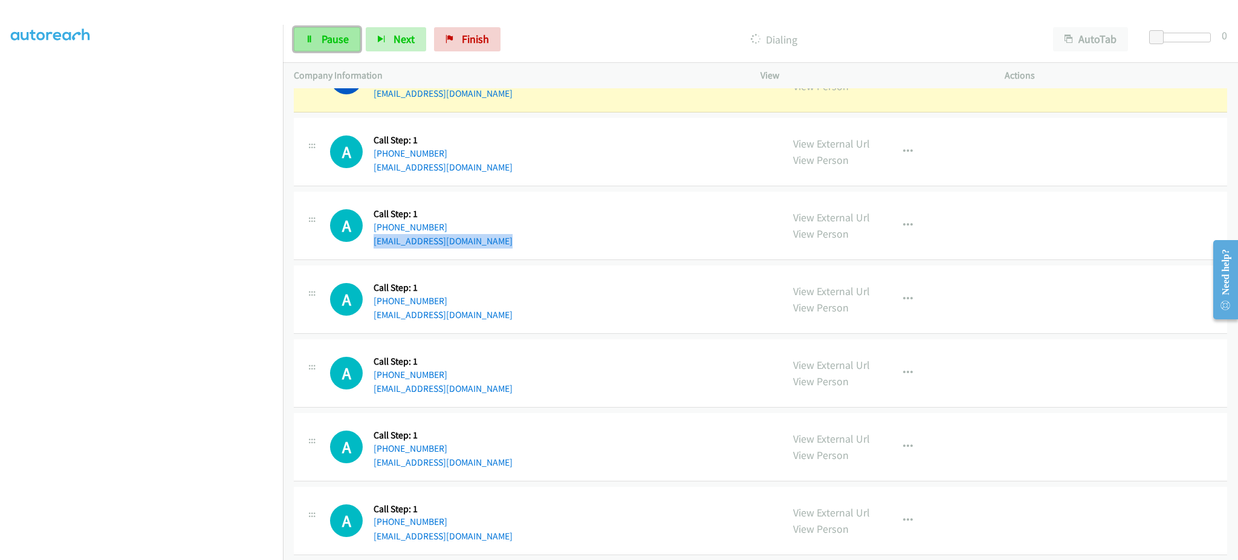
click at [333, 42] on span "Pause" at bounding box center [335, 39] width 27 height 14
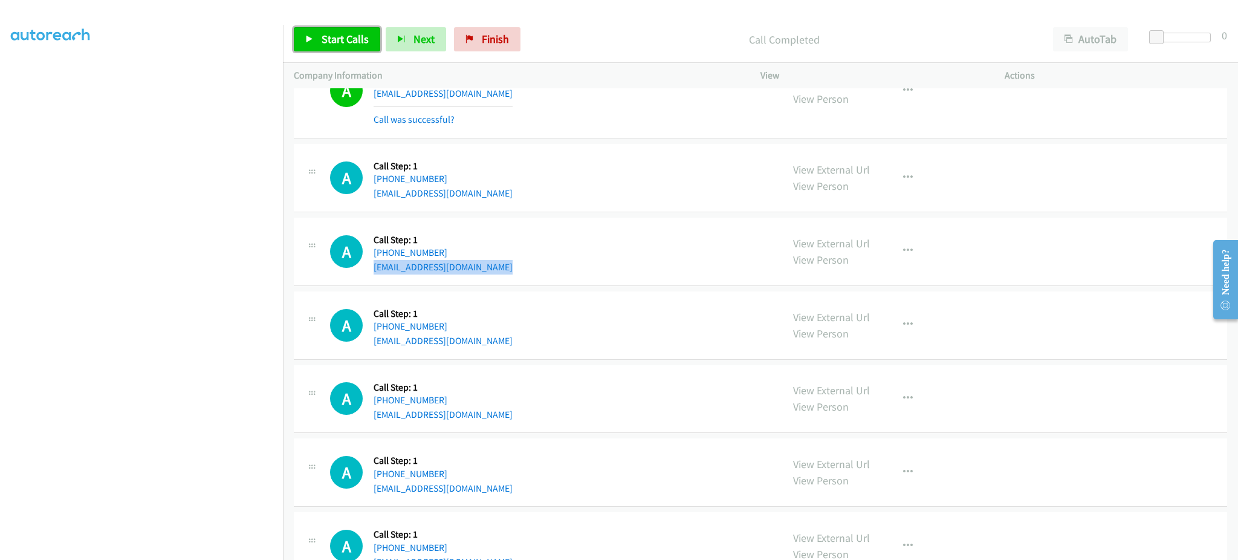
click at [340, 45] on span "Start Calls" at bounding box center [345, 39] width 47 height 14
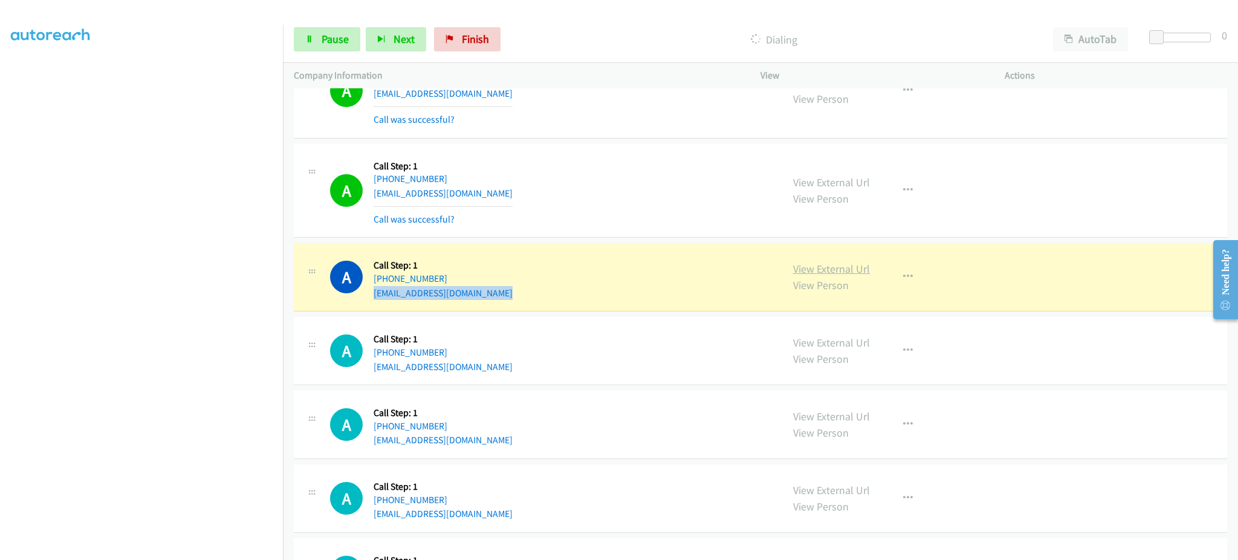
click at [822, 276] on link "View External Url" at bounding box center [831, 269] width 77 height 14
click at [333, 33] on span "Pause" at bounding box center [335, 39] width 27 height 14
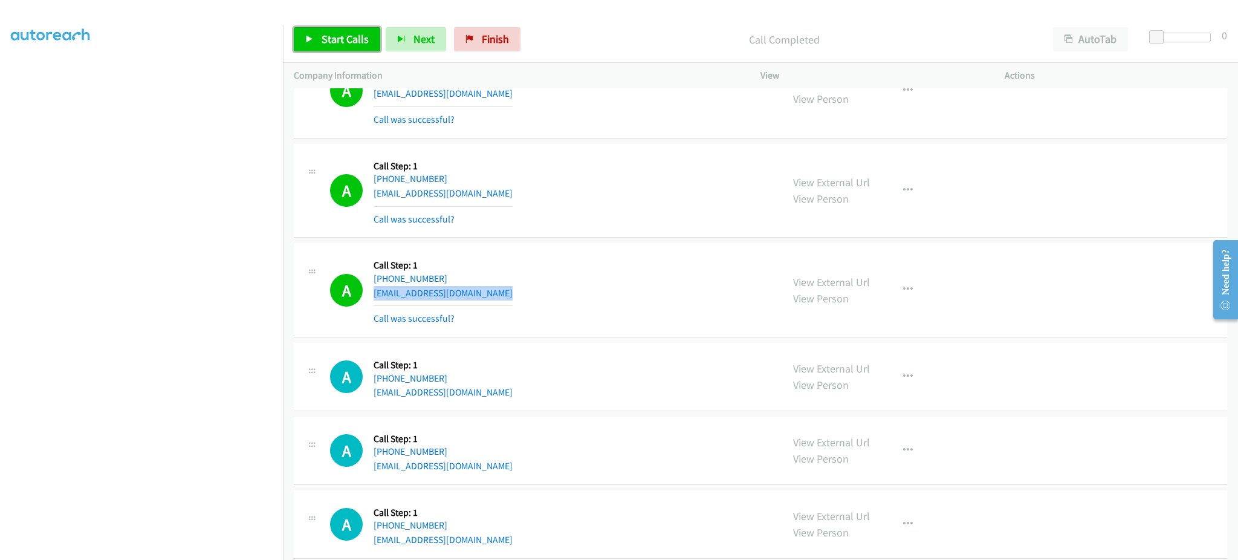
click at [373, 34] on link "Start Calls" at bounding box center [337, 39] width 86 height 24
click at [926, 296] on div "View External Url View Person View External Url Email Schedule/Manage Callback …" at bounding box center [909, 290] width 255 height 72
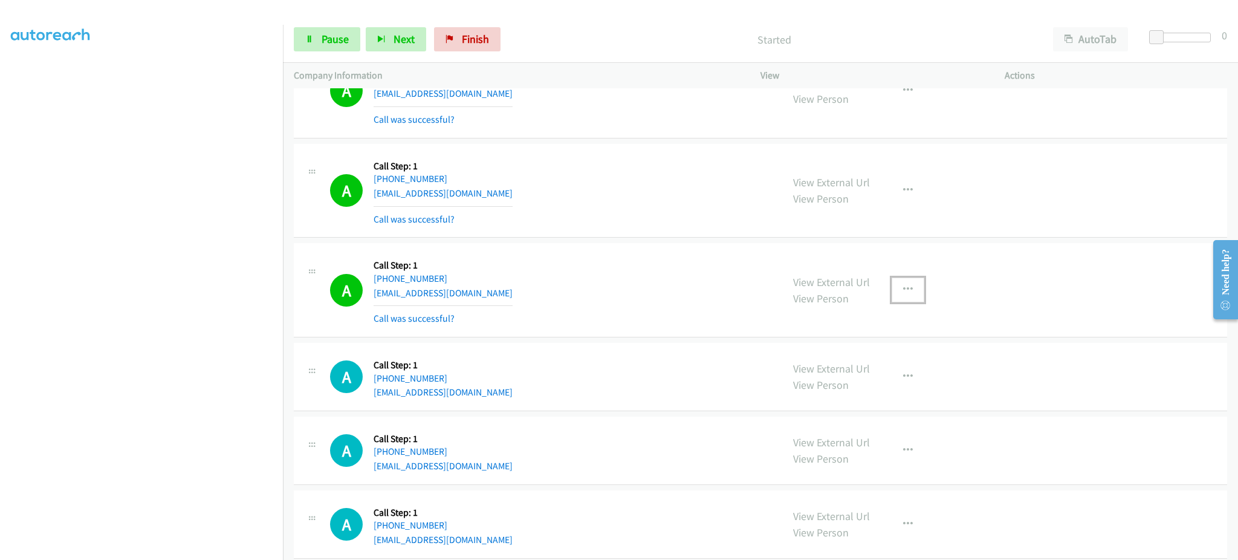
click at [910, 296] on button "button" at bounding box center [908, 290] width 33 height 24
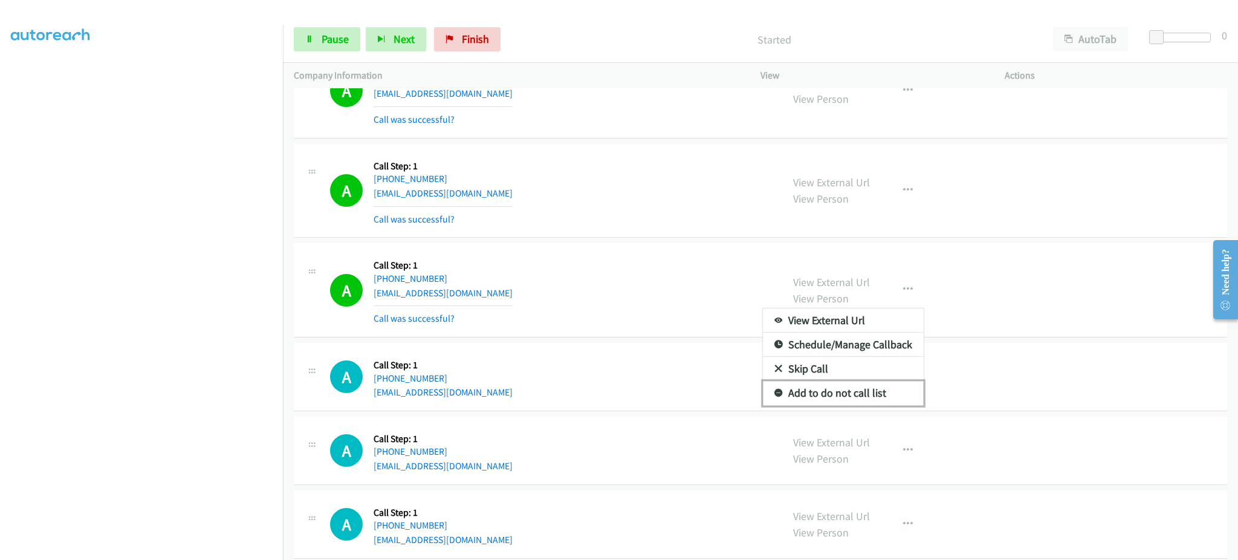
click at [865, 399] on link "Add to do not call list" at bounding box center [843, 393] width 161 height 24
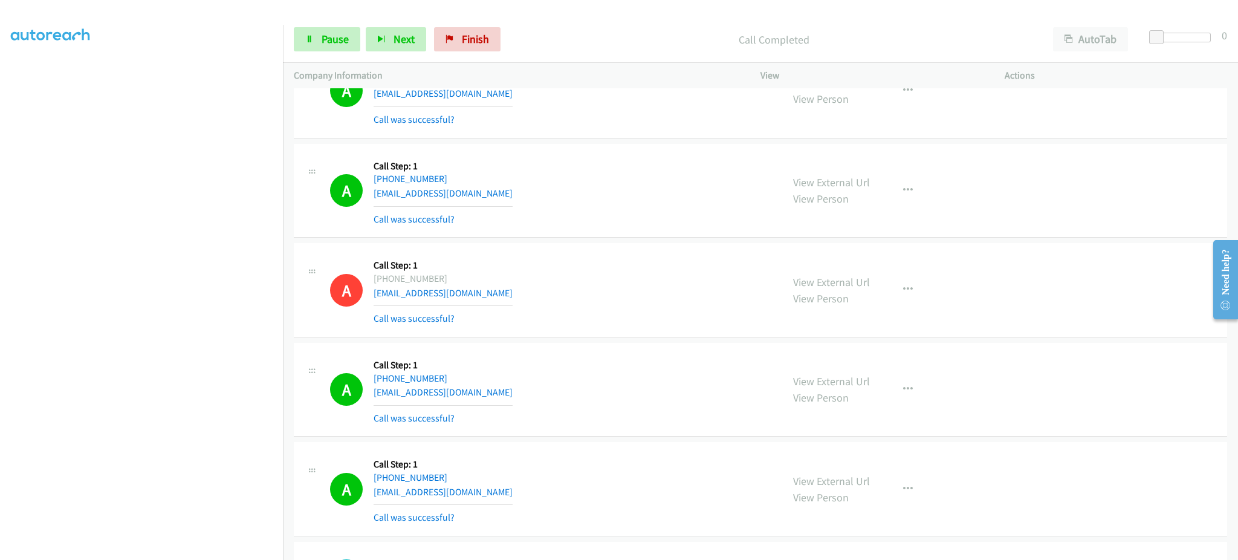
scroll to position [2072, 0]
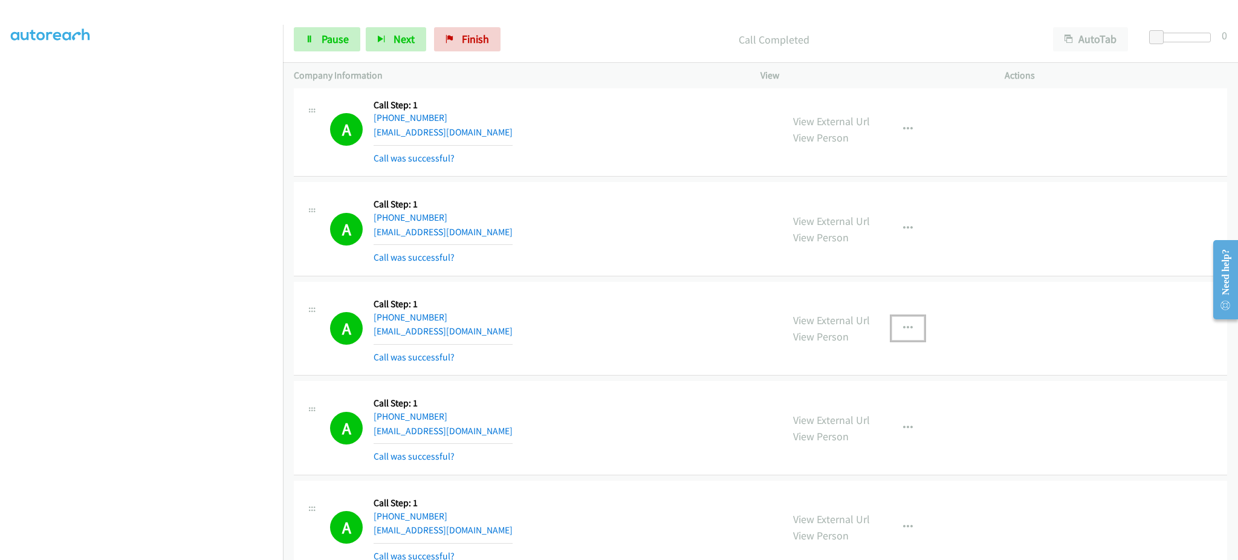
drag, startPoint x: 915, startPoint y: 330, endPoint x: 897, endPoint y: 352, distance: 28.8
click at [914, 330] on button "button" at bounding box center [908, 328] width 33 height 24
click at [886, 440] on link "Add to do not call list" at bounding box center [843, 432] width 161 height 24
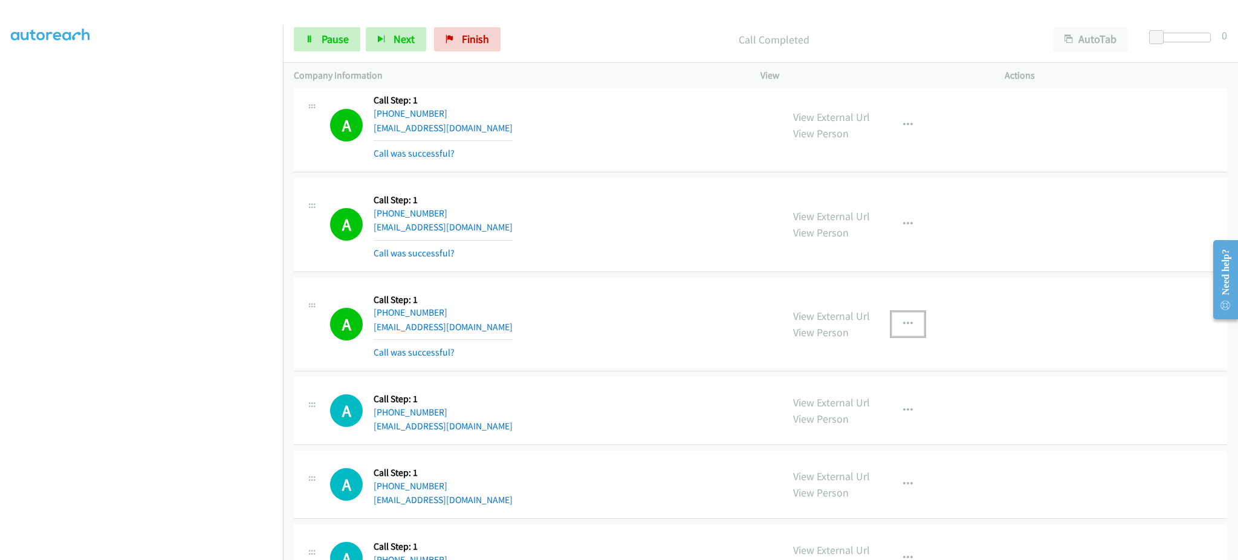
click at [903, 329] on icon "button" at bounding box center [908, 324] width 10 height 10
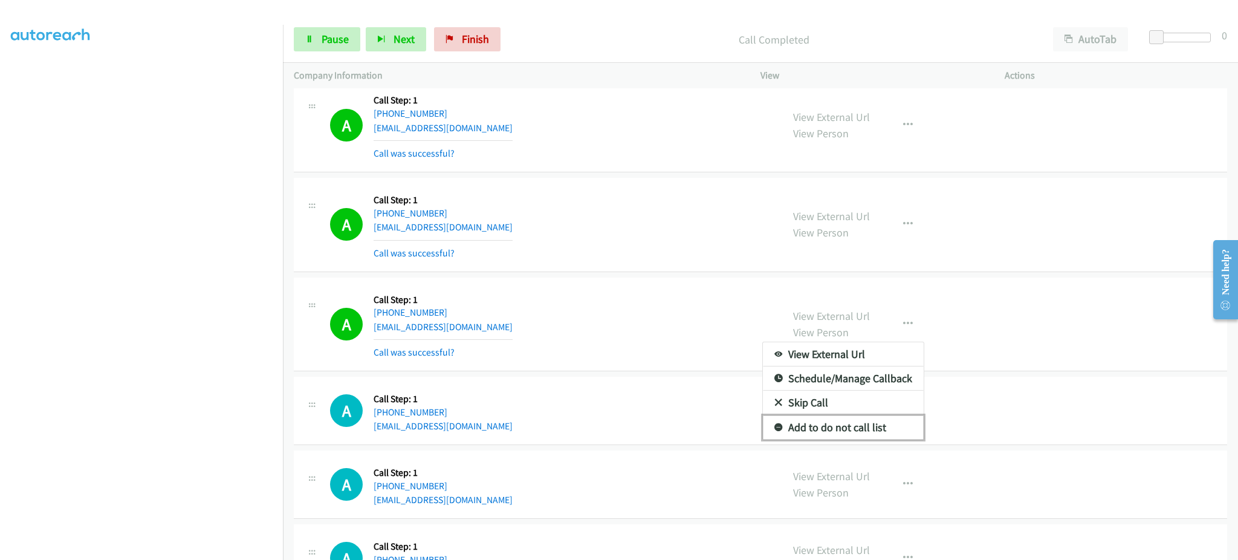
click at [874, 440] on link "Add to do not call list" at bounding box center [843, 427] width 161 height 24
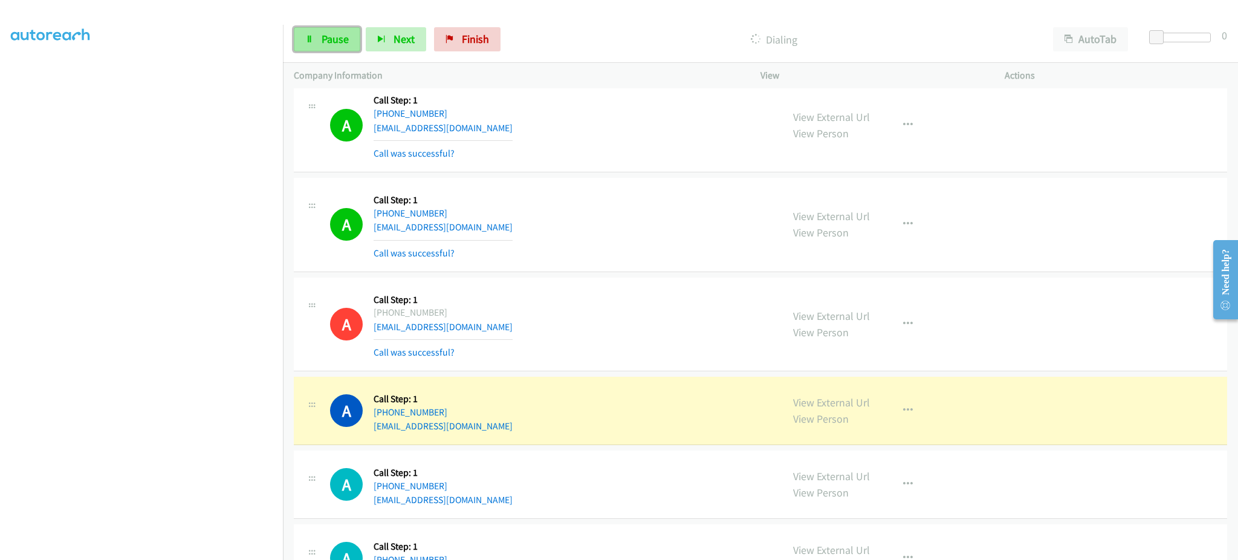
click at [328, 36] on span "Pause" at bounding box center [335, 39] width 27 height 14
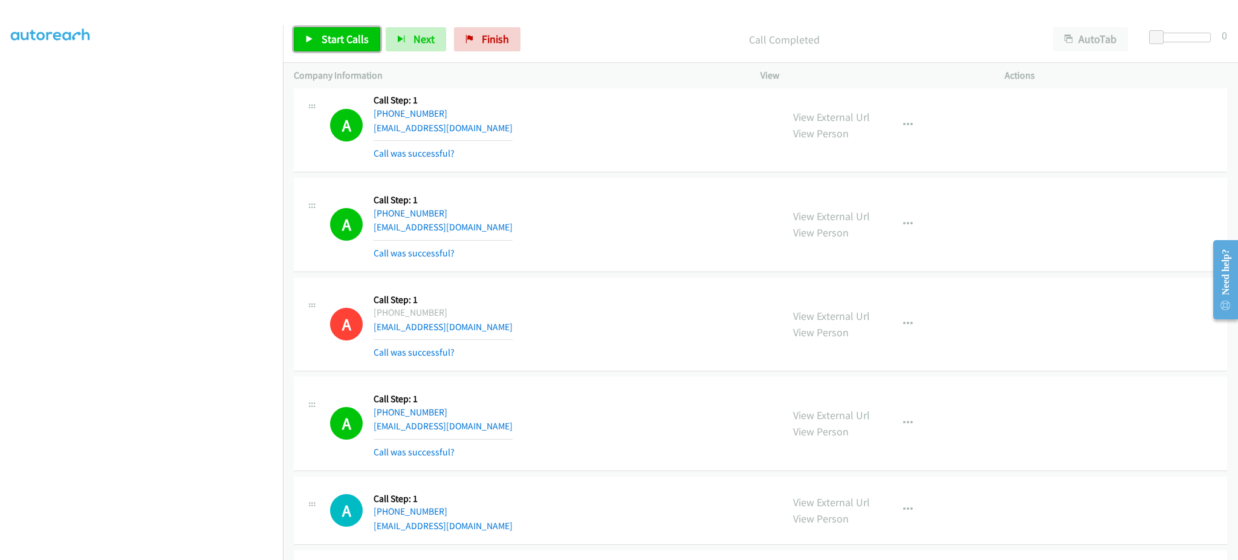
click at [330, 46] on link "Start Calls" at bounding box center [337, 39] width 86 height 24
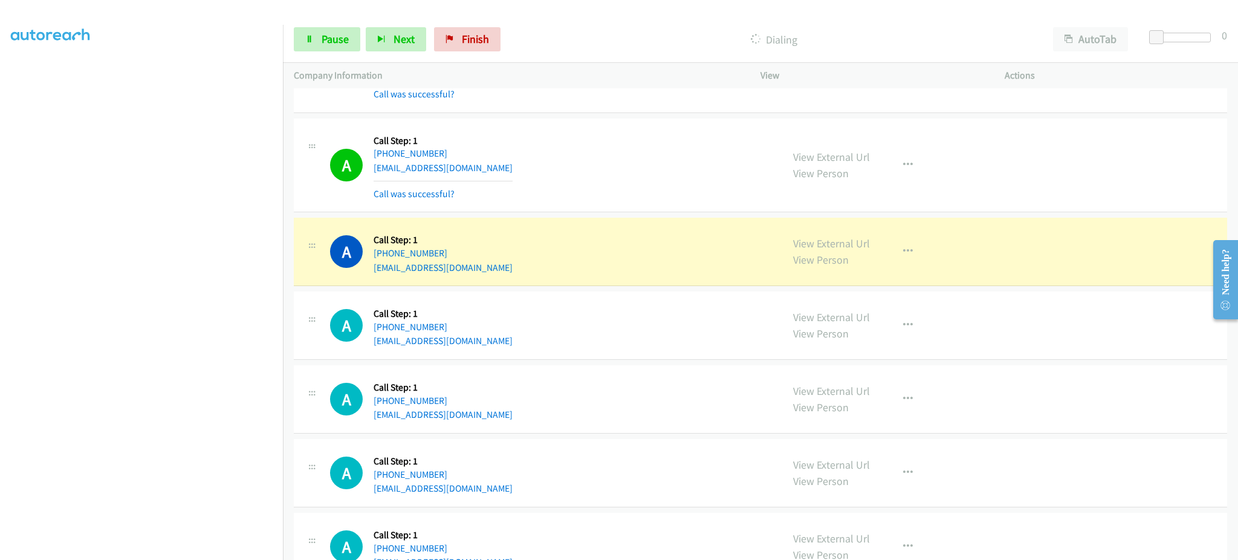
scroll to position [9919, 0]
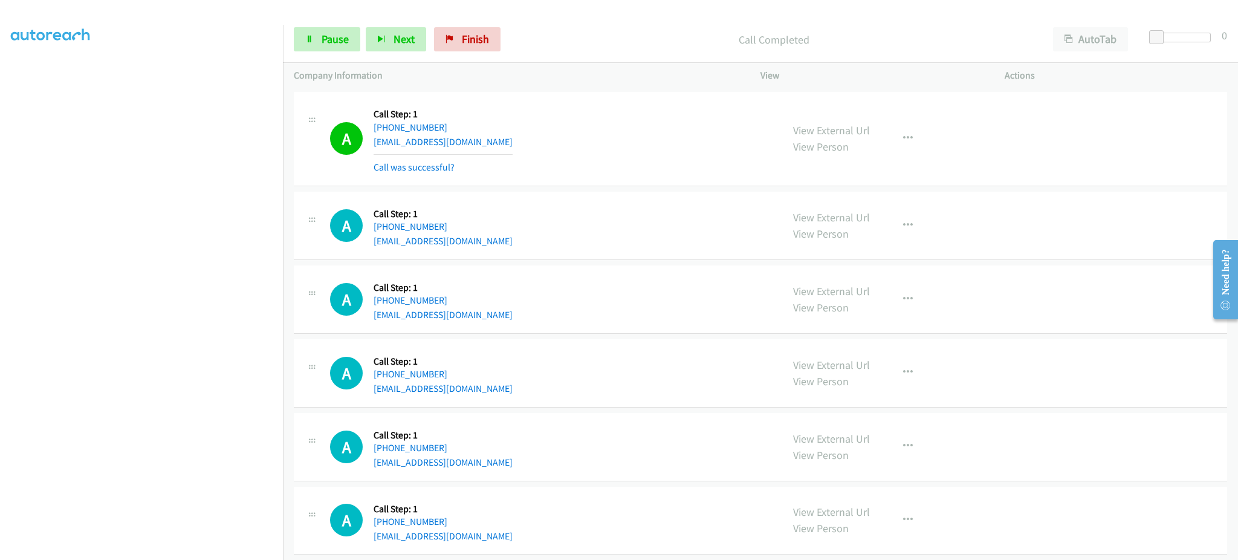
click at [885, 146] on div "View External Url View Person View External Url Email Schedule/Manage Callback …" at bounding box center [909, 139] width 255 height 72
click at [892, 139] on button "button" at bounding box center [908, 138] width 33 height 24
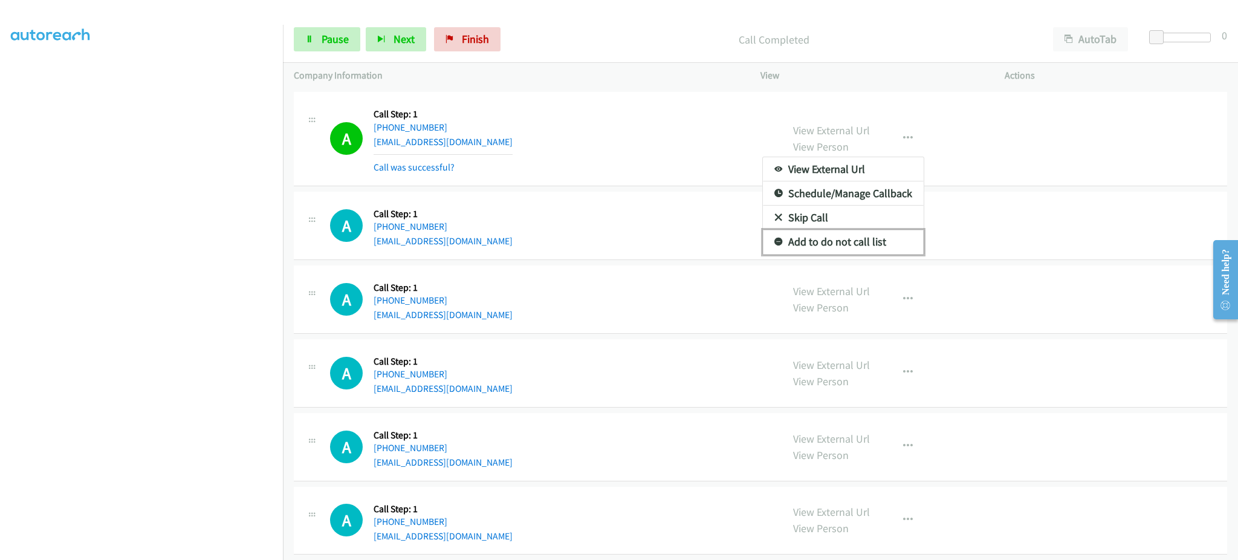
click at [854, 242] on link "Add to do not call list" at bounding box center [843, 242] width 161 height 24
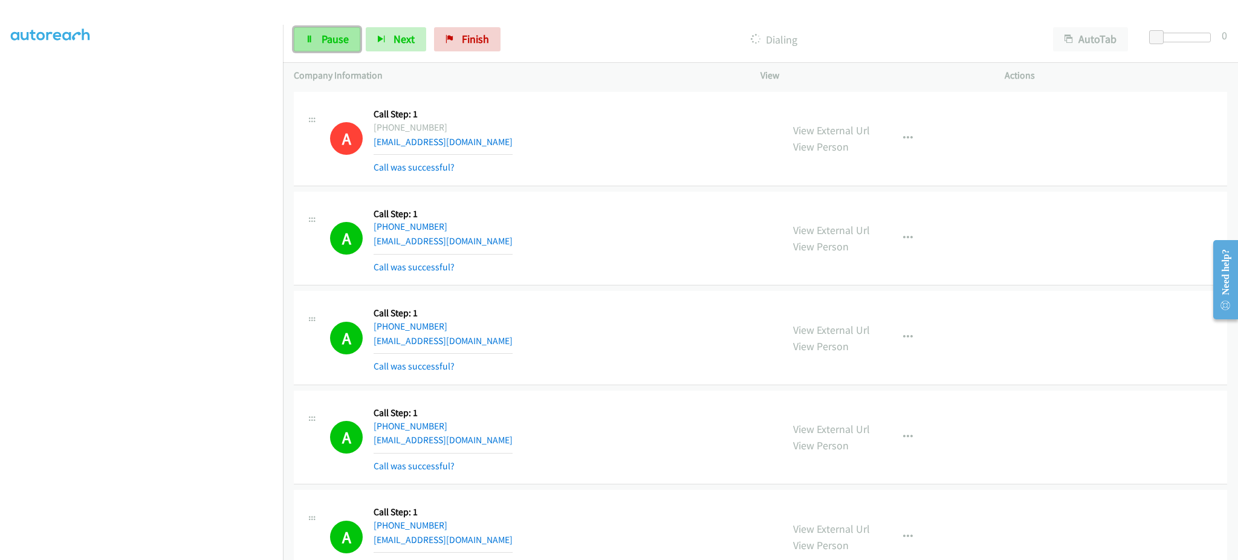
click at [330, 44] on span "Pause" at bounding box center [335, 39] width 27 height 14
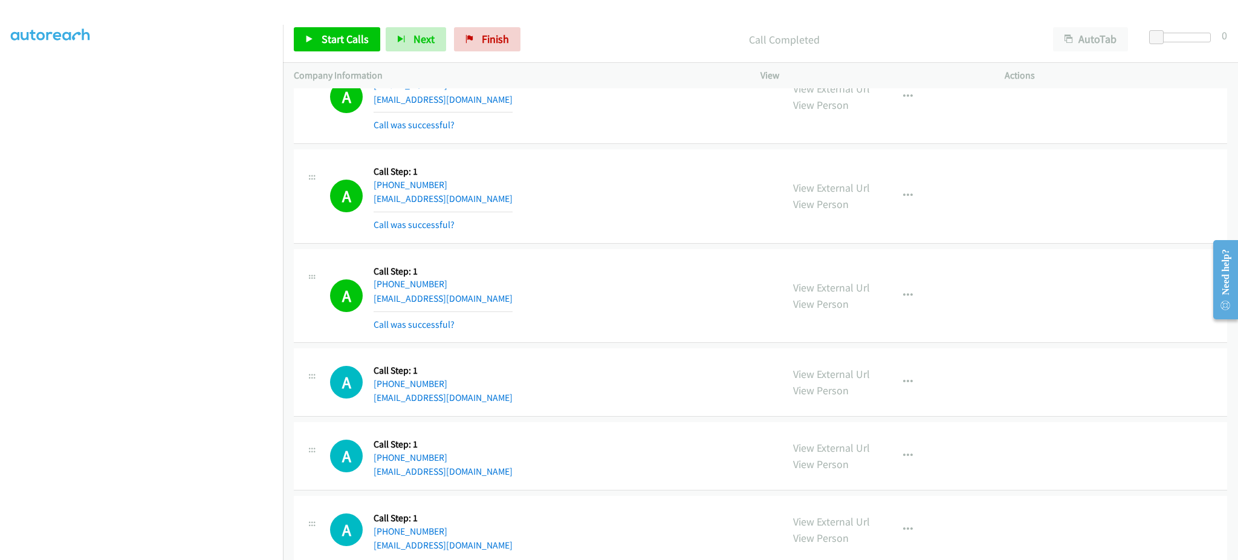
scroll to position [10645, 0]
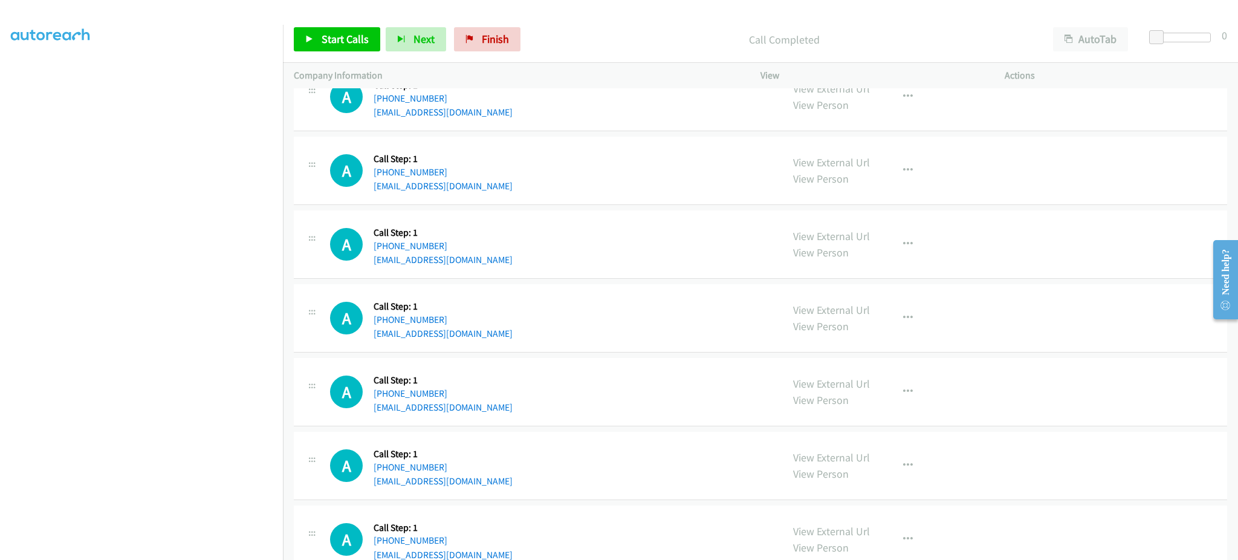
click at [537, 339] on div "A Callback Scheduled Call Step: 1 America/New_York [PHONE_NUMBER] [EMAIL_ADDRES…" at bounding box center [550, 318] width 441 height 46
click at [480, 487] on div "A Callback Scheduled Call Step: 1 America/New_York [PHONE_NUMBER] [EMAIL_ADDRES…" at bounding box center [550, 466] width 441 height 46
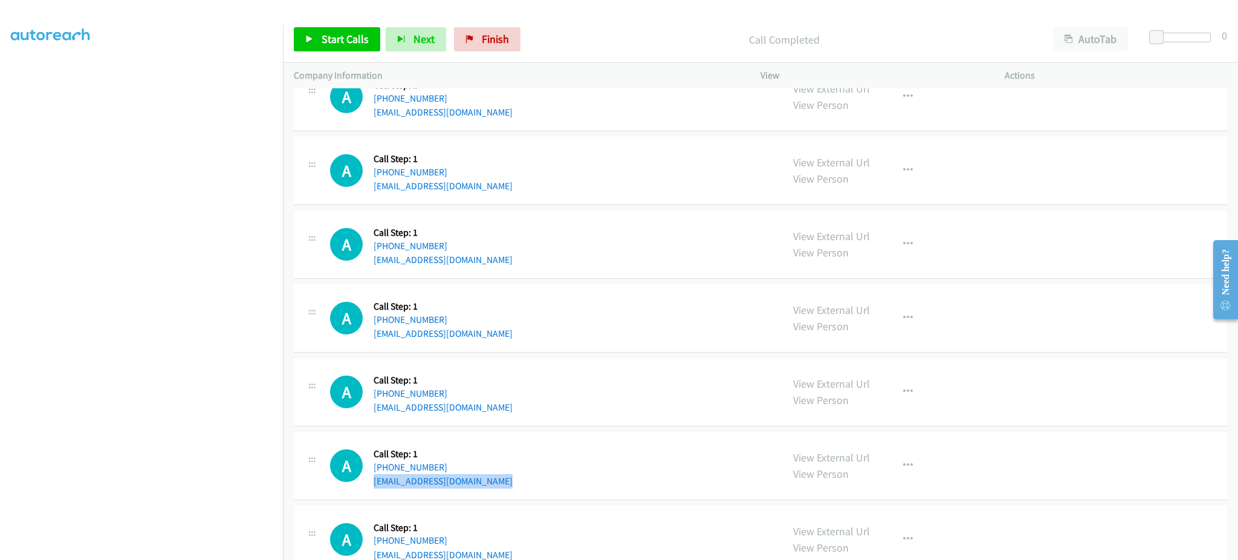
click at [480, 487] on div "A Callback Scheduled Call Step: 1 America/New_York [PHONE_NUMBER] [EMAIL_ADDRES…" at bounding box center [550, 466] width 441 height 46
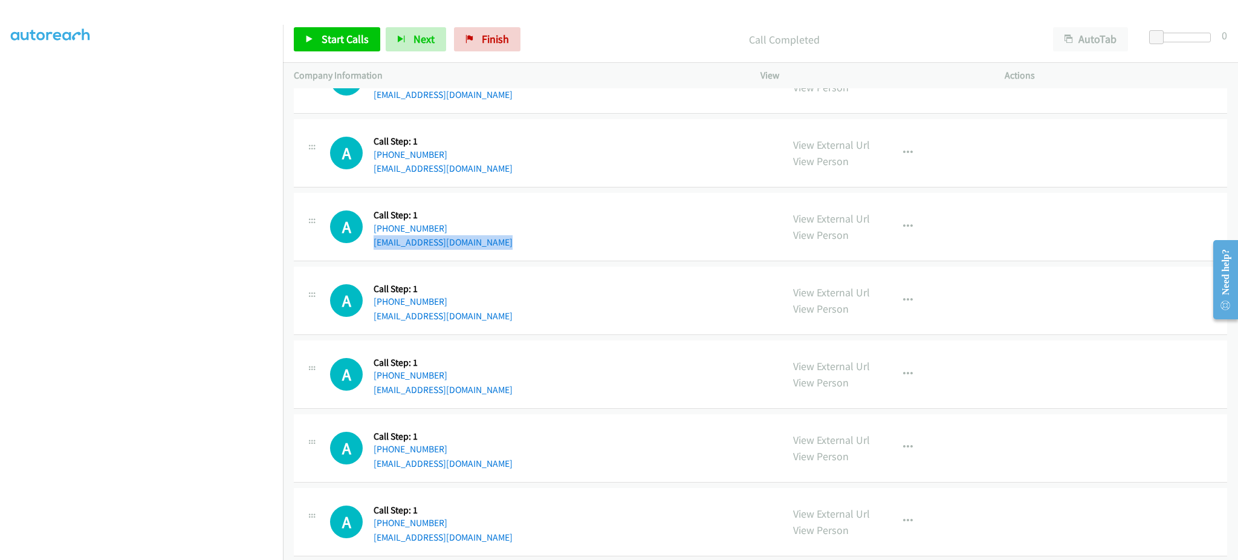
scroll to position [10887, 0]
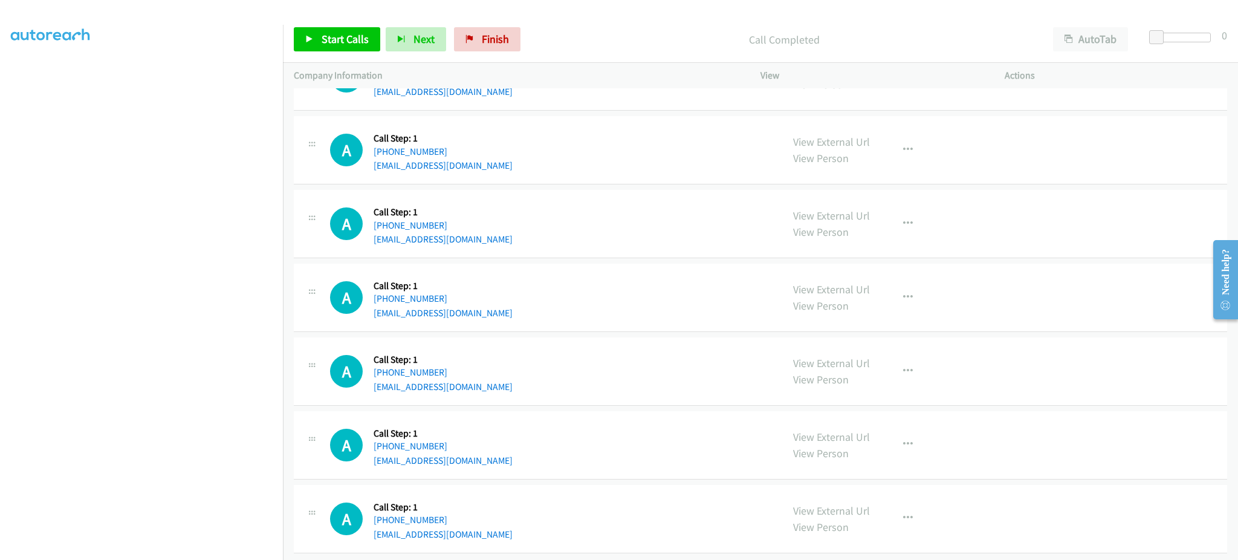
click at [486, 314] on div "A Callback Scheduled Call Step: 1 [GEOGRAPHIC_DATA]/[GEOGRAPHIC_DATA] [PHONE_NU…" at bounding box center [550, 297] width 441 height 46
click at [488, 405] on div "A Callback Scheduled Call Step: 1 America/New_York [PHONE_NUMBER] [EMAIL_ADDRES…" at bounding box center [761, 371] width 934 height 68
click at [488, 394] on div "A Callback Scheduled Call Step: 1 America/New_York [PHONE_NUMBER] [EMAIL_ADDRES…" at bounding box center [550, 371] width 441 height 46
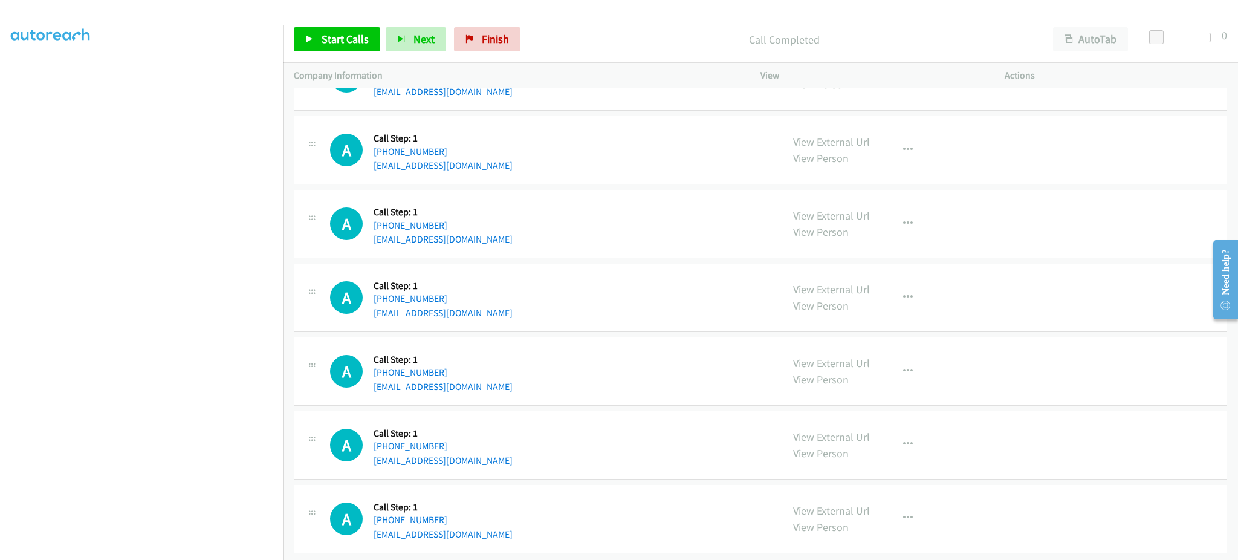
click at [488, 394] on div "A Callback Scheduled Call Step: 1 America/New_York [PHONE_NUMBER] [EMAIL_ADDRES…" at bounding box center [550, 371] width 441 height 46
click at [516, 468] on div "A Callback Scheduled Call Step: 1 America/New_York [PHONE_NUMBER] [EMAIL_ADDRES…" at bounding box center [550, 445] width 441 height 46
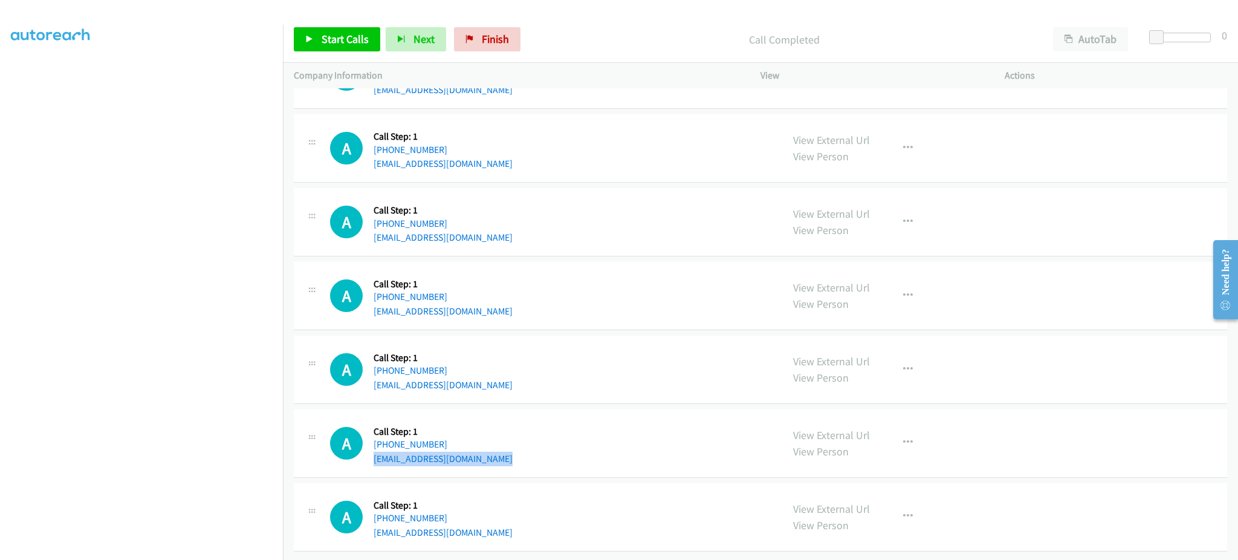
scroll to position [10907, 0]
click at [502, 526] on div "A Callback Scheduled Call Step: 1 America/Los_Angeles [PHONE_NUMBER] [EMAIL_ADD…" at bounding box center [550, 517] width 441 height 46
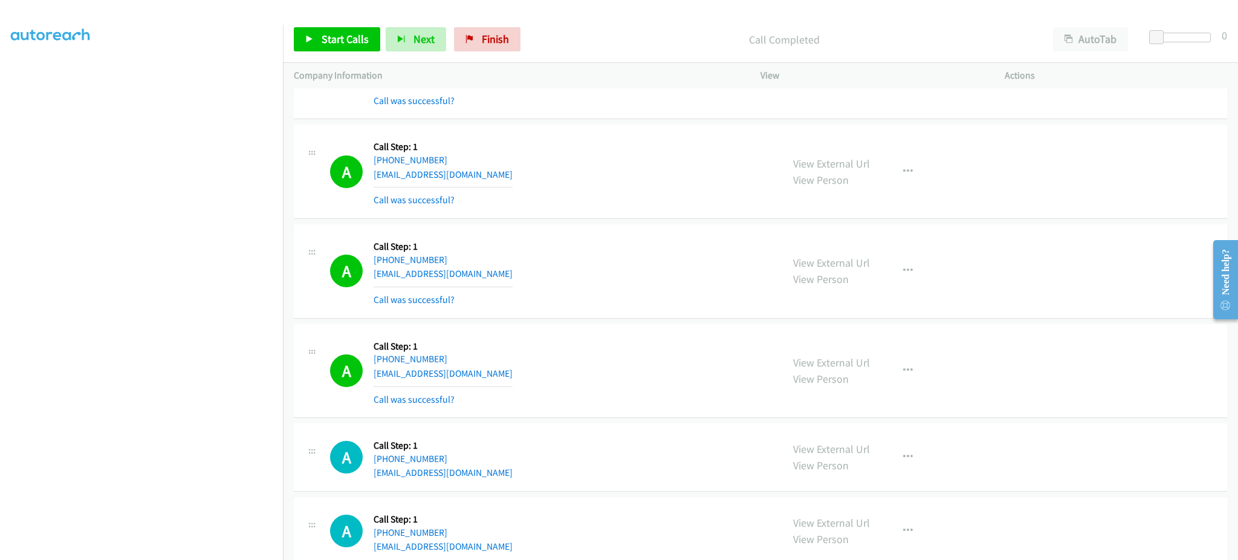
scroll to position [10181, 0]
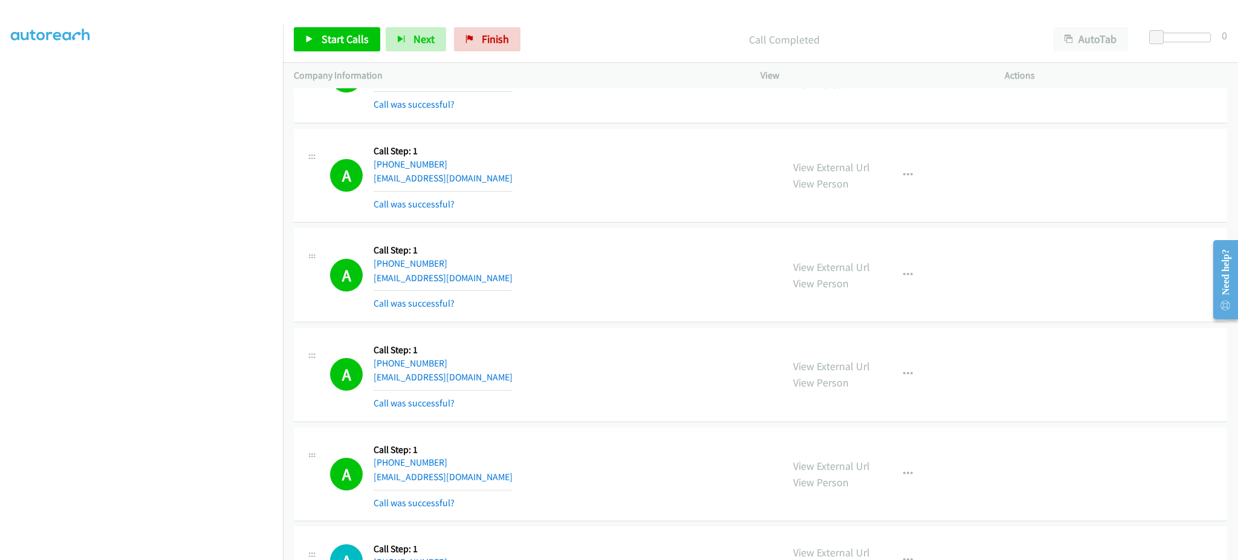
click at [490, 385] on div "A Callback Scheduled Call Step: 1 America/New_York [PHONE_NUMBER] [PERSON_NAME]…" at bounding box center [550, 375] width 441 height 72
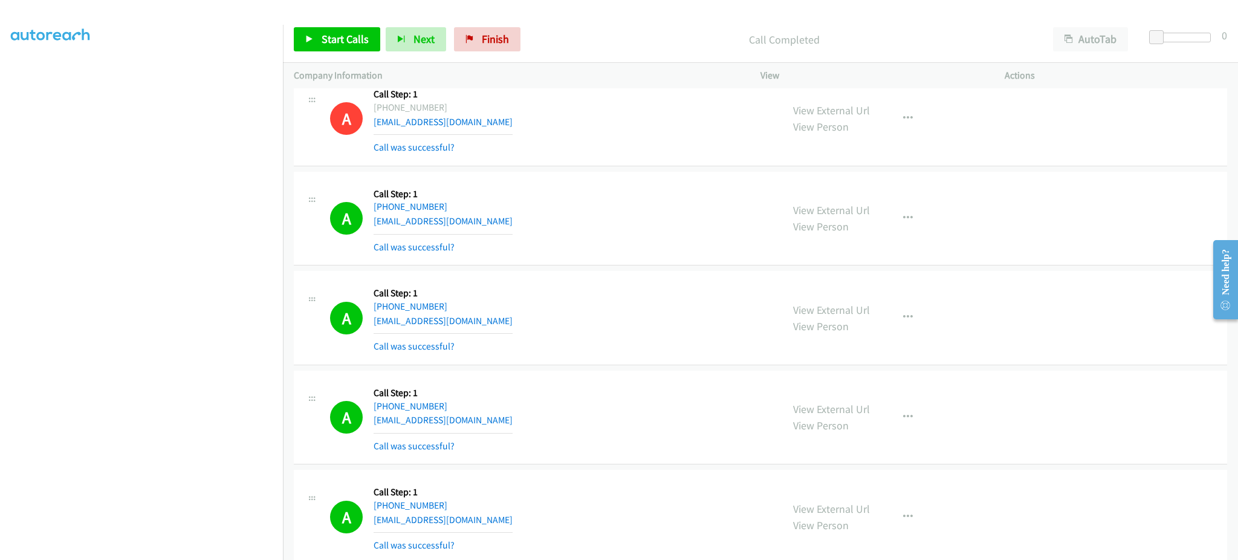
click at [532, 222] on div "A Callback Scheduled Call Step: 1 America/New_York [PHONE_NUMBER] [EMAIL_ADDRES…" at bounding box center [550, 219] width 441 height 72
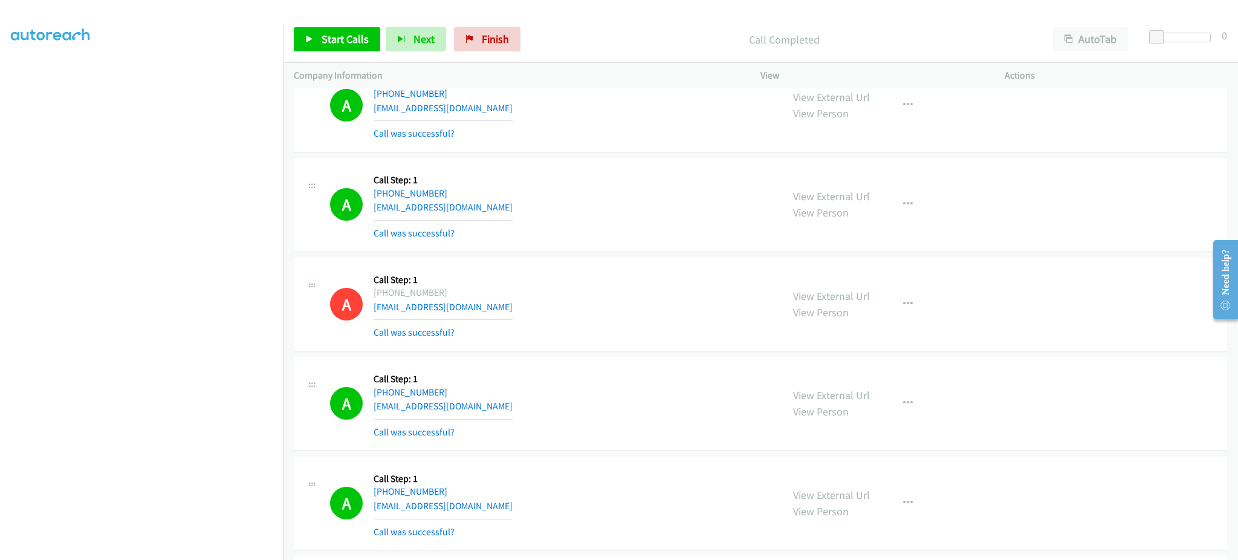
click at [510, 216] on div "A Callback Scheduled Call Step: 1 America/Los_Angeles [PHONE_NUMBER] [EMAIL_ADD…" at bounding box center [550, 205] width 441 height 72
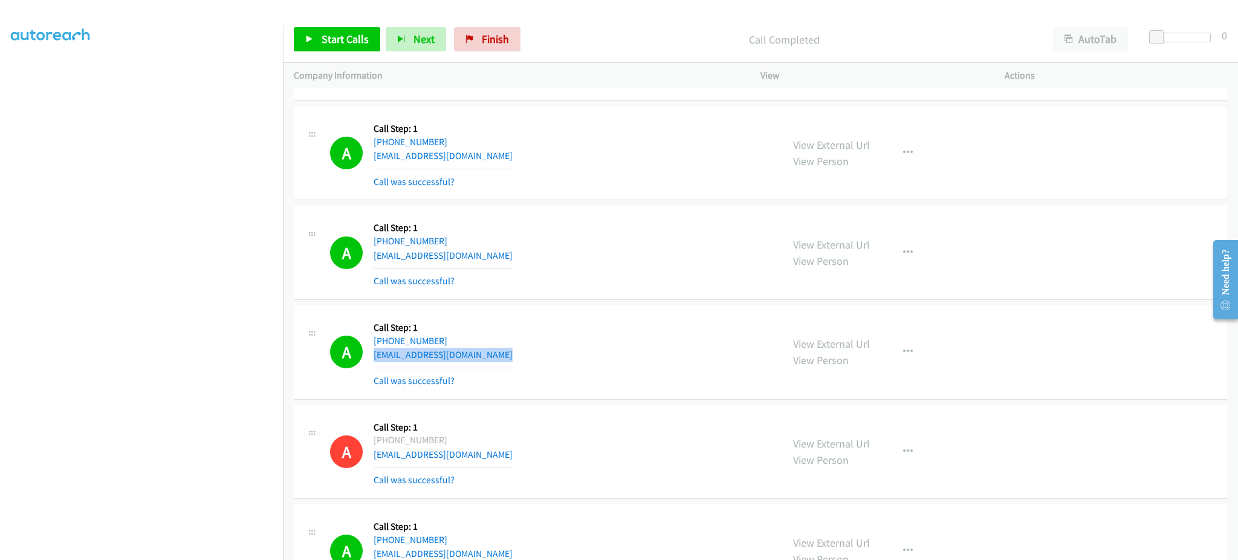
scroll to position [9214, 0]
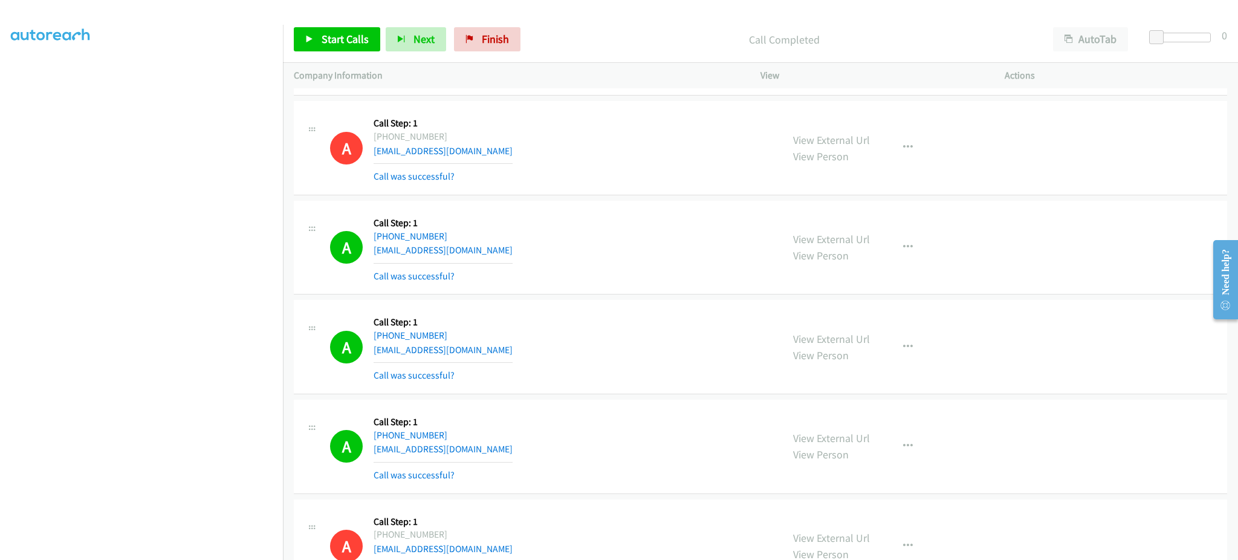
click at [518, 254] on div "A Callback Scheduled Call Step: 1 America/New_York [PHONE_NUMBER] [EMAIL_ADDRES…" at bounding box center [550, 248] width 441 height 72
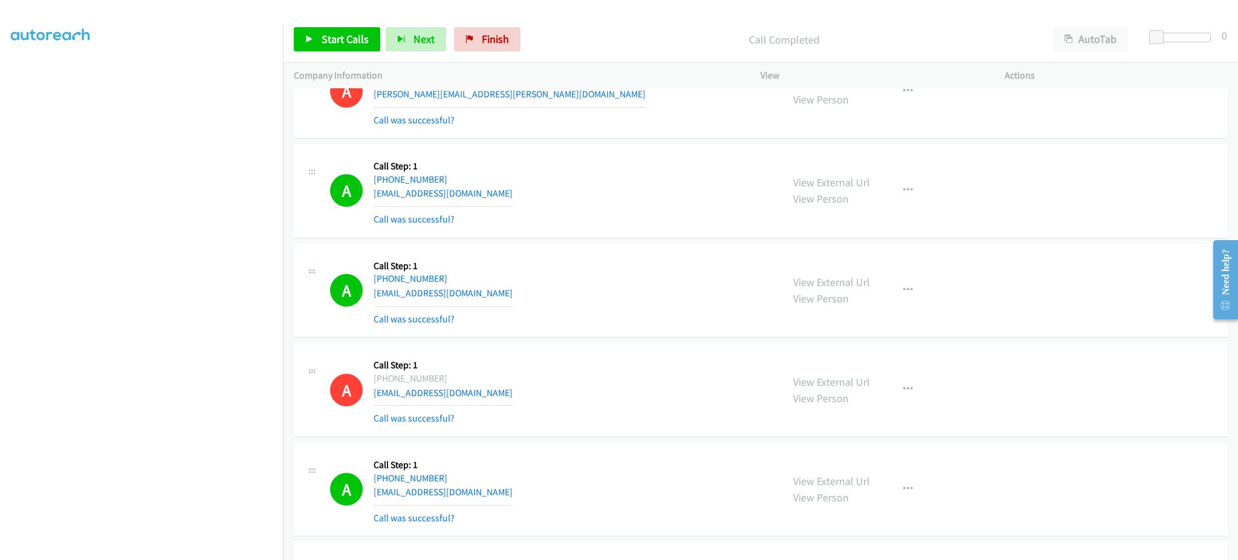
click at [489, 298] on div "A Callback Scheduled Call Step: 1 America/New_York [PHONE_NUMBER] [EMAIL_ADDRES…" at bounding box center [550, 291] width 441 height 72
drag, startPoint x: 502, startPoint y: 207, endPoint x: 498, endPoint y: 200, distance: 7.6
click at [501, 206] on div "A Callback Scheduled Call Step: 1 America/Los_Angeles [PHONE_NUMBER] [EMAIL_ADD…" at bounding box center [550, 191] width 441 height 72
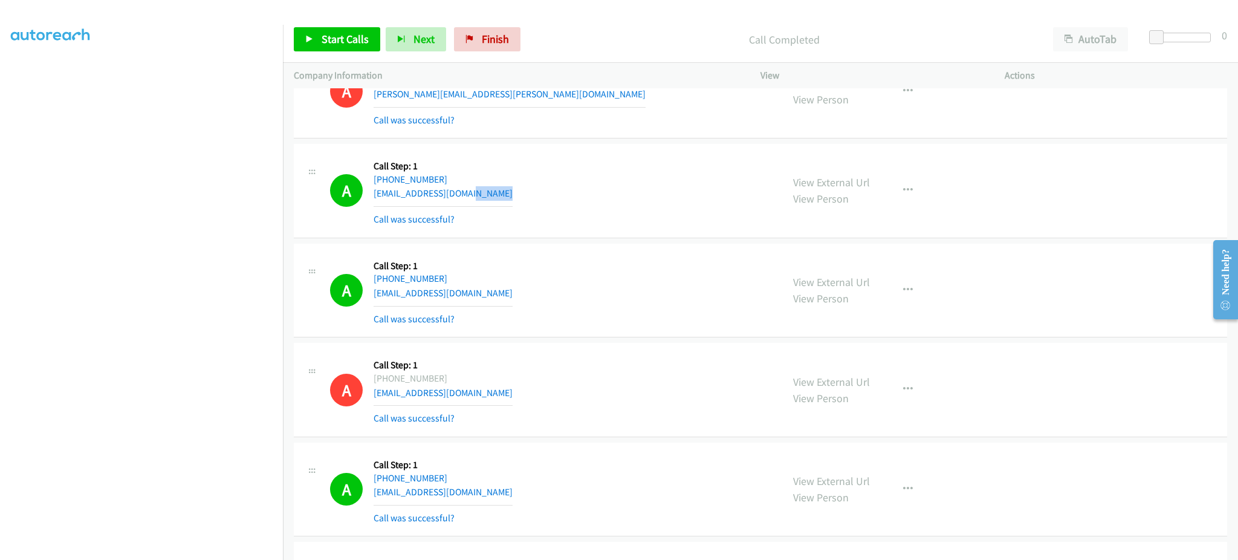
click at [498, 200] on div "A Callback Scheduled Call Step: 1 America/Los_Angeles [PHONE_NUMBER] [EMAIL_ADD…" at bounding box center [550, 191] width 441 height 72
click at [342, 30] on link "Start Calls" at bounding box center [337, 39] width 86 height 24
click at [327, 23] on div "Start Calls Pause Next Finish Dialing AutoTab AutoTab 0" at bounding box center [760, 39] width 955 height 47
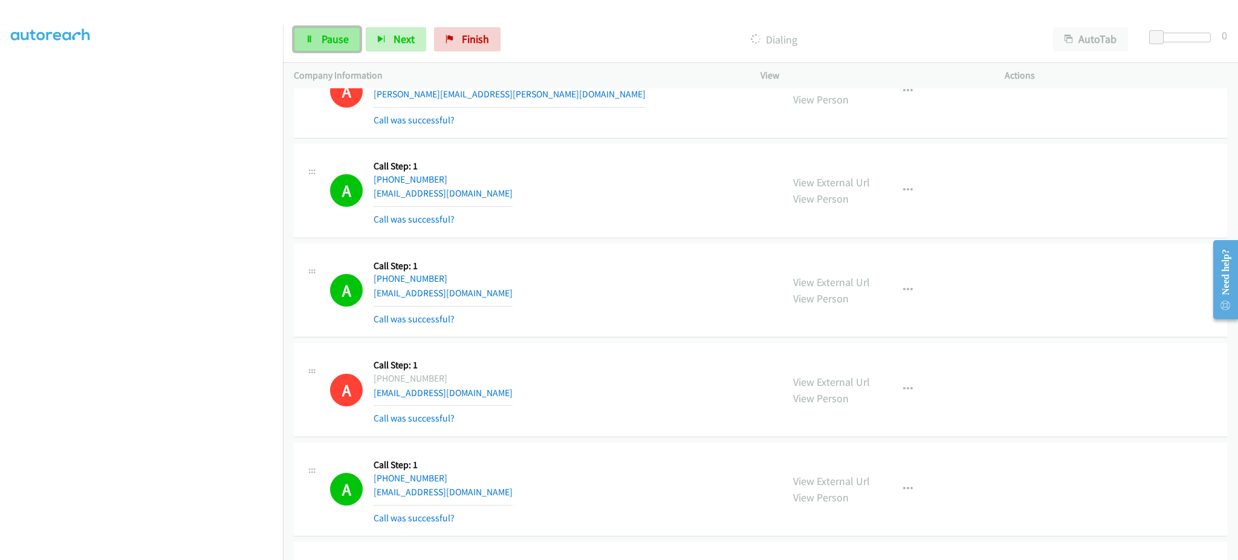
click at [332, 39] on span "Pause" at bounding box center [335, 39] width 27 height 14
click at [363, 45] on span "Start Calls" at bounding box center [345, 39] width 47 height 14
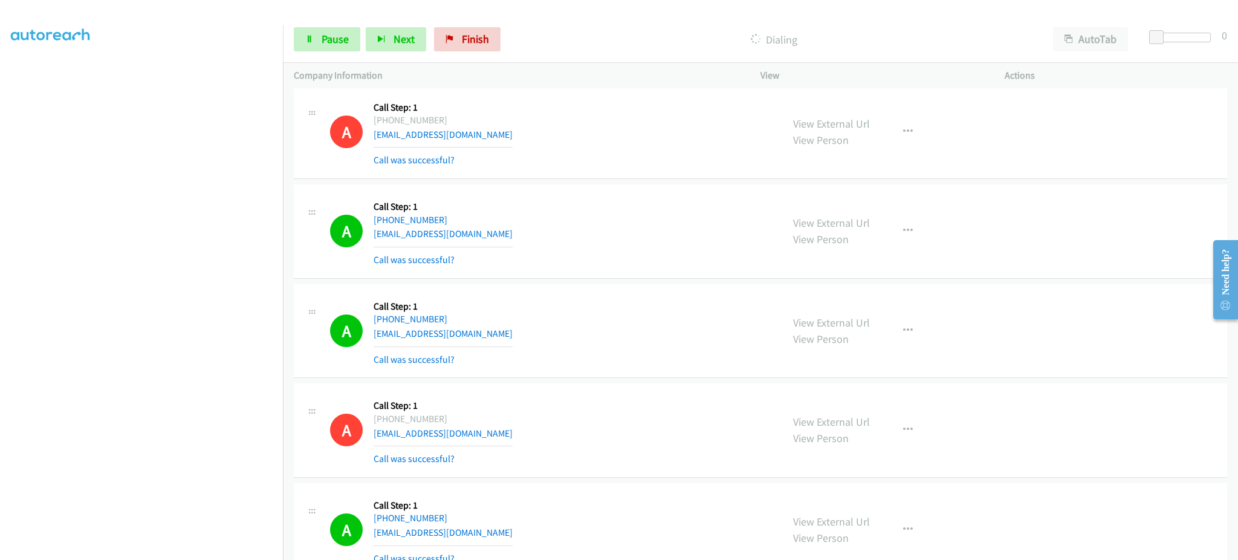
scroll to position [9697, 0]
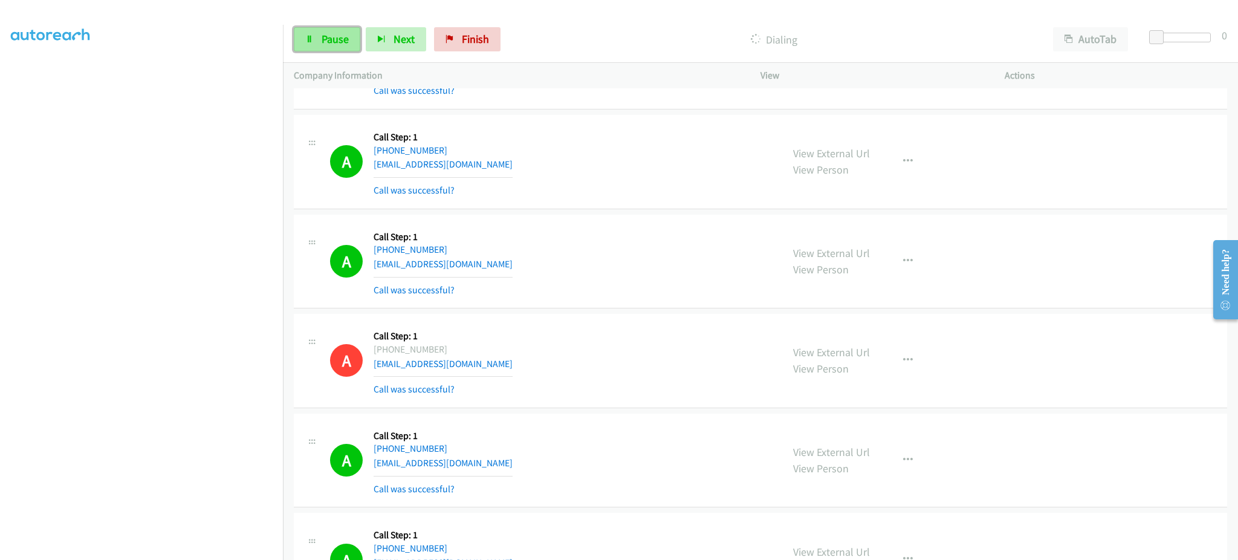
click at [330, 45] on span "Pause" at bounding box center [335, 39] width 27 height 14
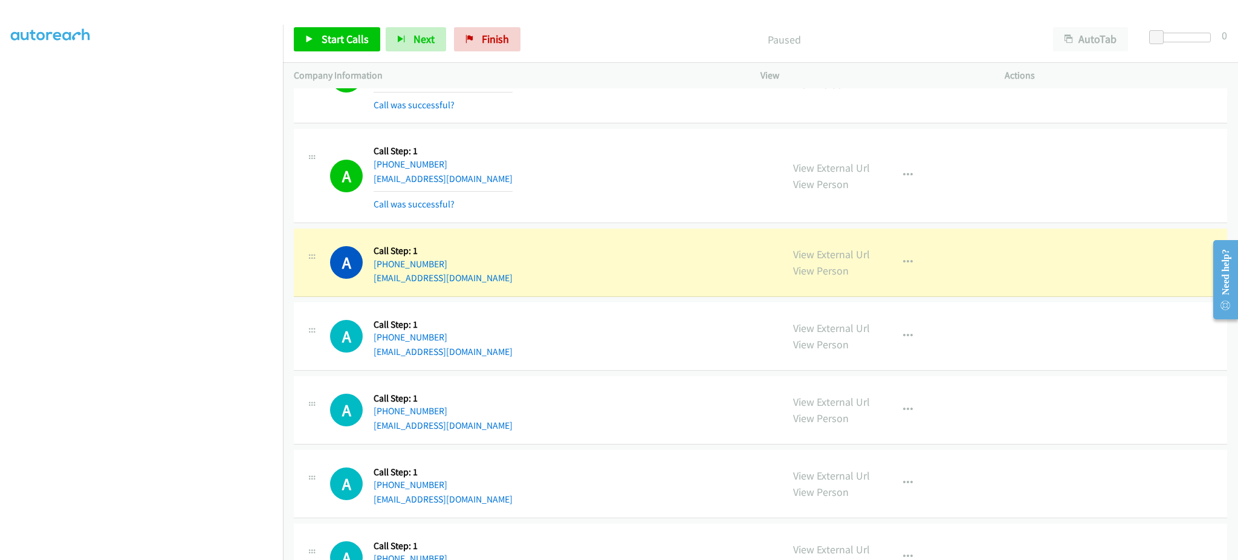
scroll to position [10907, 0]
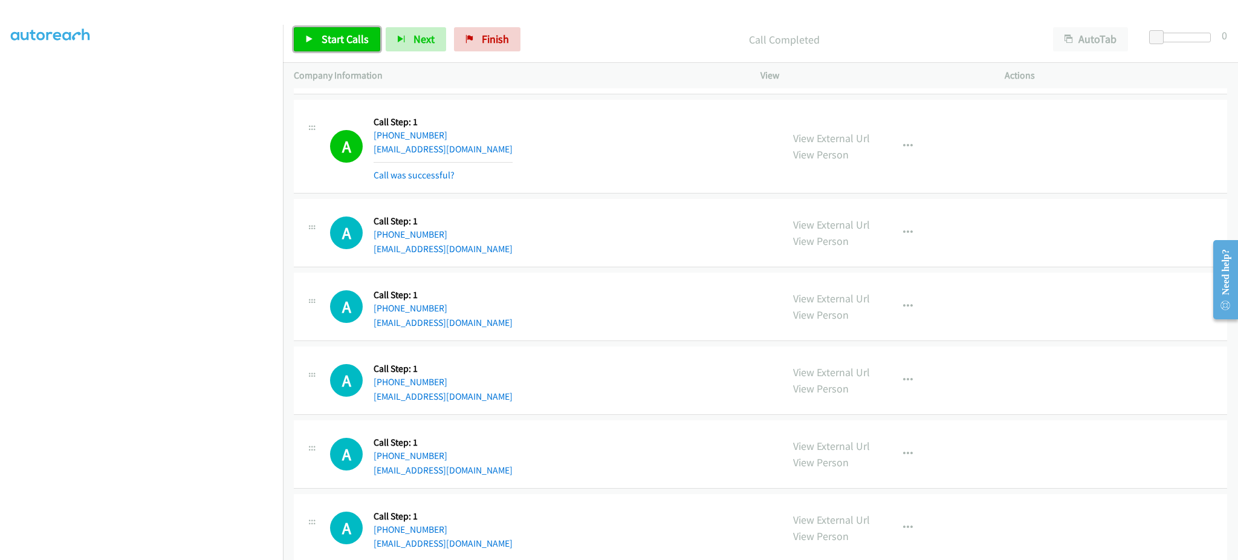
click at [359, 51] on link "Start Calls" at bounding box center [337, 39] width 86 height 24
click at [355, 44] on link "Pause" at bounding box center [327, 39] width 67 height 24
click at [354, 46] on link "Start Calls" at bounding box center [337, 39] width 86 height 24
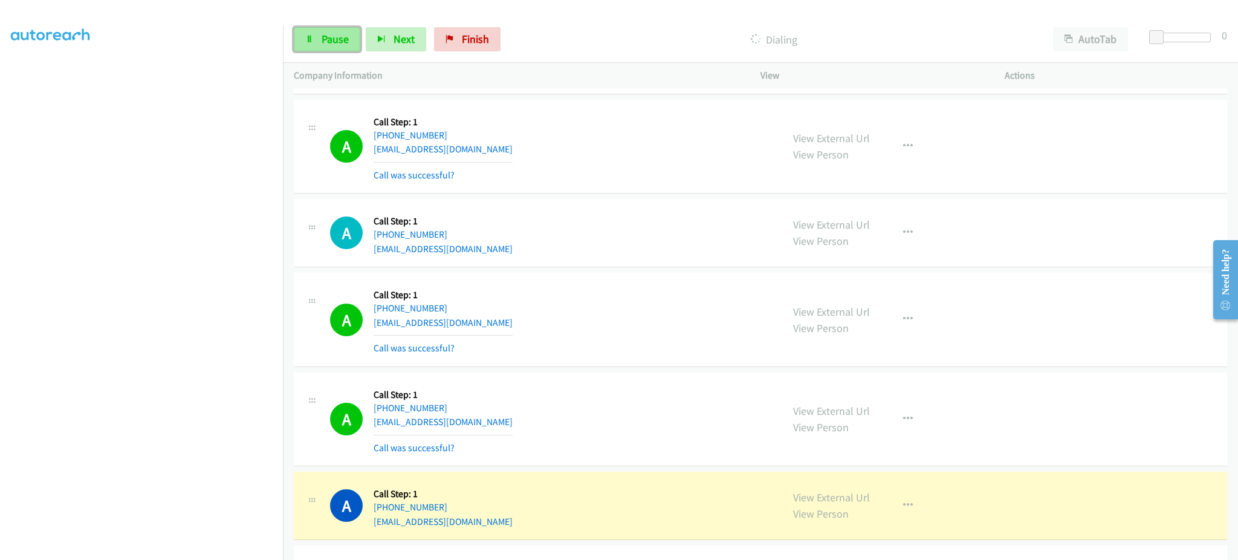
click at [329, 28] on link "Pause" at bounding box center [327, 39] width 67 height 24
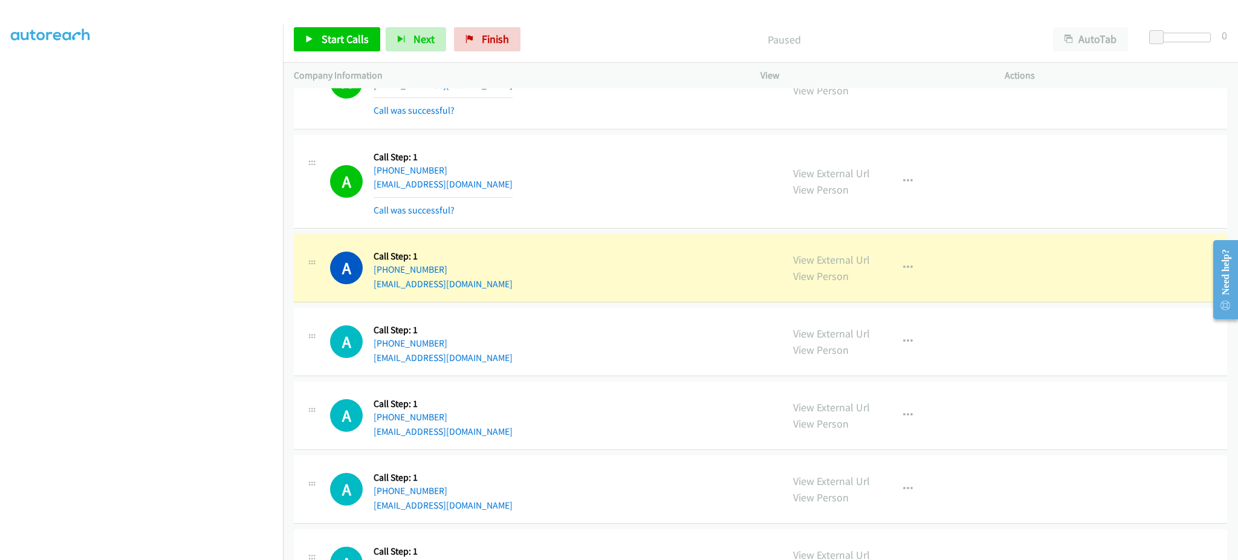
scroll to position [11209, 0]
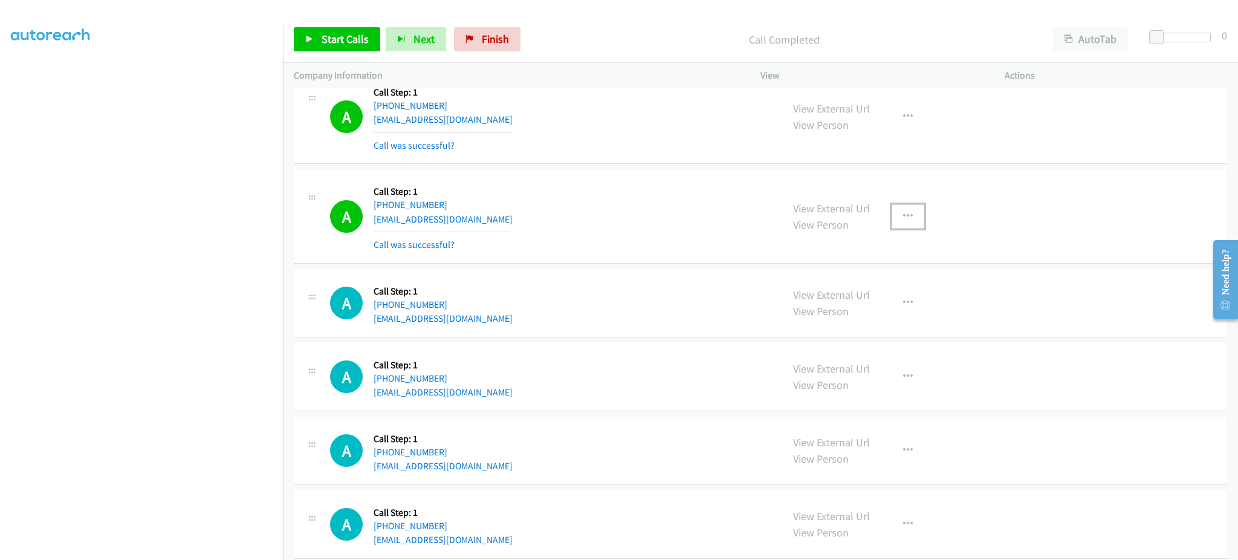
click at [903, 221] on icon "button" at bounding box center [908, 217] width 10 height 10
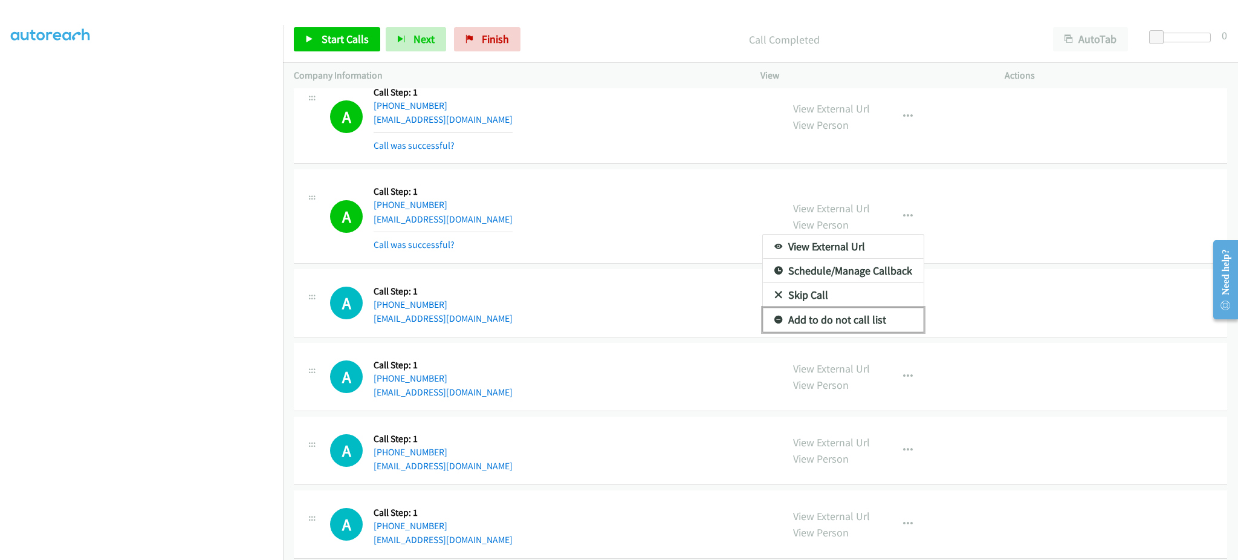
click at [879, 322] on link "Add to do not call list" at bounding box center [843, 320] width 161 height 24
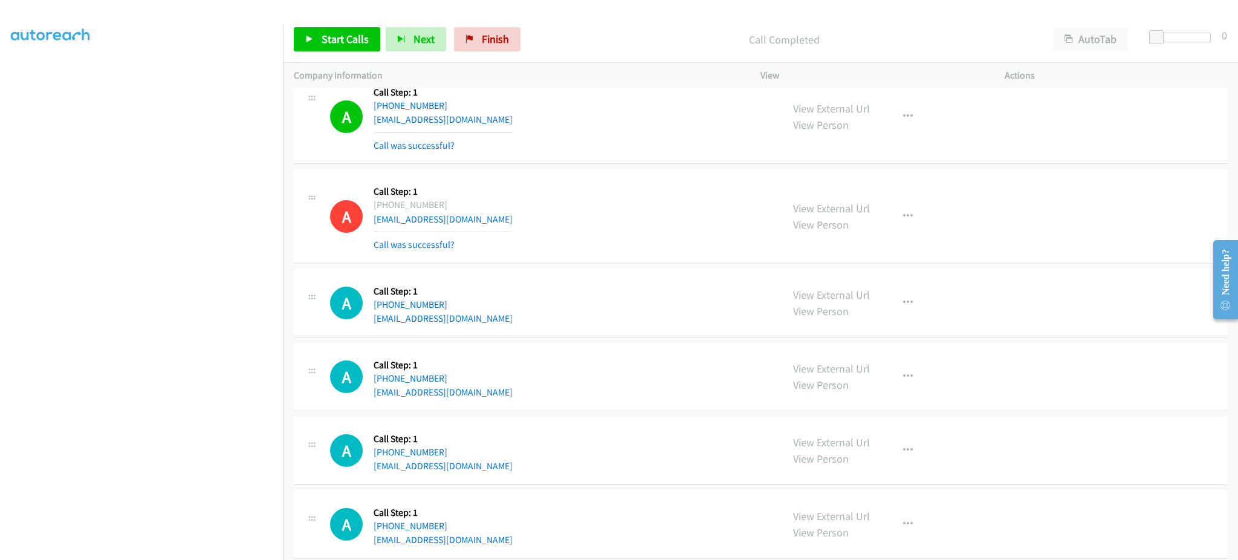
click at [335, 19] on div "Start Calls Pause Next Finish Call Completed AutoTab AutoTab 0" at bounding box center [760, 39] width 955 height 47
click at [337, 33] on span "Start Calls" at bounding box center [345, 39] width 47 height 14
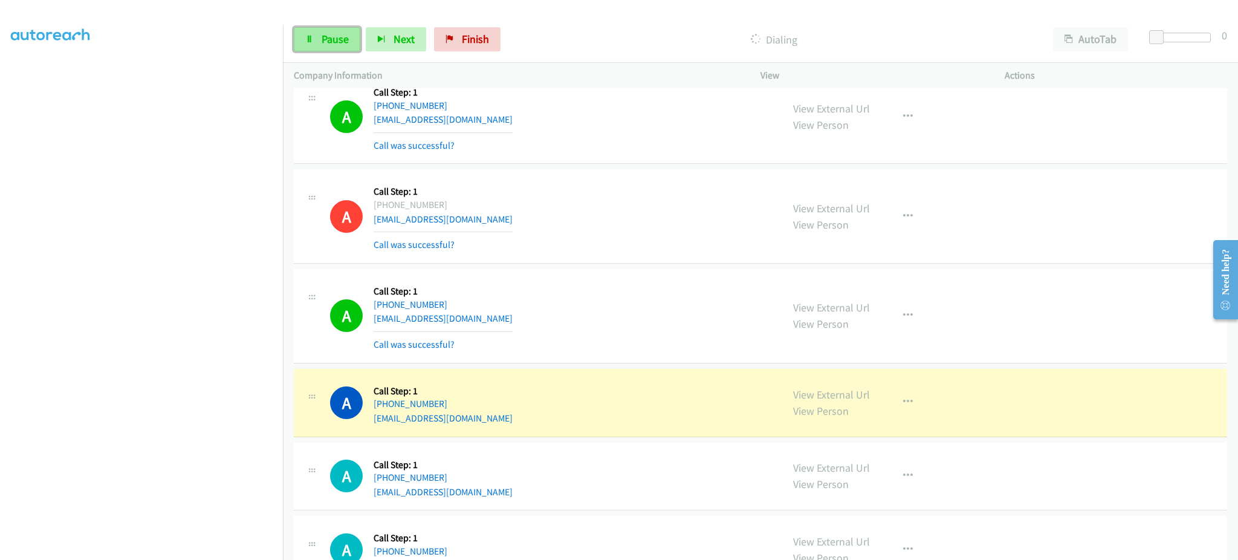
click at [347, 29] on link "Pause" at bounding box center [327, 39] width 67 height 24
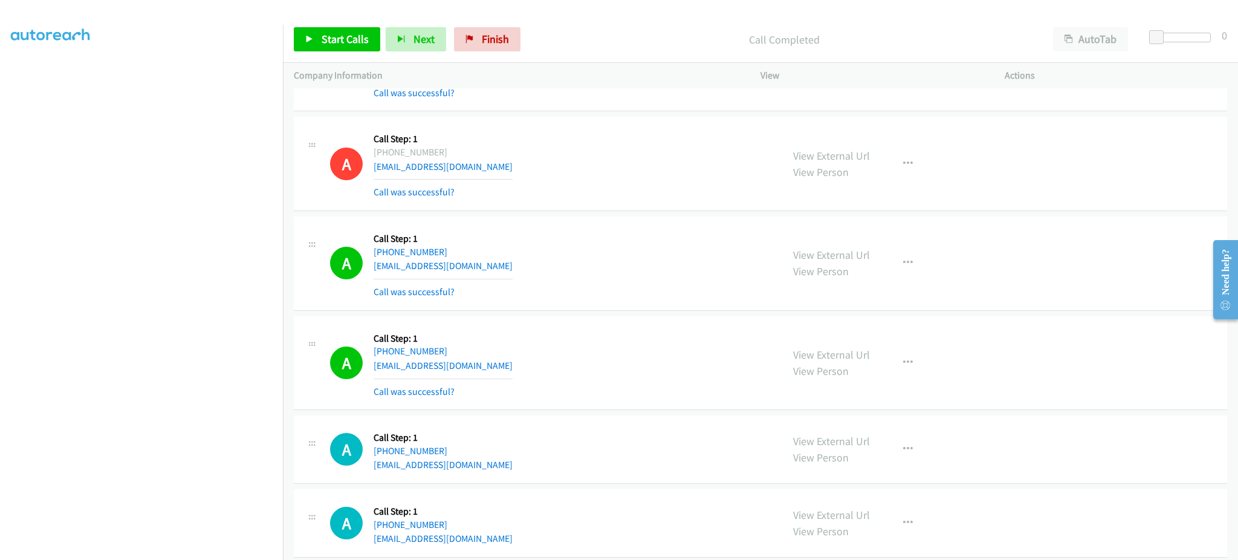
scroll to position [11286, 0]
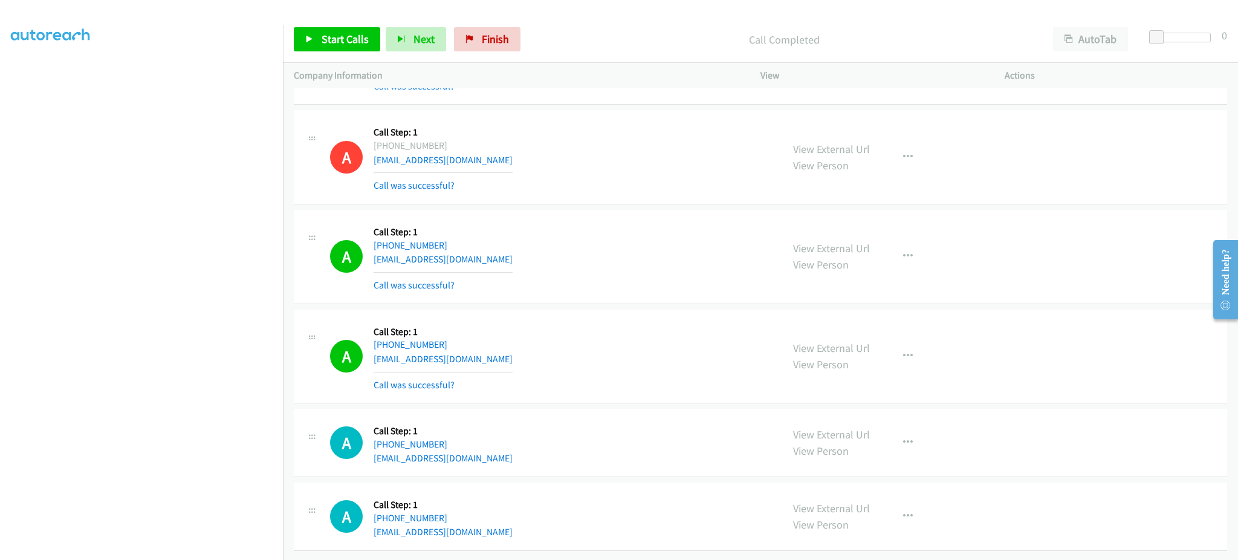
click at [493, 450] on div "A Callback Scheduled Call Step: 1 America/New_York [PHONE_NUMBER] [EMAIL_ADDRES…" at bounding box center [550, 443] width 441 height 46
click at [519, 517] on div "A Callback Scheduled Call Step: 1 America/New_York [PHONE_NUMBER] [EMAIL_ADDRES…" at bounding box center [550, 516] width 441 height 46
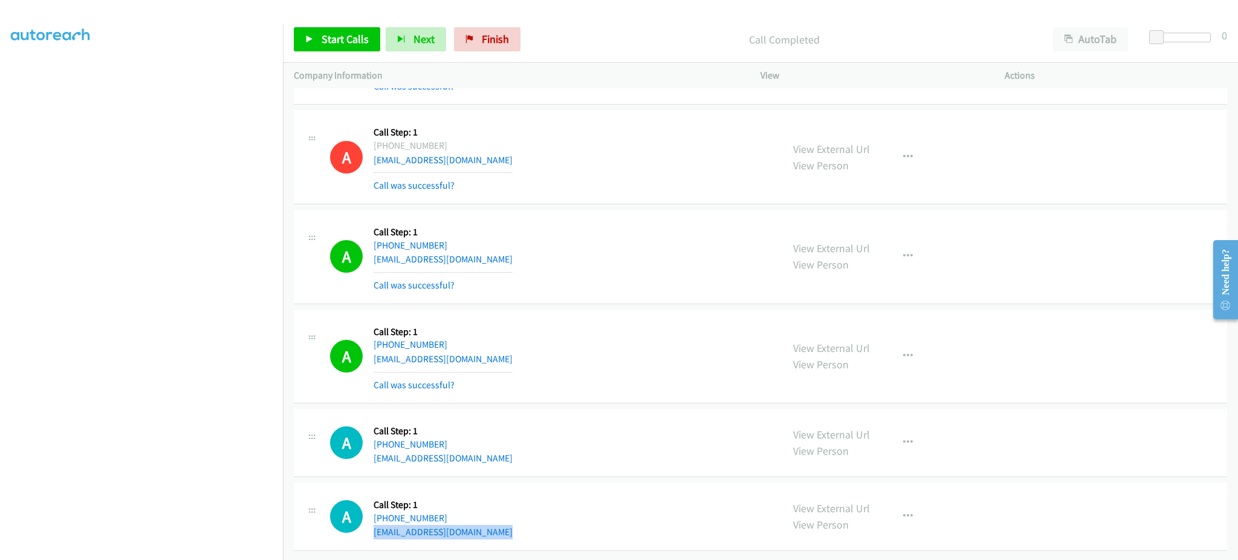
click at [519, 517] on div "A Callback Scheduled Call Step: 1 America/New_York [PHONE_NUMBER] [EMAIL_ADDRES…" at bounding box center [550, 516] width 441 height 46
click at [330, 44] on span "Start Calls" at bounding box center [345, 39] width 47 height 14
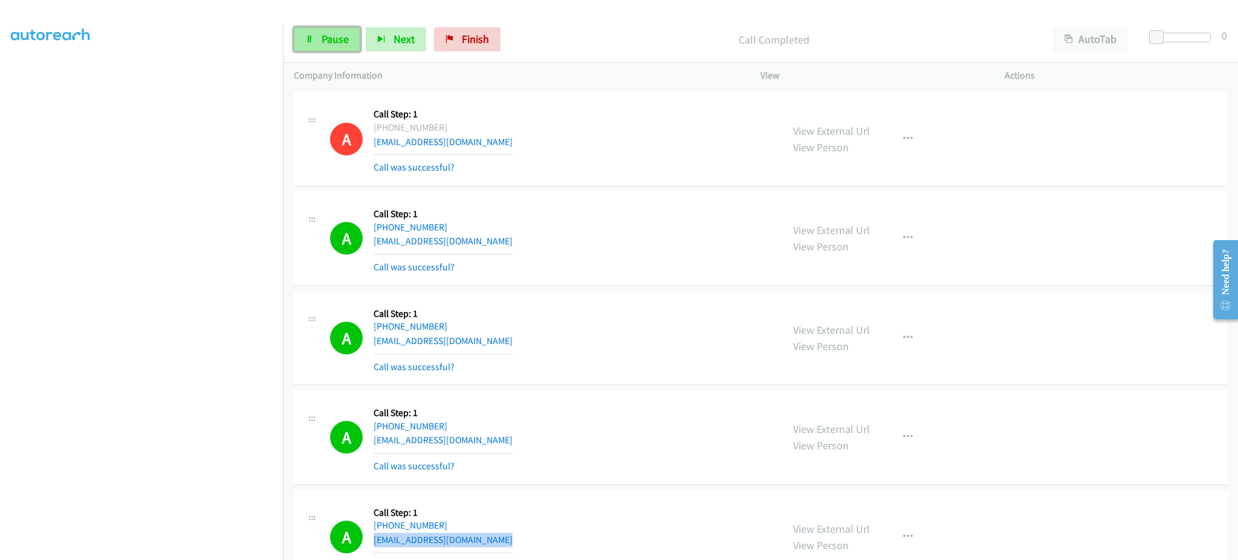
click at [351, 42] on link "Pause" at bounding box center [327, 39] width 67 height 24
click at [345, 45] on span "Start Calls" at bounding box center [345, 39] width 47 height 14
click at [335, 42] on span "Pause" at bounding box center [335, 39] width 27 height 14
